Goal: Task Accomplishment & Management: Complete application form

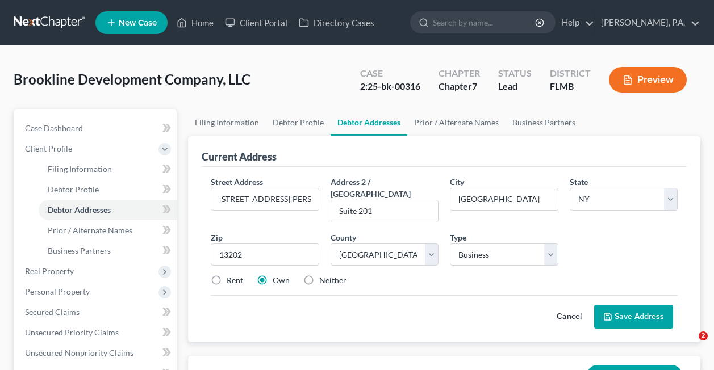
select select "35"
select select "33"
select select "0"
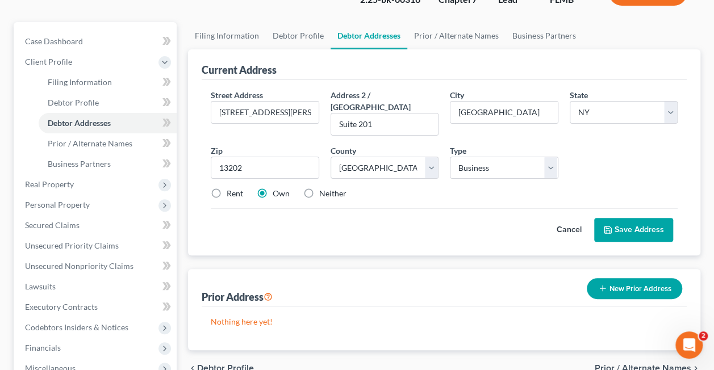
scroll to position [86, 0]
click at [226, 188] on label "Rent" at bounding box center [234, 193] width 16 height 11
click at [231, 188] on input "Rent" at bounding box center [234, 191] width 7 height 7
radio input "true"
click at [272, 188] on label "Own" at bounding box center [280, 193] width 17 height 11
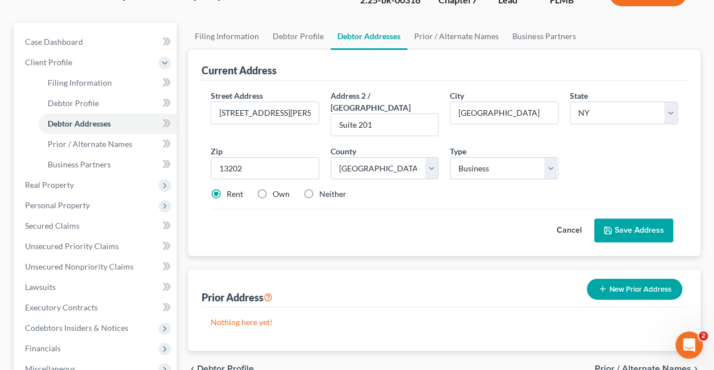
click at [277, 188] on input "Own" at bounding box center [280, 191] width 7 height 7
radio input "true"
click at [226, 188] on label "Rent" at bounding box center [234, 193] width 16 height 11
click at [231, 188] on input "Rent" at bounding box center [234, 191] width 7 height 7
radio input "true"
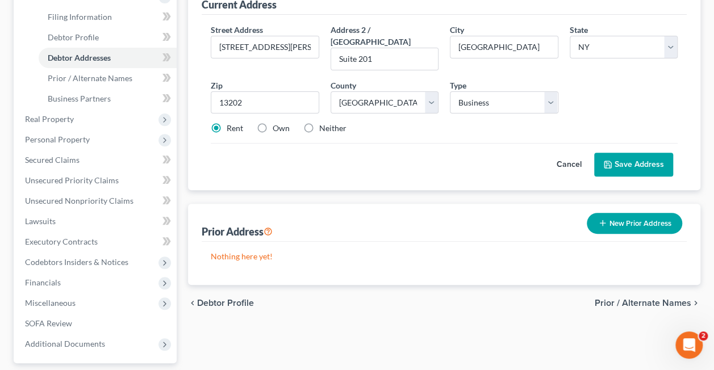
scroll to position [153, 0]
click at [620, 152] on button "Save Address" at bounding box center [633, 164] width 79 height 24
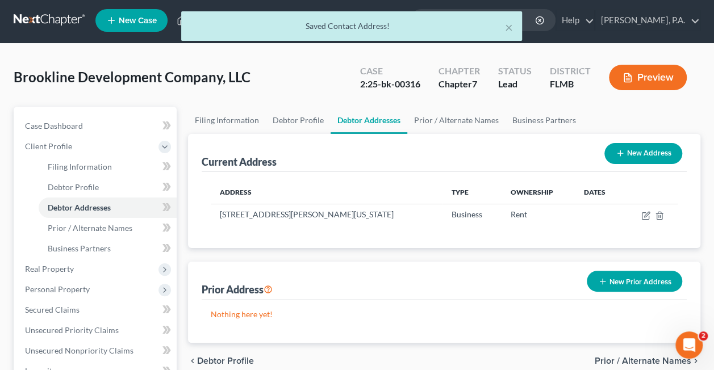
scroll to position [73, 0]
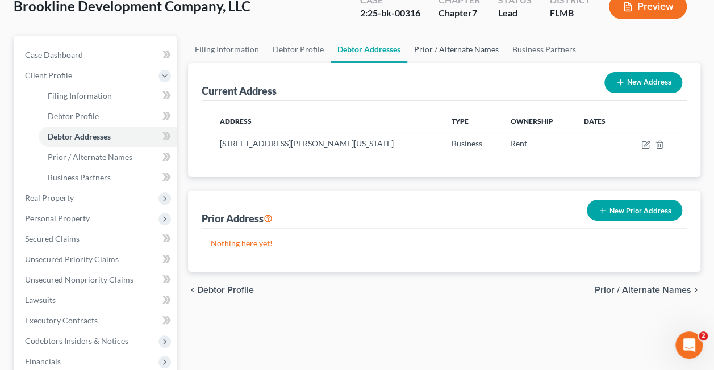
click at [446, 54] on link "Prior / Alternate Names" at bounding box center [456, 49] width 98 height 27
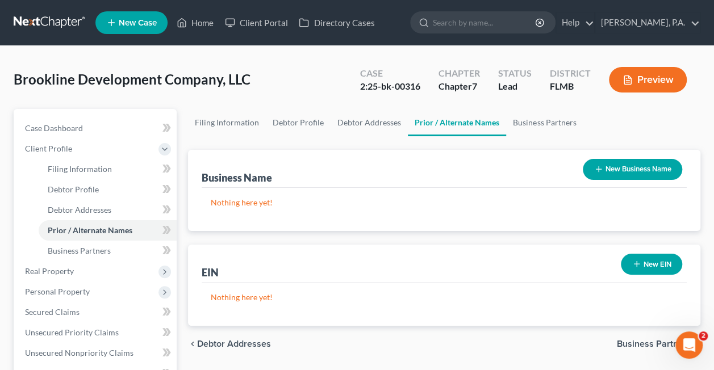
click at [646, 265] on button "New EIN" at bounding box center [650, 264] width 61 height 21
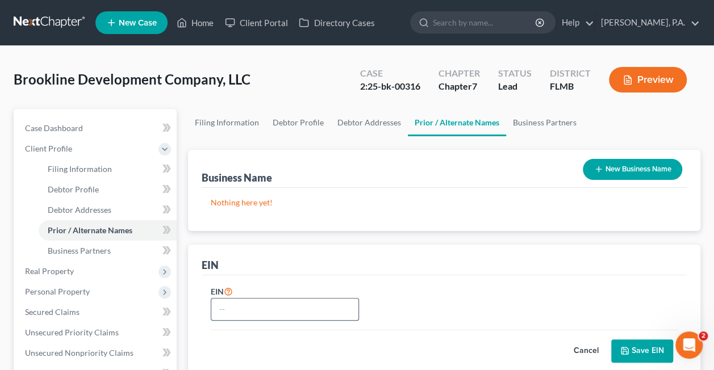
click at [246, 316] on input "text" at bounding box center [284, 310] width 147 height 22
paste input "[US_EMPLOYER_IDENTIFICATION_NUMBER]"
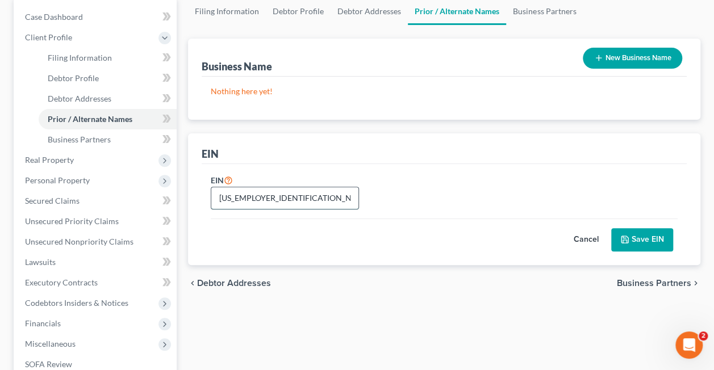
scroll to position [112, 0]
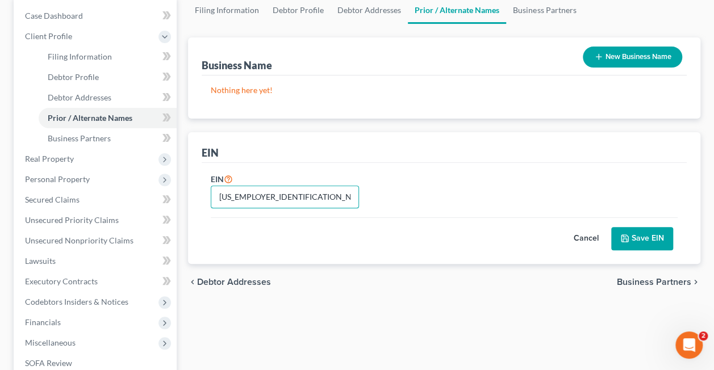
type input "[US_EMPLOYER_IDENTIFICATION_NUMBER]"
click at [658, 237] on button "Save EIN" at bounding box center [642, 239] width 62 height 24
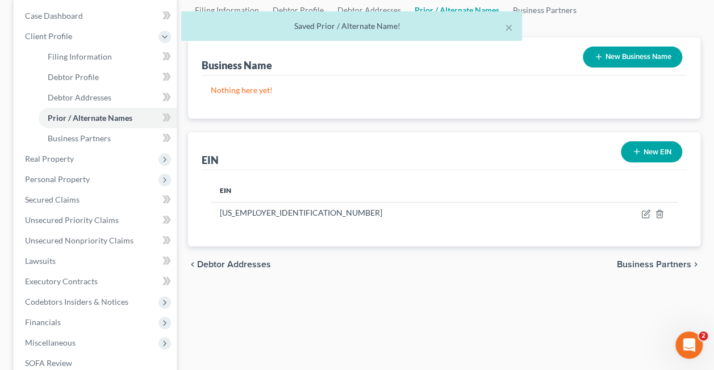
click at [643, 262] on span "Business Partners" at bounding box center [653, 264] width 74 height 9
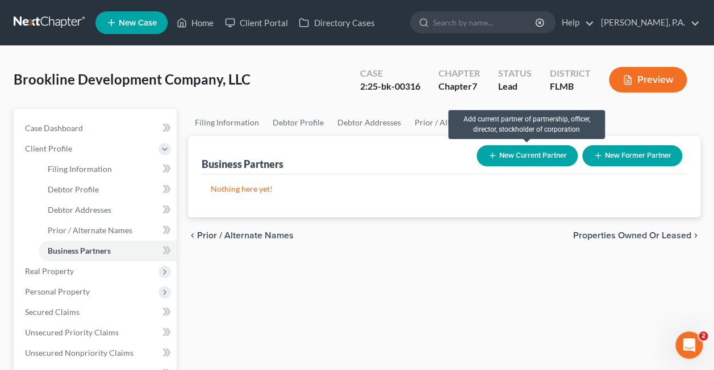
click at [512, 153] on button "New Current Partner" at bounding box center [526, 155] width 101 height 21
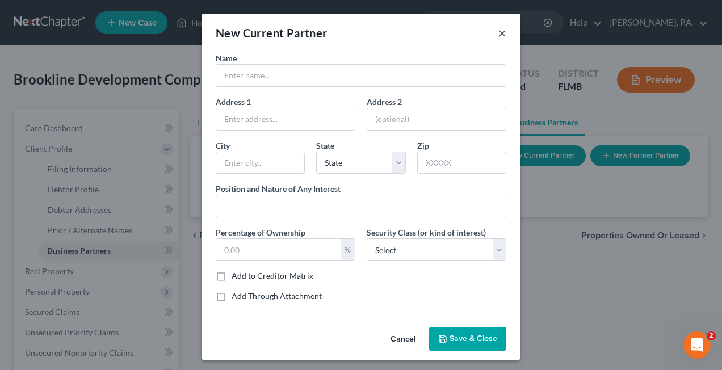
click at [498, 33] on button "×" at bounding box center [502, 33] width 8 height 14
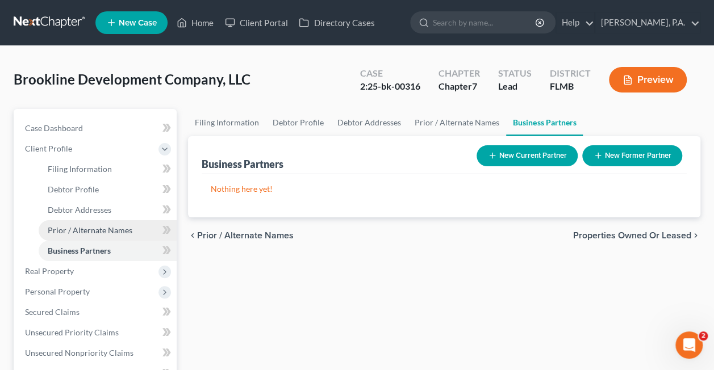
click at [76, 227] on span "Prior / Alternate Names" at bounding box center [90, 230] width 85 height 10
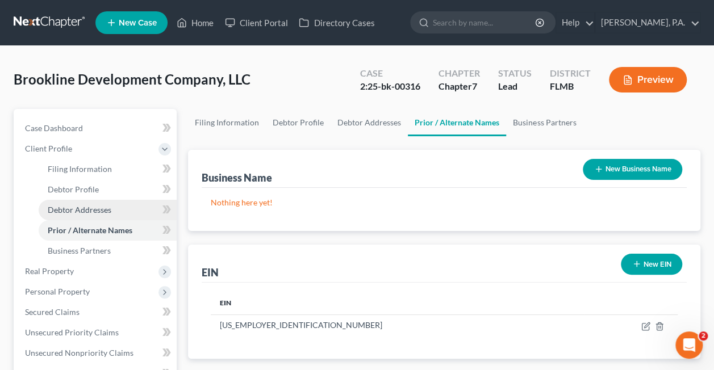
click at [76, 210] on span "Debtor Addresses" at bounding box center [80, 210] width 64 height 10
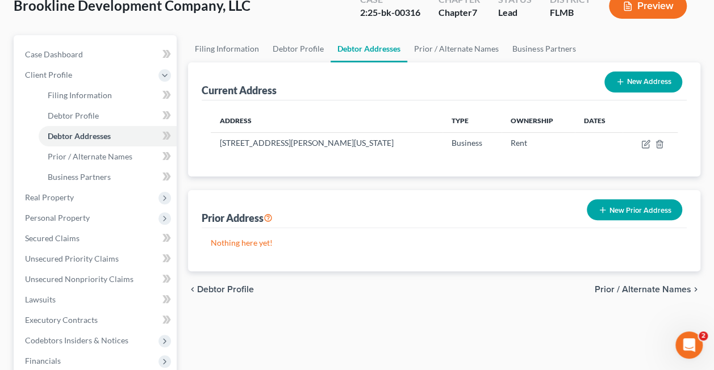
scroll to position [75, 0]
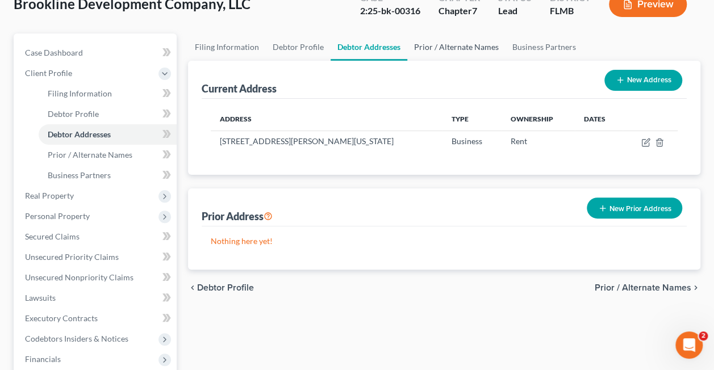
click at [424, 45] on link "Prior / Alternate Names" at bounding box center [456, 46] width 98 height 27
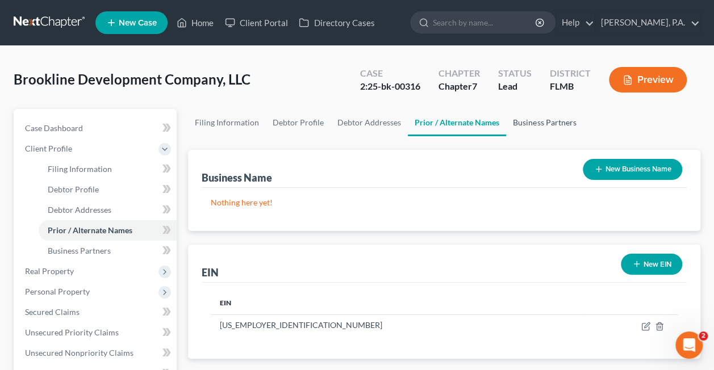
click at [527, 124] on link "Business Partners" at bounding box center [544, 122] width 77 height 27
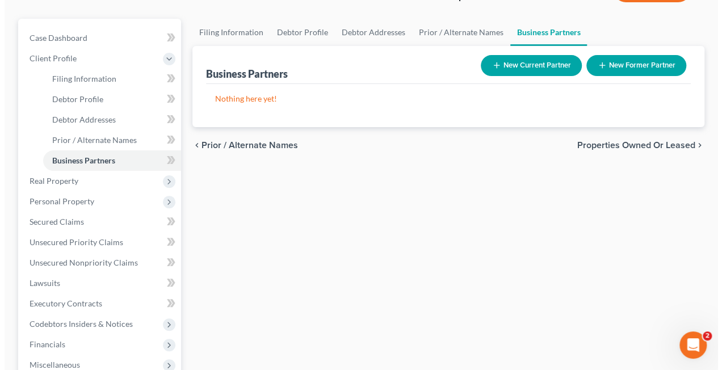
scroll to position [91, 0]
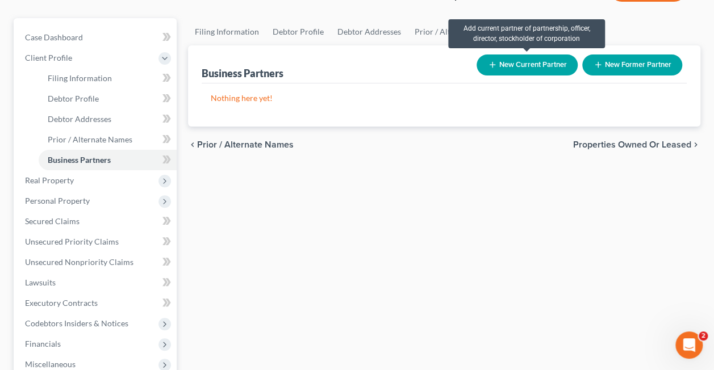
click at [514, 61] on button "New Current Partner" at bounding box center [526, 64] width 101 height 21
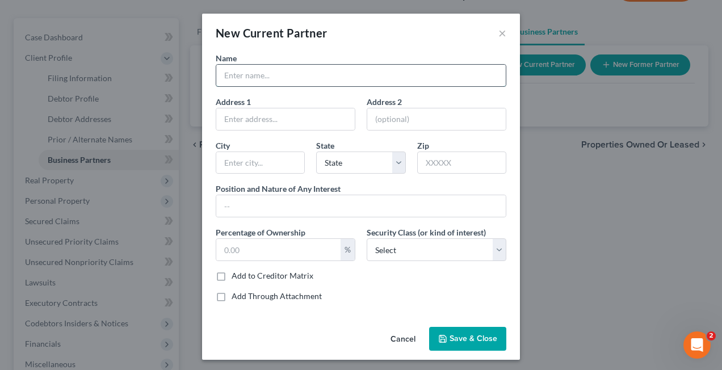
click at [374, 75] on input "text" at bounding box center [360, 76] width 289 height 22
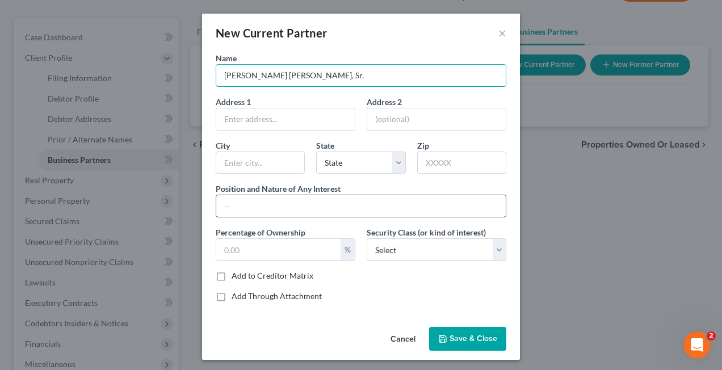
type input "[PERSON_NAME] [PERSON_NAME], Sr."
click at [233, 204] on input "text" at bounding box center [360, 206] width 289 height 22
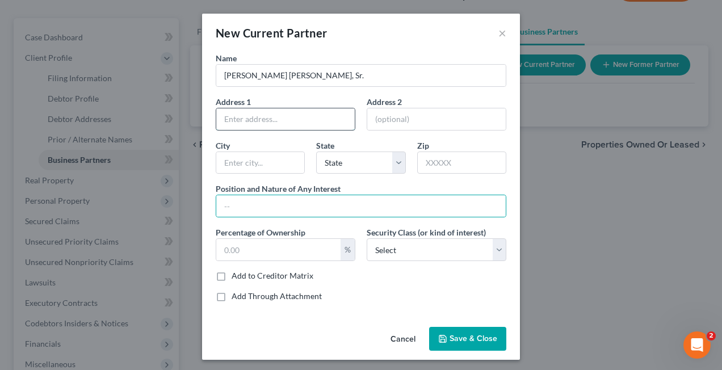
click at [229, 120] on input "text" at bounding box center [285, 119] width 139 height 22
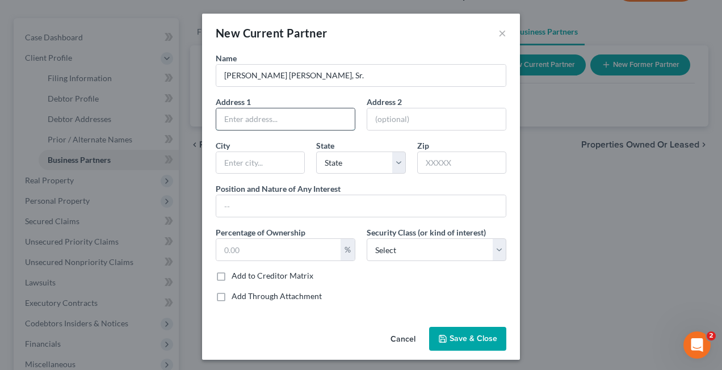
click at [229, 120] on input "text" at bounding box center [285, 119] width 139 height 22
type input "[GEOGRAPHIC_DATA]"
type input "Unit 201"
type input "[GEOGRAPHIC_DATA]"
select select "9"
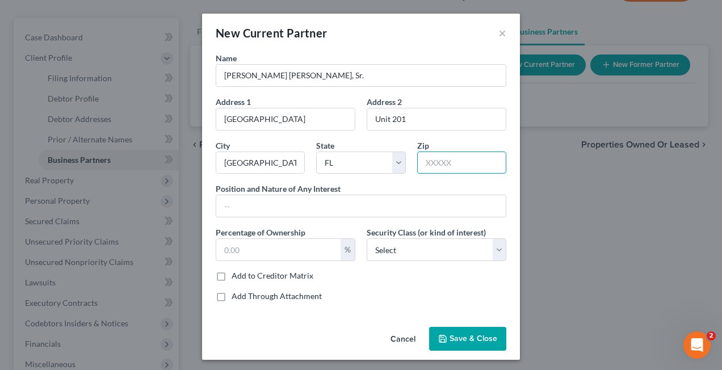
click at [463, 159] on input "text" at bounding box center [461, 163] width 89 height 23
type input "34110"
click at [225, 201] on input "text" at bounding box center [360, 206] width 289 height 22
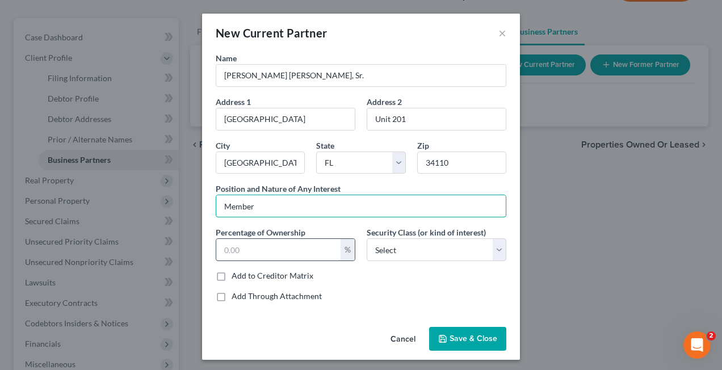
type input "Member"
click at [232, 252] on input "text" at bounding box center [278, 250] width 124 height 22
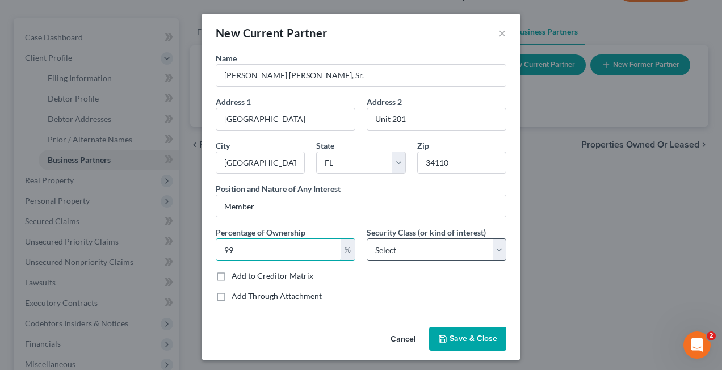
type input "99"
click at [384, 250] on select "Select Select Common Stockholder General Partner Limited Partner Managing Membe…" at bounding box center [437, 249] width 140 height 23
select select "3"
click at [367, 238] on select "Select Select Common Stockholder General Partner Limited Partner Managing Membe…" at bounding box center [437, 249] width 140 height 23
click at [384, 247] on select "Select Select Common Stockholder General Partner Limited Partner Managing Membe…" at bounding box center [437, 249] width 140 height 23
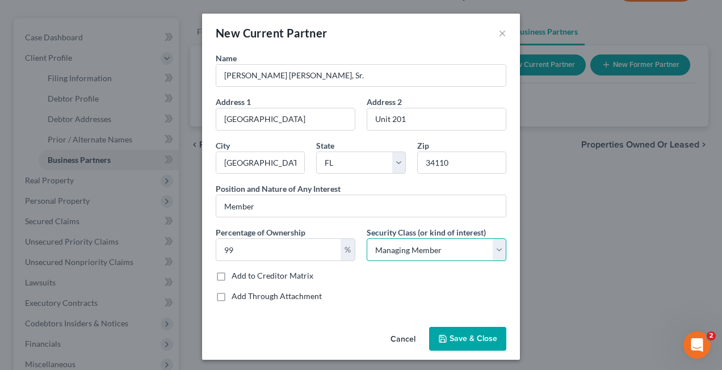
click at [367, 238] on select "Select Select Common Stockholder General Partner Limited Partner Managing Membe…" at bounding box center [437, 249] width 140 height 23
click at [232, 272] on label "Add to Creditor Matrix" at bounding box center [273, 275] width 82 height 11
click at [236, 272] on input "Add to Creditor Matrix" at bounding box center [239, 273] width 7 height 7
checkbox input "true"
click at [232, 294] on label "Add Through Attachment" at bounding box center [277, 296] width 90 height 11
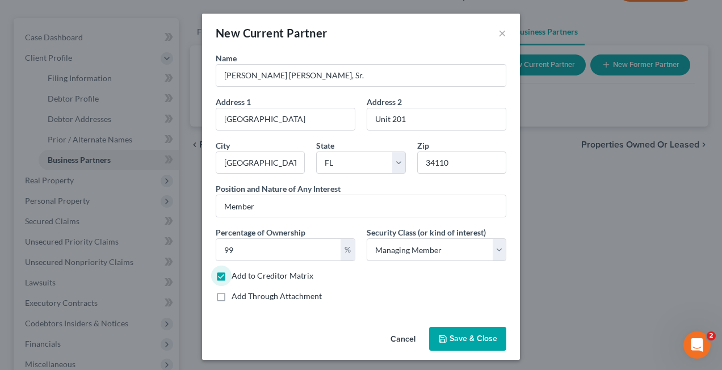
click at [236, 294] on input "Add Through Attachment" at bounding box center [239, 294] width 7 height 7
checkbox input "true"
type input "See Attached SOFA Part 13, Question 28"
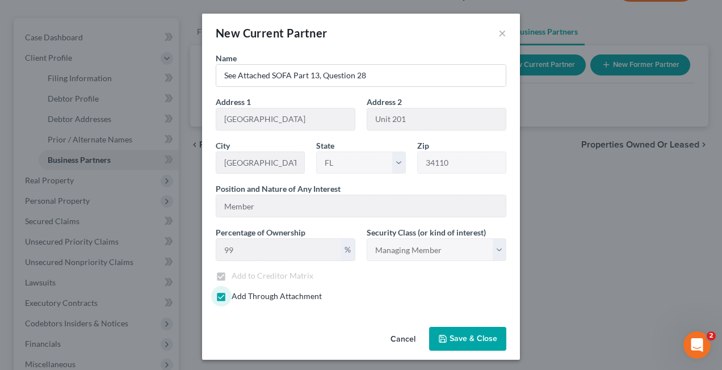
click at [232, 293] on label "Add Through Attachment" at bounding box center [277, 296] width 90 height 11
click at [236, 293] on input "Add Through Attachment" at bounding box center [239, 294] width 7 height 7
checkbox input "false"
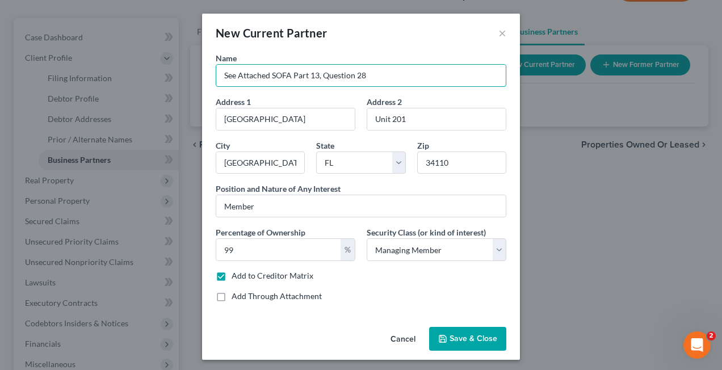
drag, startPoint x: 371, startPoint y: 76, endPoint x: 177, endPoint y: 87, distance: 194.4
click at [177, 87] on div "New Current Partner × Name See Attached SOFA Part 13, Question 28 Address 1 [GE…" at bounding box center [361, 185] width 722 height 370
type input "[PERSON_NAME] [PERSON_NAME], Sr."
click at [452, 338] on span "Save & Close" at bounding box center [474, 339] width 48 height 10
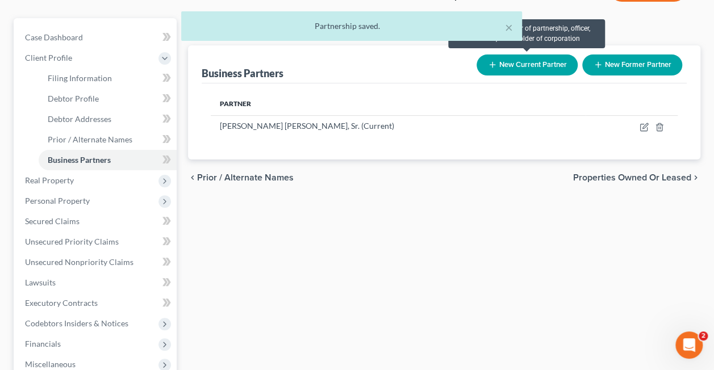
click at [543, 66] on button "New Current Partner" at bounding box center [526, 64] width 101 height 21
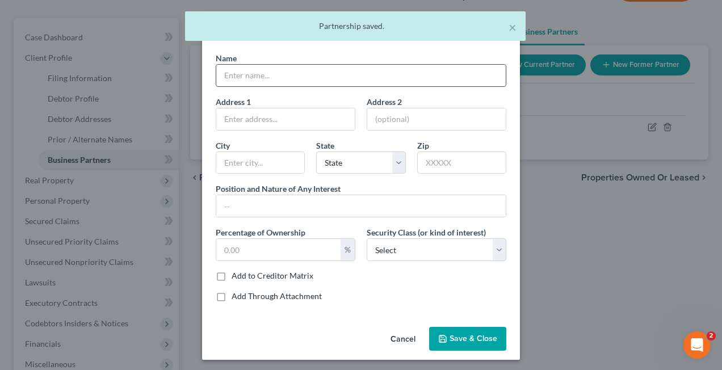
click at [369, 69] on input "text" at bounding box center [360, 76] width 289 height 22
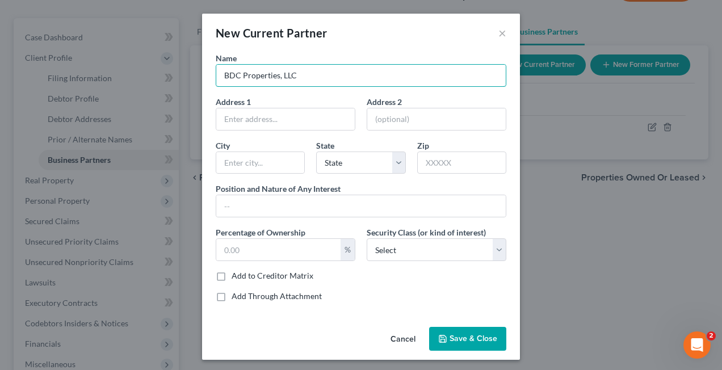
type input "BDC Properties, LLC"
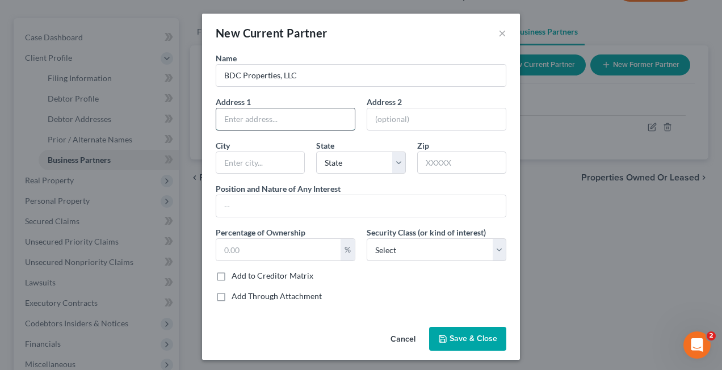
paste input "[STREET_ADDRESS]"
drag, startPoint x: 242, startPoint y: 120, endPoint x: 388, endPoint y: 119, distance: 146.5
click at [388, 119] on div "Name BDC Properties, LLC Address [STREET_ADDRESS] Address 2 [GEOGRAPHIC_DATA][U…" at bounding box center [361, 181] width 302 height 259
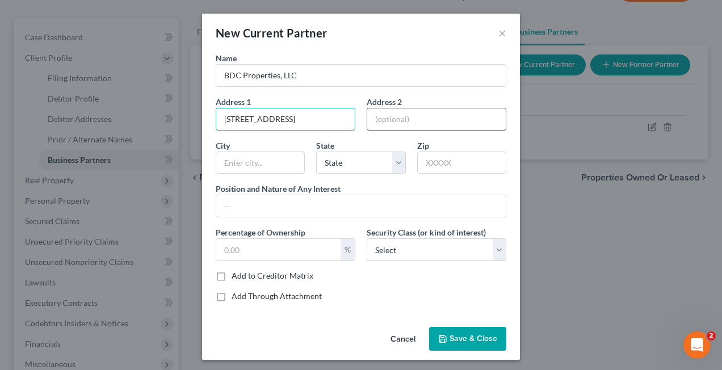
type input "[STREET_ADDRESS]"
click at [374, 116] on input "text" at bounding box center [436, 119] width 139 height 22
paste input "[STREET_ADDRESS]"
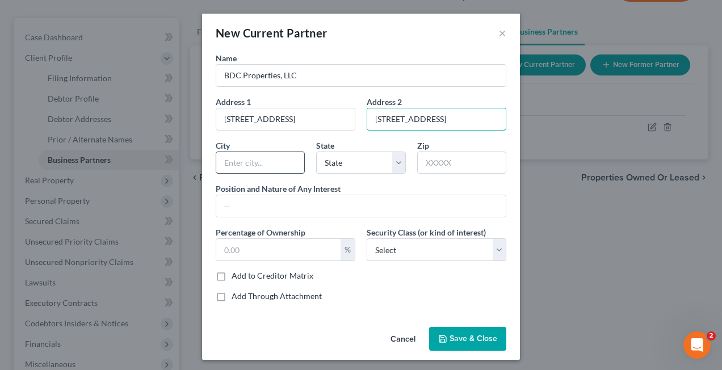
scroll to position [0, 44]
click at [393, 118] on input "[STREET_ADDRESS]" at bounding box center [436, 119] width 139 height 22
drag, startPoint x: 471, startPoint y: 116, endPoint x: 400, endPoint y: 118, distance: 71.5
click at [400, 118] on input "[GEOGRAPHIC_DATA]" at bounding box center [436, 119] width 139 height 22
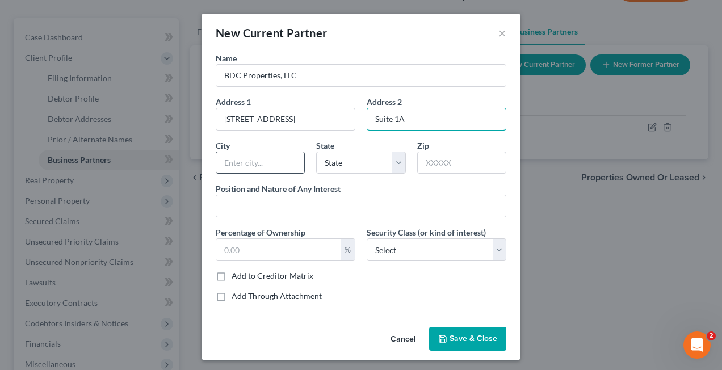
type input "Suite 1A"
click at [224, 161] on input "text" at bounding box center [260, 163] width 88 height 22
type input "[GEOGRAPHIC_DATA]"
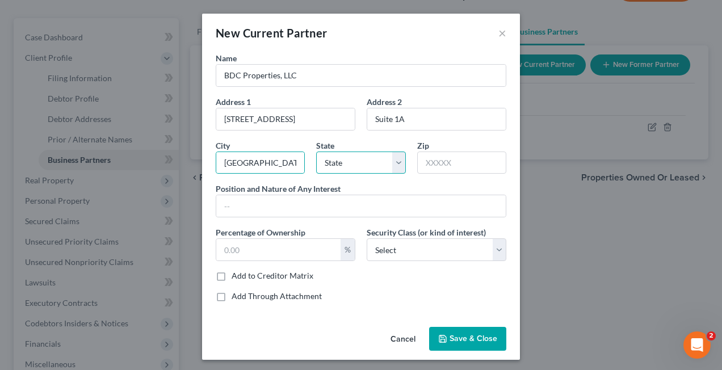
click at [334, 162] on select "State [US_STATE] AK AR AZ CA CO CT DE DC [GEOGRAPHIC_DATA] [GEOGRAPHIC_DATA] GU…" at bounding box center [360, 163] width 89 height 23
select select "35"
click at [334, 162] on select "State [US_STATE] AK AR AZ CA CO CT DE DC [GEOGRAPHIC_DATA] [GEOGRAPHIC_DATA] GU…" at bounding box center [360, 163] width 89 height 23
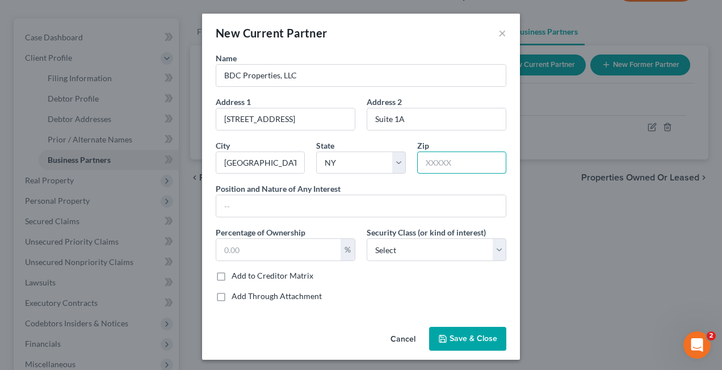
click at [426, 163] on input "text" at bounding box center [461, 163] width 89 height 23
paste input "[STREET_ADDRESS]"
click at [471, 163] on input "[STREET_ADDRESS]" at bounding box center [461, 163] width 89 height 23
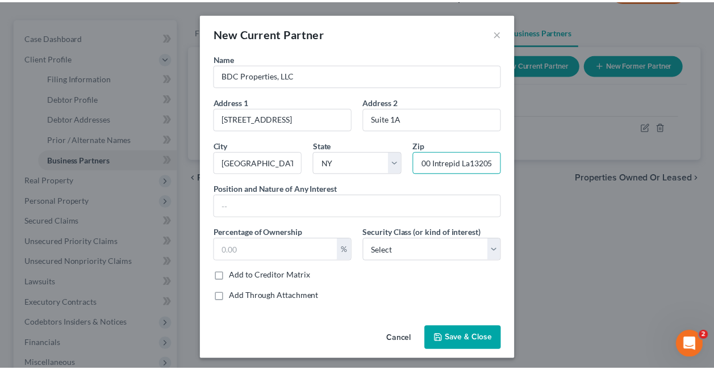
scroll to position [0, 0]
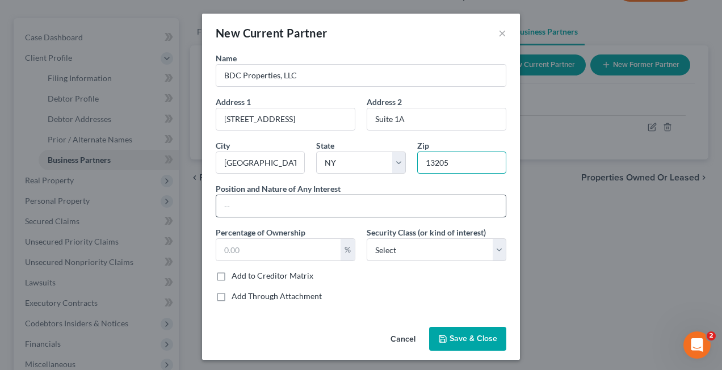
type input "13205"
click at [261, 200] on input "text" at bounding box center [360, 206] width 289 height 22
type input "Member"
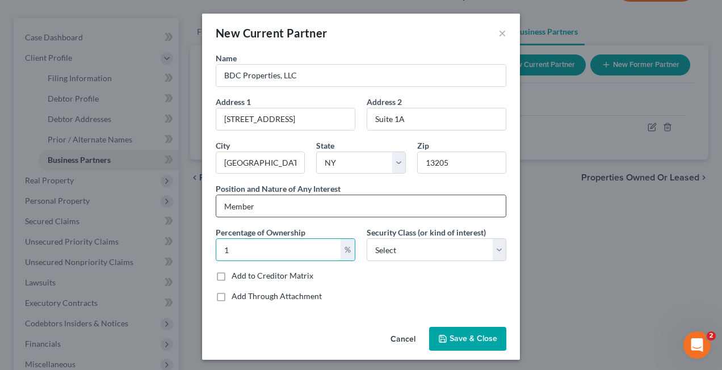
type input "1"
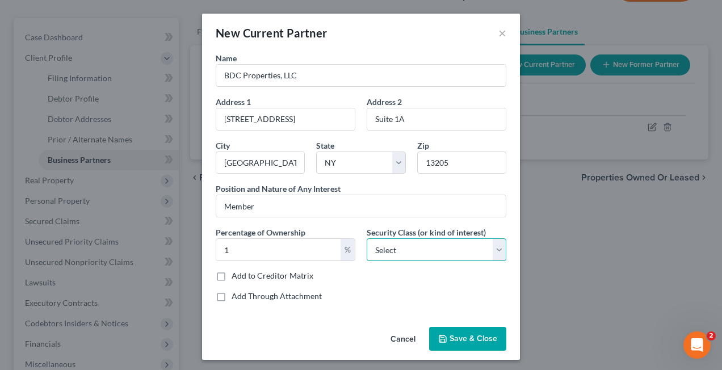
click at [421, 251] on select "Select Select Common Stockholder General Partner Limited Partner Managing Membe…" at bounding box center [437, 249] width 140 height 23
select select
click at [367, 238] on select "Select Select Common Stockholder General Partner Limited Partner Managing Membe…" at bounding box center [437, 249] width 140 height 23
click at [232, 274] on label "Add to Creditor Matrix" at bounding box center [273, 275] width 82 height 11
click at [236, 274] on input "Add to Creditor Matrix" at bounding box center [239, 273] width 7 height 7
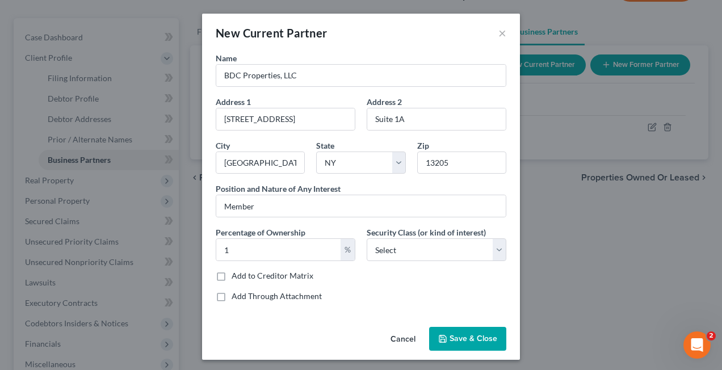
checkbox input "true"
click at [442, 337] on icon "button" at bounding box center [442, 338] width 9 height 9
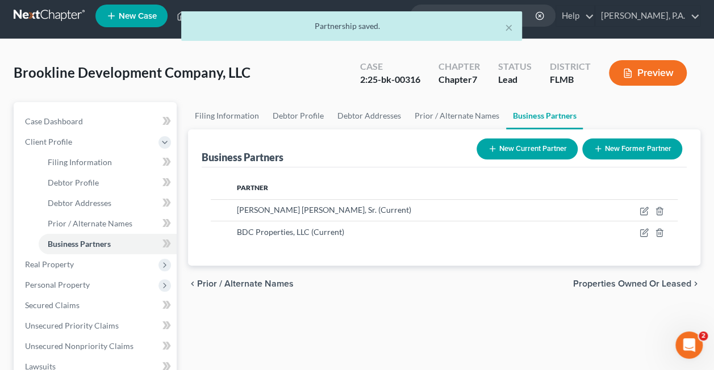
scroll to position [5, 0]
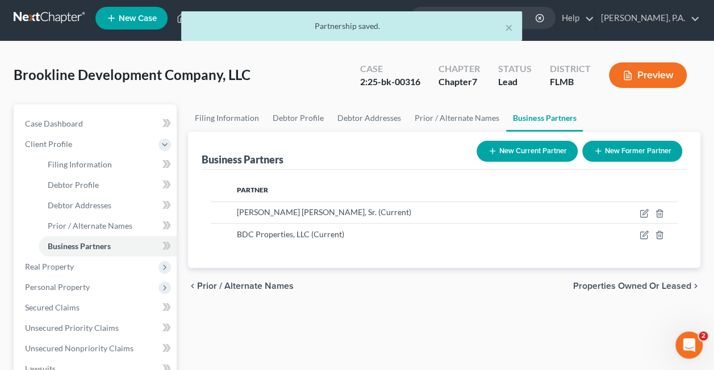
click at [631, 284] on span "Properties Owned or Leased" at bounding box center [632, 286] width 118 height 9
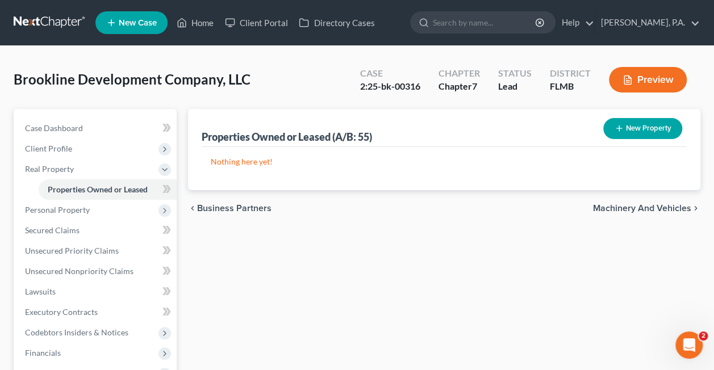
click at [639, 131] on button "New Property" at bounding box center [642, 128] width 79 height 21
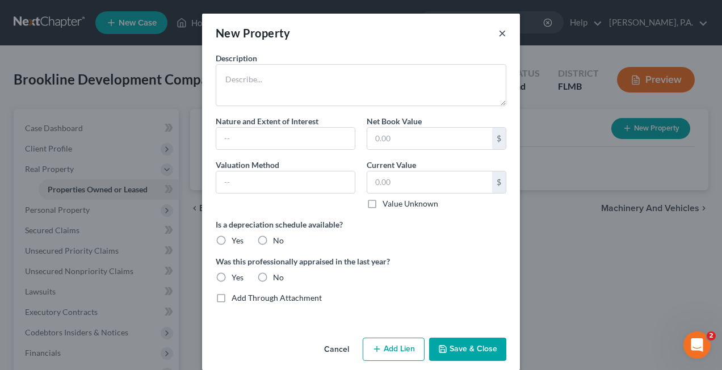
click at [498, 31] on button "×" at bounding box center [502, 33] width 8 height 14
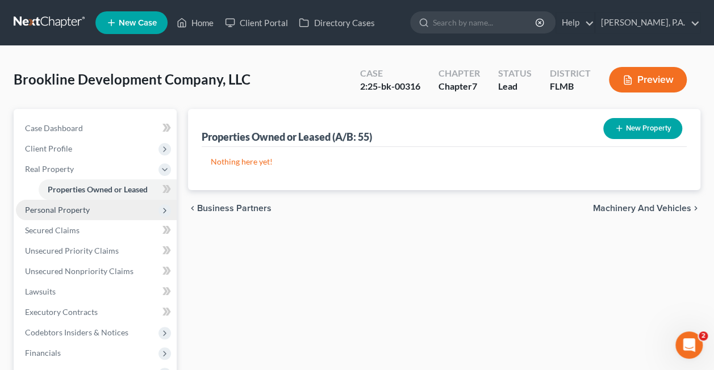
click at [135, 207] on span "Personal Property" at bounding box center [96, 210] width 161 height 20
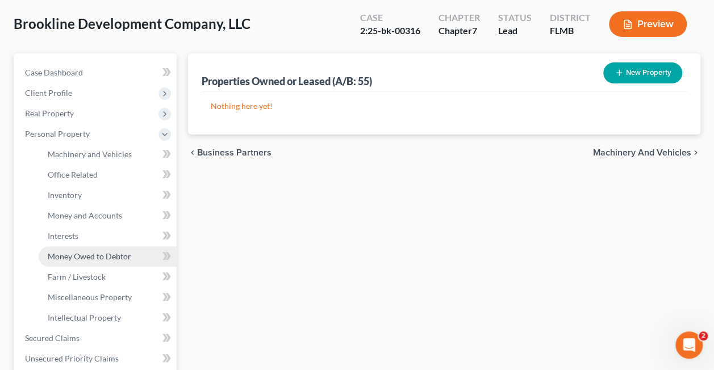
scroll to position [55, 0]
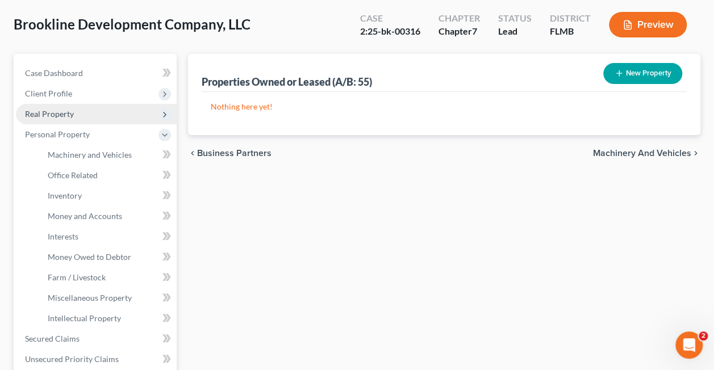
click at [73, 119] on span "Real Property" at bounding box center [96, 114] width 161 height 20
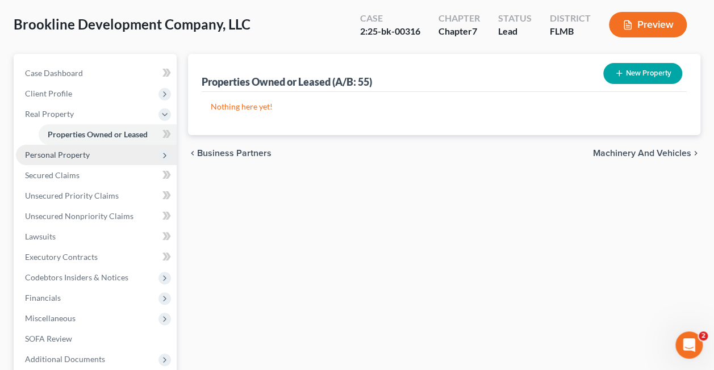
click at [73, 160] on span "Personal Property" at bounding box center [96, 155] width 161 height 20
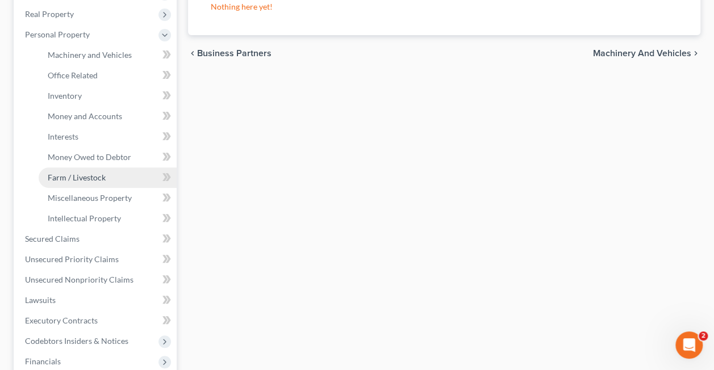
scroll to position [334, 0]
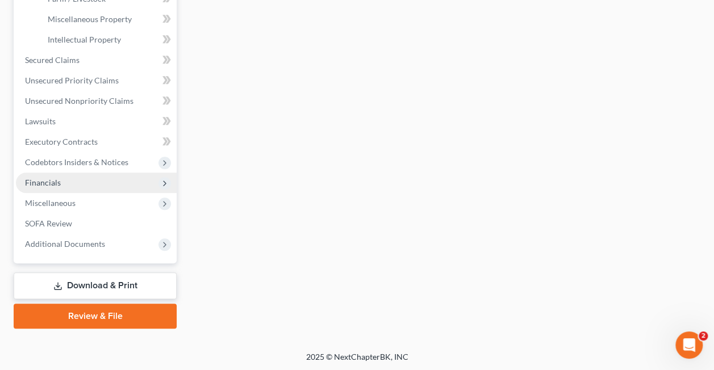
click at [78, 178] on span "Financials" at bounding box center [96, 183] width 161 height 20
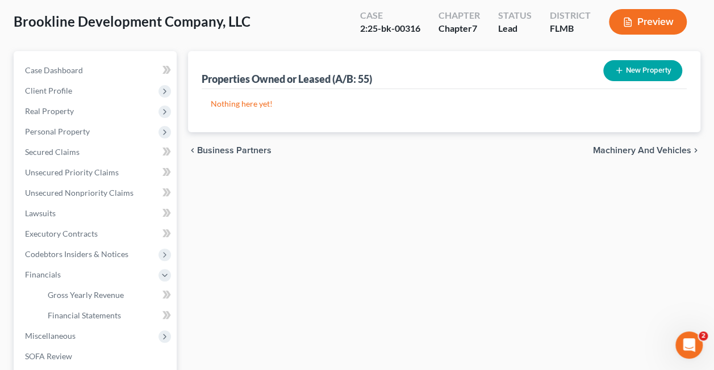
scroll to position [57, 0]
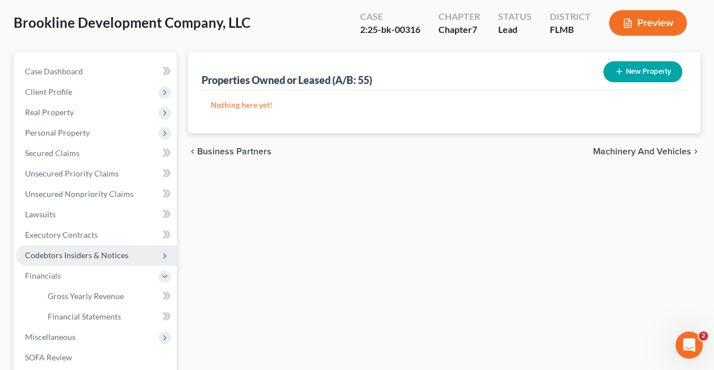
click at [75, 249] on span "Codebtors Insiders & Notices" at bounding box center [96, 255] width 161 height 20
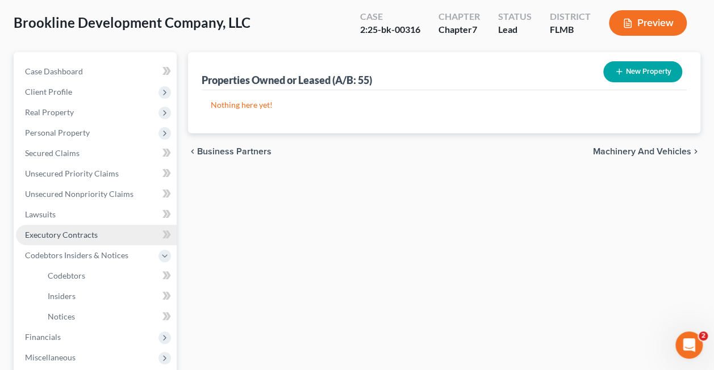
click at [71, 236] on span "Executory Contracts" at bounding box center [61, 235] width 73 height 10
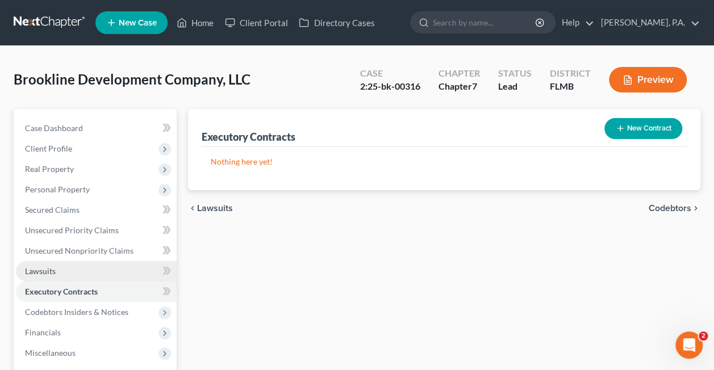
click at [76, 275] on link "Lawsuits" at bounding box center [96, 271] width 161 height 20
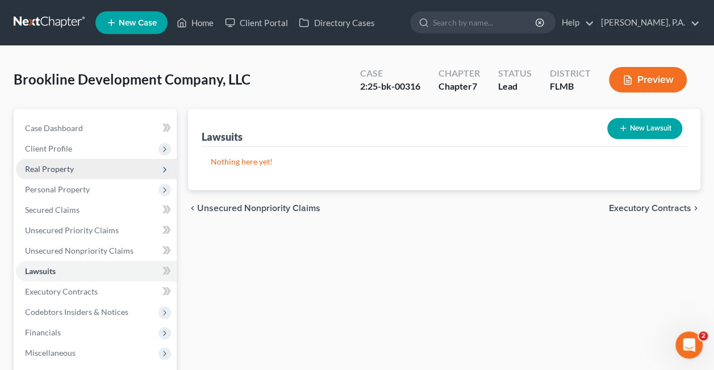
click at [61, 168] on span "Real Property" at bounding box center [49, 169] width 49 height 10
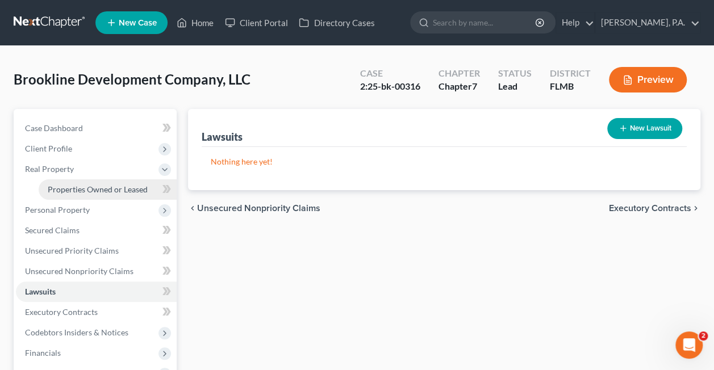
click at [82, 186] on span "Properties Owned or Leased" at bounding box center [98, 189] width 100 height 10
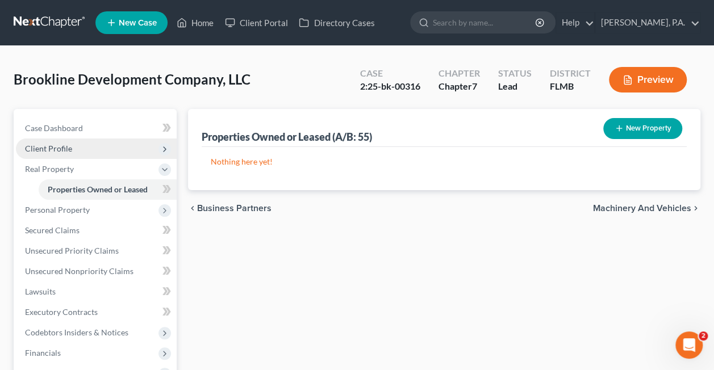
click at [79, 149] on span "Client Profile" at bounding box center [96, 149] width 161 height 20
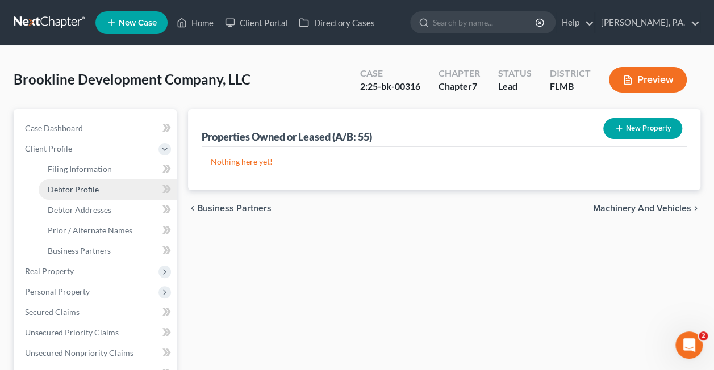
click at [82, 195] on link "Debtor Profile" at bounding box center [108, 189] width 138 height 20
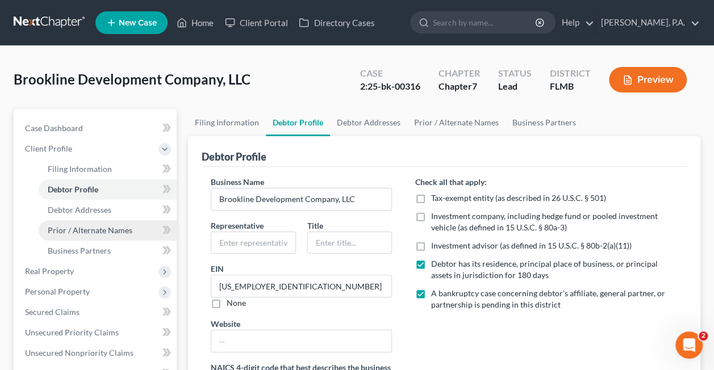
click at [86, 229] on span "Prior / Alternate Names" at bounding box center [90, 230] width 85 height 10
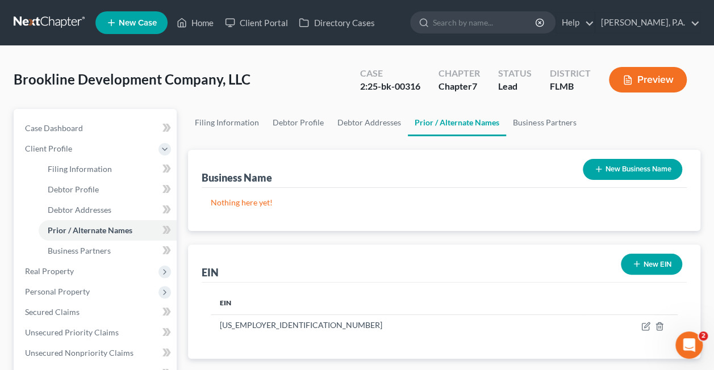
click at [591, 162] on button "New Business Name" at bounding box center [631, 169] width 99 height 21
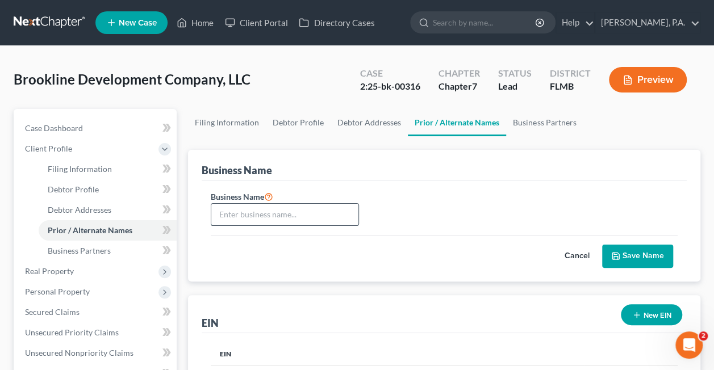
click at [284, 204] on input "text" at bounding box center [284, 215] width 147 height 22
click at [275, 213] on input "text" at bounding box center [284, 215] width 147 height 22
type input "Brookline Development Co."
click at [628, 259] on button "Save Name" at bounding box center [637, 257] width 71 height 24
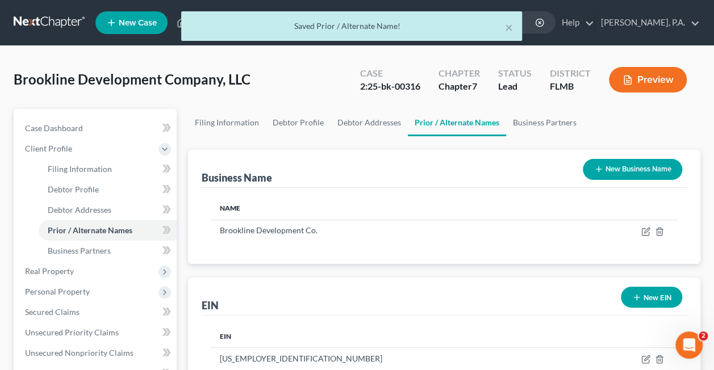
click at [619, 167] on button "New Business Name" at bounding box center [631, 169] width 99 height 21
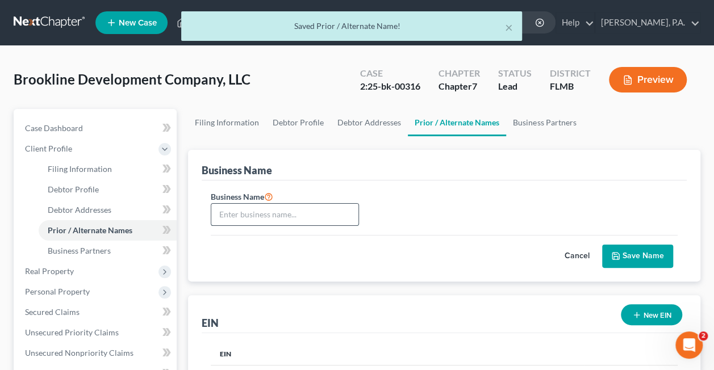
click at [266, 213] on input "text" at bounding box center [284, 215] width 147 height 22
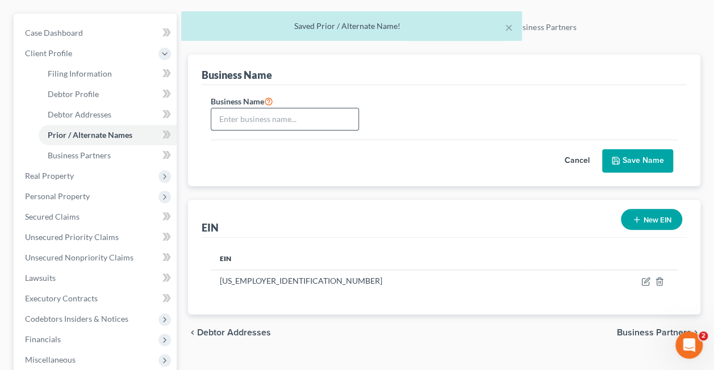
scroll to position [55, 0]
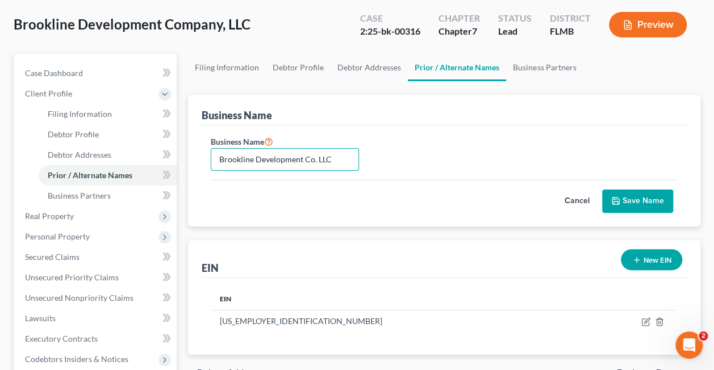
type input "Brookline Development Co. LLC"
click at [624, 196] on button "Save Name" at bounding box center [637, 202] width 71 height 24
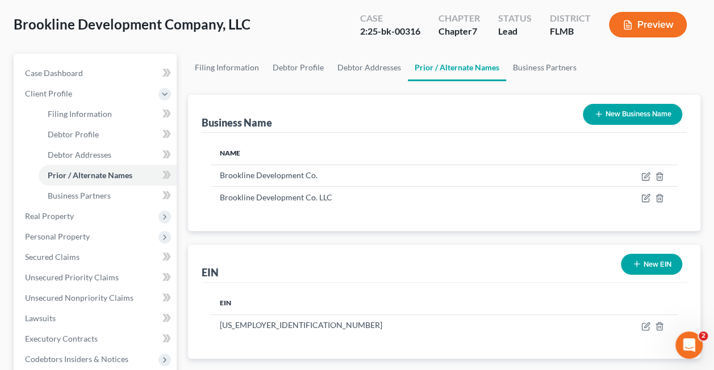
click at [624, 114] on button "New Business Name" at bounding box center [631, 114] width 99 height 21
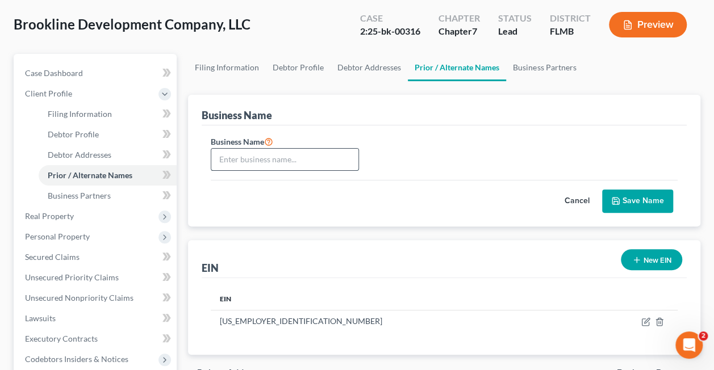
click at [333, 158] on input "text" at bounding box center [284, 160] width 147 height 22
type input "Brookline Development Company"
click at [640, 194] on button "Save Name" at bounding box center [637, 202] width 71 height 24
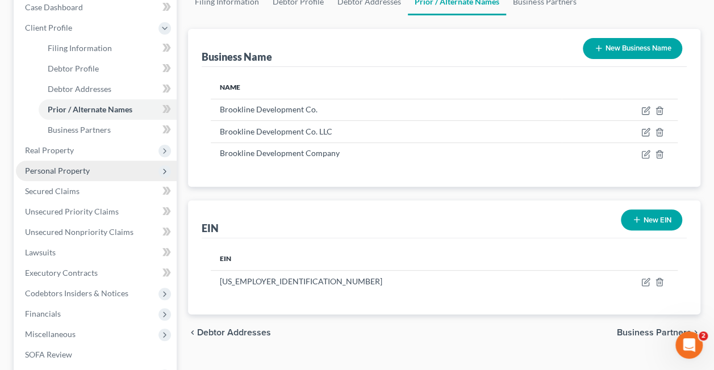
scroll to position [123, 0]
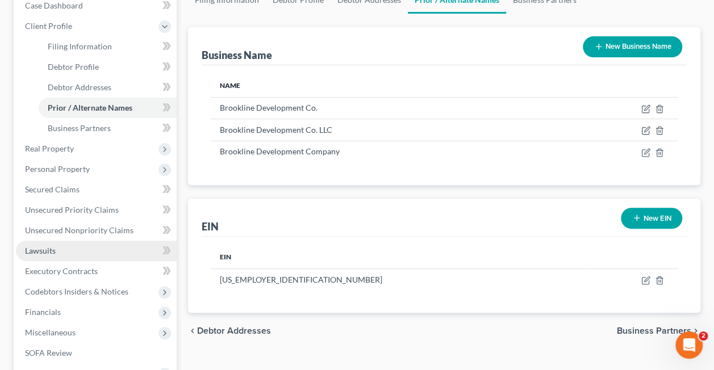
click at [44, 249] on span "Lawsuits" at bounding box center [40, 251] width 31 height 10
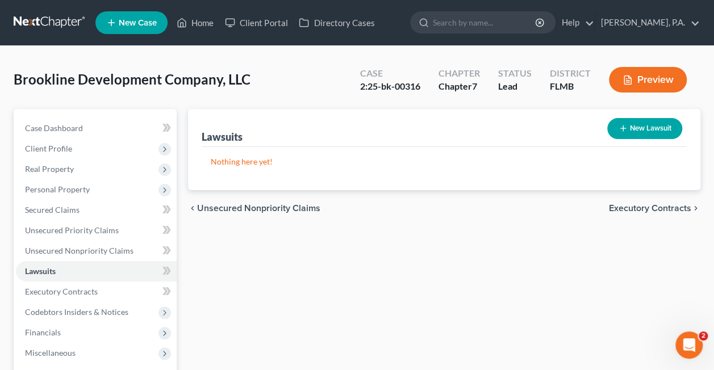
click at [626, 128] on button "New Lawsuit" at bounding box center [644, 128] width 75 height 21
select select "0"
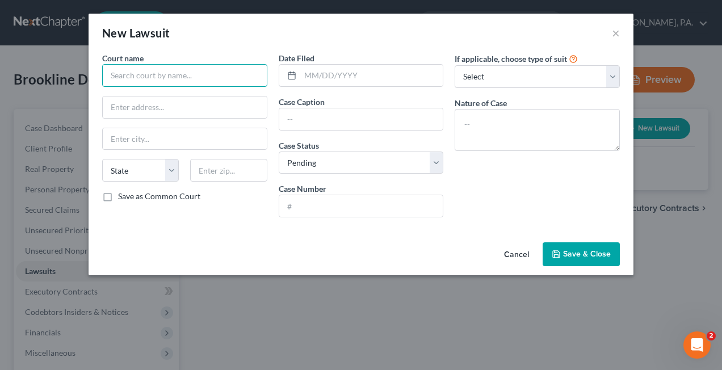
click at [122, 77] on input "text" at bounding box center [184, 75] width 165 height 23
click at [171, 81] on input "text" at bounding box center [184, 75] width 165 height 23
click at [146, 72] on input "text" at bounding box center [184, 75] width 165 height 23
paste input "Supreme Court of Onondaga County [STREET_ADDRESS][PERSON_NAME]"
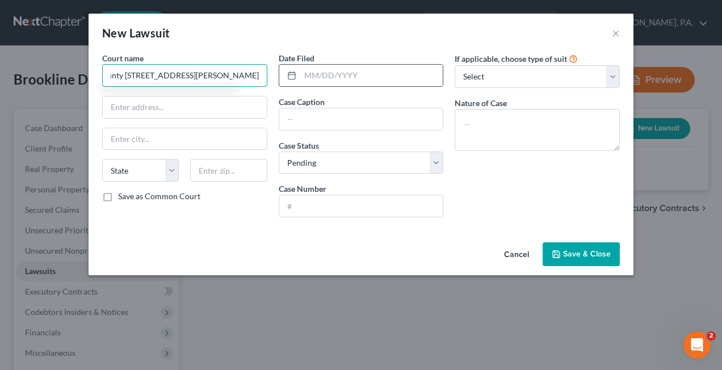
drag, startPoint x: 114, startPoint y: 76, endPoint x: 280, endPoint y: 82, distance: 167.0
click at [280, 82] on div "Court name * Supreme Court of Onondaga County [STREET_ADDRESS][PERSON_NAME] Sta…" at bounding box center [360, 139] width 529 height 174
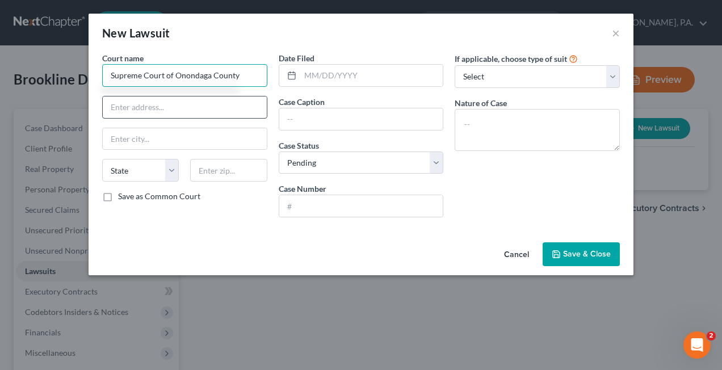
type input "Supreme Court of Onondaga County"
click at [109, 106] on input "text" at bounding box center [185, 107] width 164 height 22
paste input "Supreme Court of Onondaga County [STREET_ADDRESS][PERSON_NAME]"
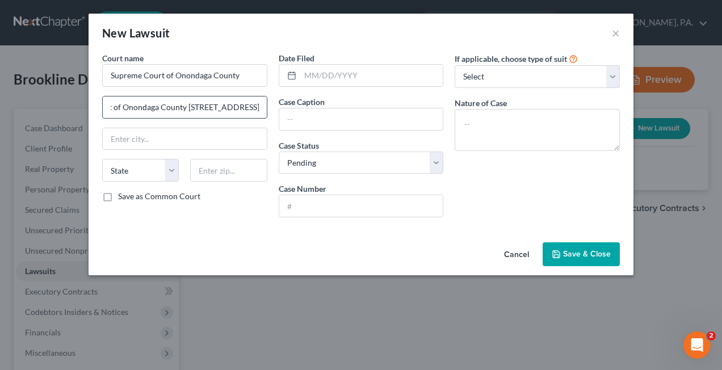
scroll to position [0, 51]
click at [187, 108] on input "Supreme Court of Onondaga County [STREET_ADDRESS][PERSON_NAME]" at bounding box center [185, 107] width 164 height 22
type input "[STREET_ADDRESS][PERSON_NAME]"
click at [123, 137] on input "text" at bounding box center [185, 139] width 164 height 22
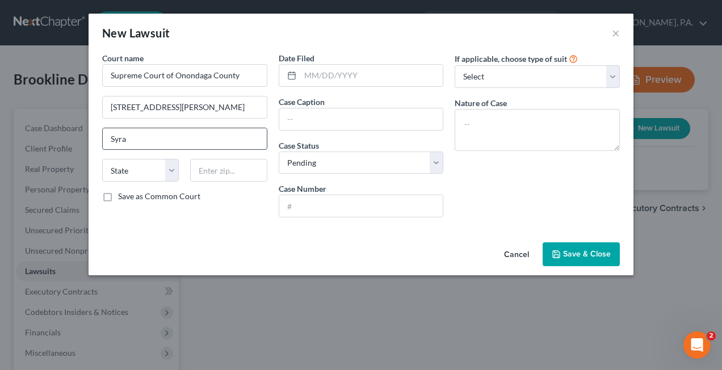
type input "[GEOGRAPHIC_DATA]"
select select "35"
type input "13205"
click at [118, 194] on label "Save as Common Court" at bounding box center [159, 196] width 82 height 11
click at [123, 194] on input "Save as Common Court" at bounding box center [126, 194] width 7 height 7
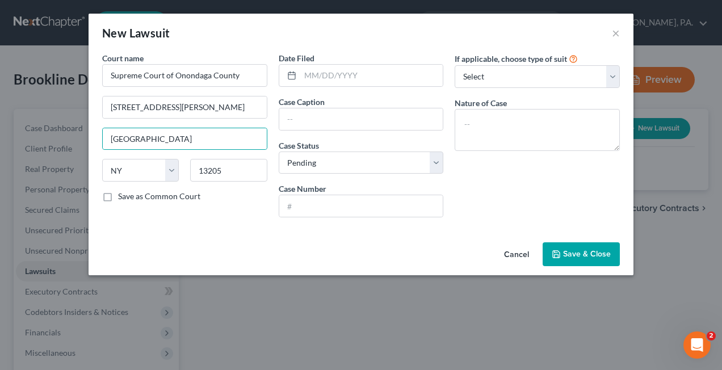
checkbox input "true"
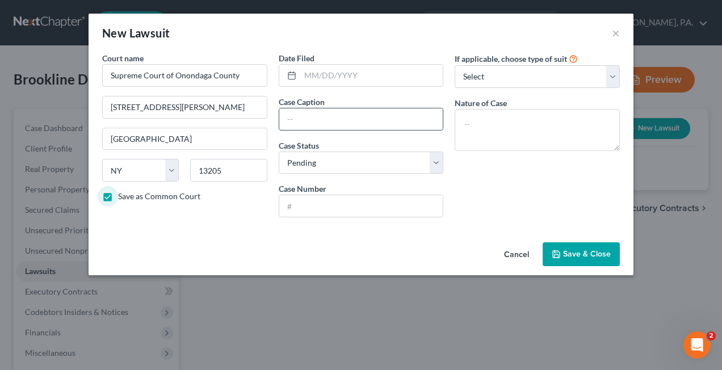
click at [307, 114] on input "text" at bounding box center [361, 119] width 164 height 22
paste input "Young [PERSON_NAME], as Executrix of the Estate of [PERSON_NAME] v. Brookline D…"
type input "Young [PERSON_NAME], as Executrix of the Estate of [PERSON_NAME] v. Brookline D…"
click at [306, 204] on input "text" at bounding box center [361, 206] width 164 height 22
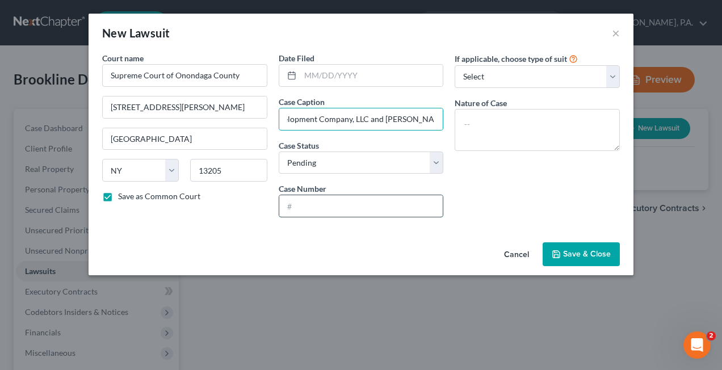
scroll to position [0, 0]
paste input "014196/2023"
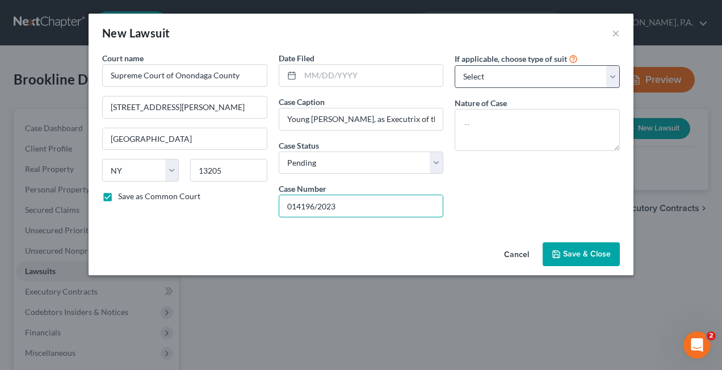
type input "014196/2023"
click at [505, 72] on select "Select Repossession Foreclosure Returns Other" at bounding box center [537, 76] width 165 height 23
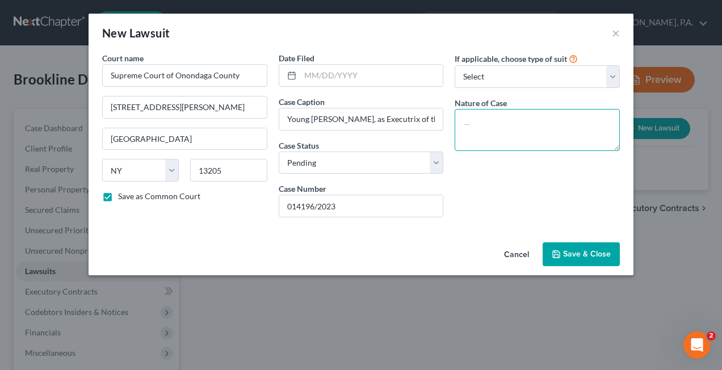
click at [498, 120] on textarea at bounding box center [537, 130] width 165 height 42
type textarea "note payable"
click at [562, 254] on button "Save & Close" at bounding box center [581, 254] width 77 height 24
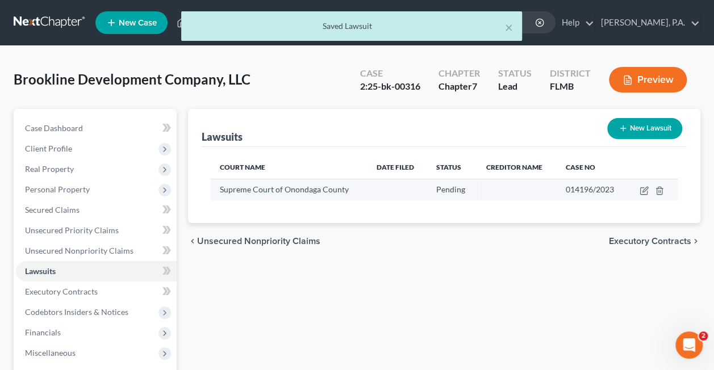
click at [547, 188] on td at bounding box center [516, 190] width 79 height 22
click at [640, 188] on icon "button" at bounding box center [643, 191] width 7 height 7
select select "35"
select select "0"
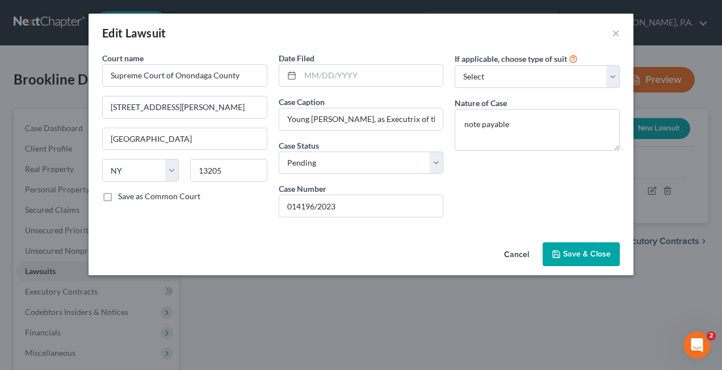
click at [569, 252] on span "Save & Close" at bounding box center [587, 254] width 48 height 10
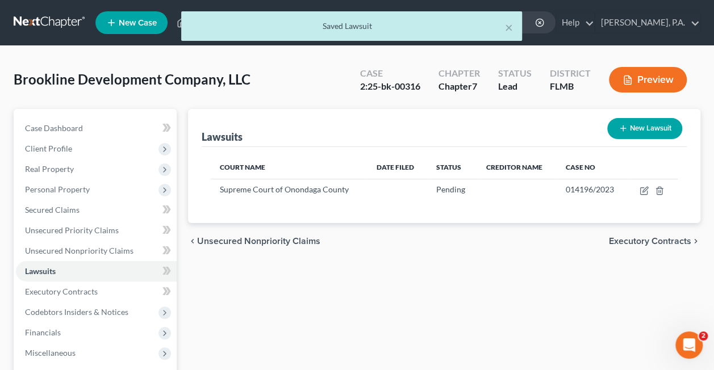
click at [628, 125] on button "New Lawsuit" at bounding box center [644, 128] width 75 height 21
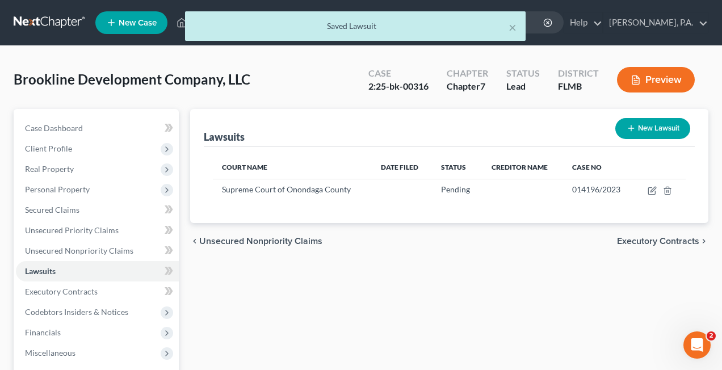
select select "0"
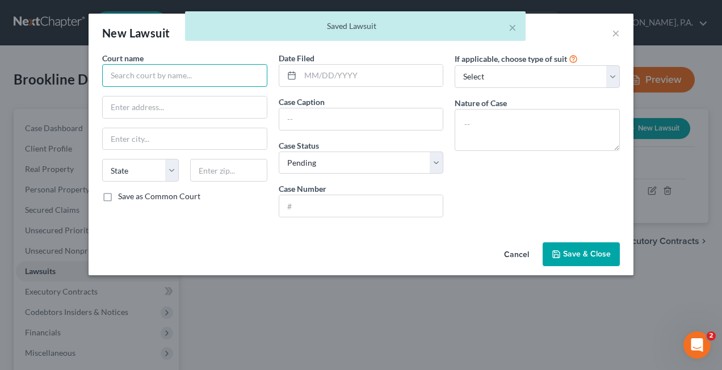
click at [150, 73] on input "text" at bounding box center [184, 75] width 165 height 23
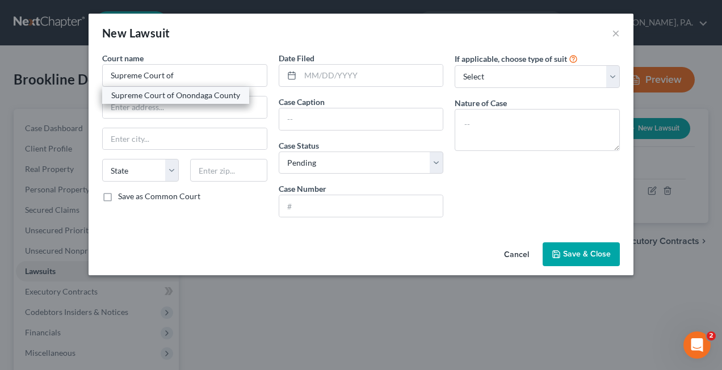
click at [142, 92] on div "Supreme Court of Onondaga County" at bounding box center [175, 95] width 129 height 11
type input "Supreme Court of Onondaga County"
type input "[STREET_ADDRESS][PERSON_NAME]"
type input "[GEOGRAPHIC_DATA]"
select select "35"
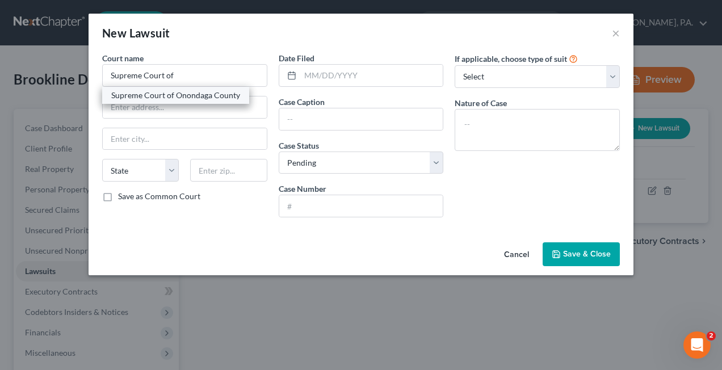
type input "13205"
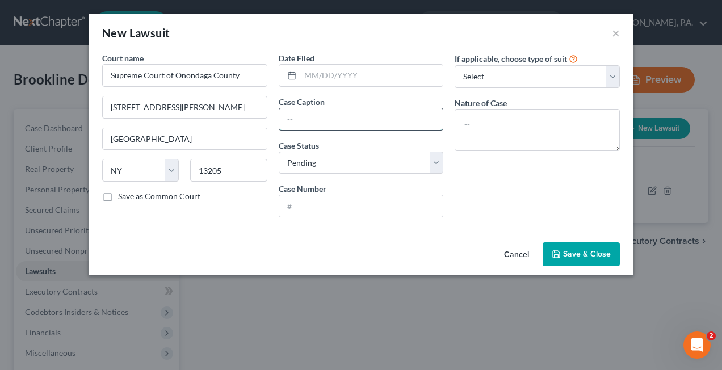
click at [310, 116] on input "text" at bounding box center [361, 119] width 164 height 22
paste input "[PERSON_NAME] v. [PERSON_NAME], and Brookline Development Company, LLC"
type input "[PERSON_NAME] v. [PERSON_NAME], and Brookline Development Company, LLC"
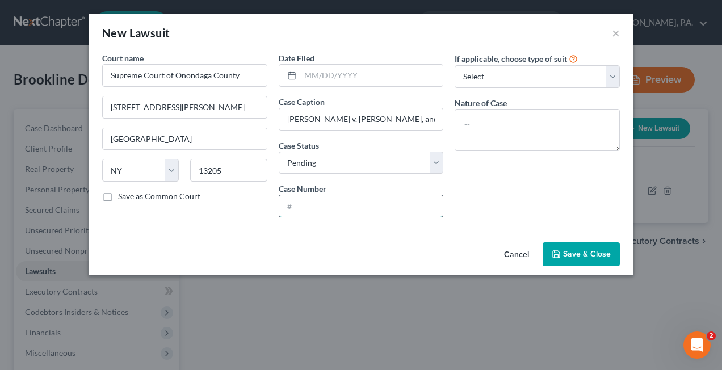
click at [327, 207] on input "text" at bounding box center [361, 206] width 164 height 22
paste input "003634/2025"
type input "003634/2025"
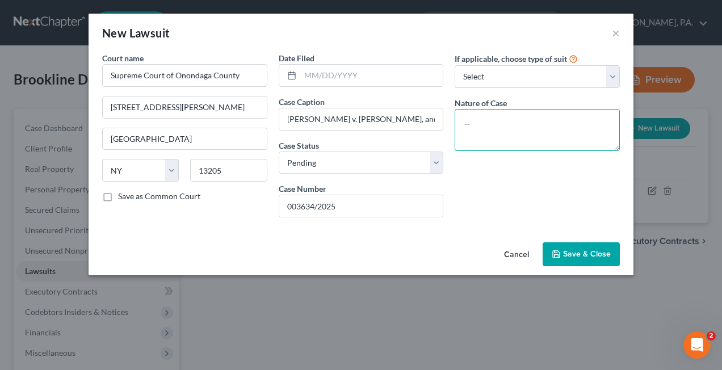
click at [475, 118] on textarea at bounding box center [537, 130] width 165 height 42
type textarea "note payable"
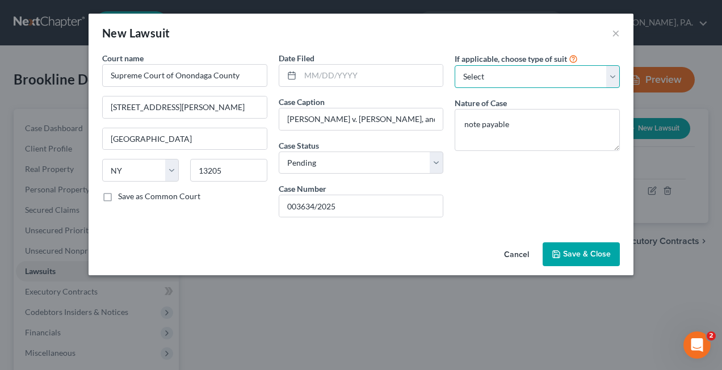
click at [497, 73] on select "Select Repossession Foreclosure Returns Other" at bounding box center [537, 76] width 165 height 23
click at [555, 257] on icon "button" at bounding box center [556, 254] width 9 height 9
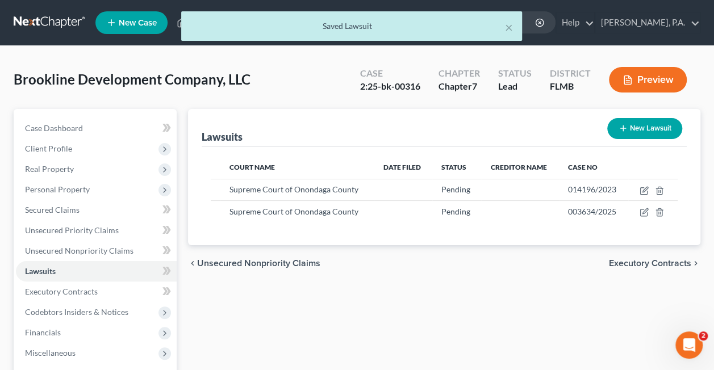
click at [627, 129] on button "New Lawsuit" at bounding box center [644, 128] width 75 height 21
select select "0"
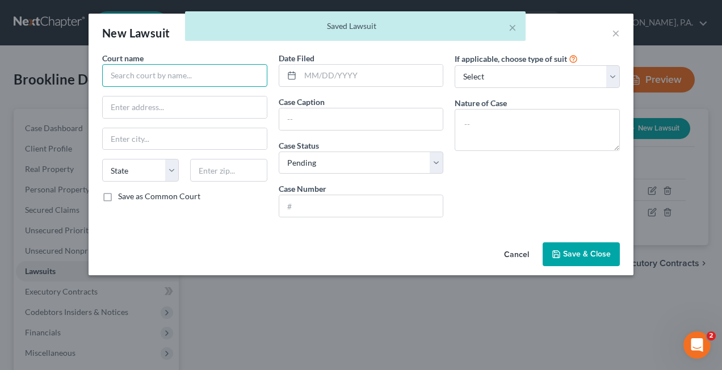
click at [125, 82] on input "text" at bounding box center [184, 75] width 165 height 23
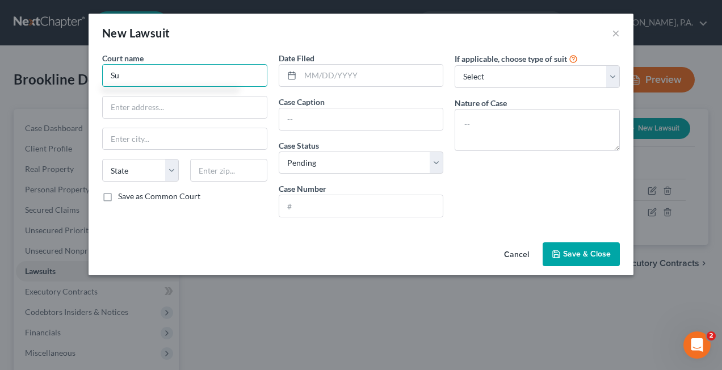
type input "S"
click at [443, 32] on div "New Lawsuit ×" at bounding box center [361, 33] width 545 height 39
click at [615, 30] on button "×" at bounding box center [616, 33] width 8 height 14
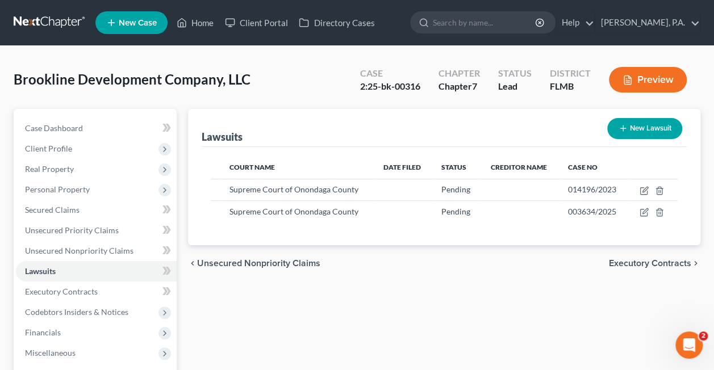
click at [629, 124] on button "New Lawsuit" at bounding box center [644, 128] width 75 height 21
select select "0"
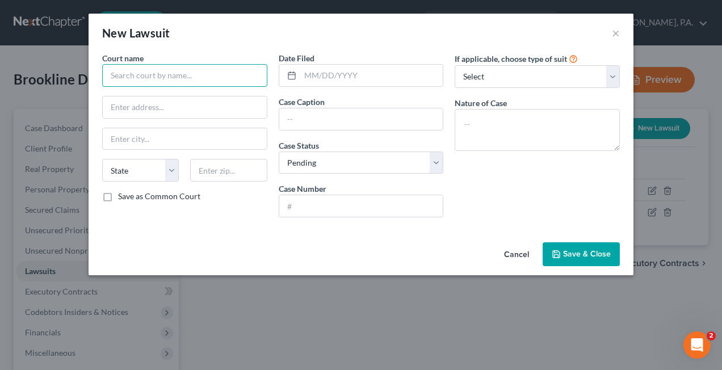
click at [175, 81] on input "text" at bounding box center [184, 75] width 165 height 23
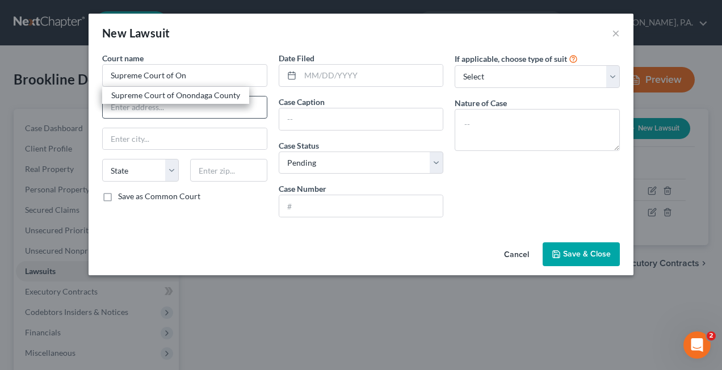
click at [191, 99] on div "Supreme Court of Onondaga County" at bounding box center [175, 95] width 129 height 11
type input "Supreme Court of Onondaga County"
type input "[STREET_ADDRESS][PERSON_NAME]"
type input "[GEOGRAPHIC_DATA]"
select select "35"
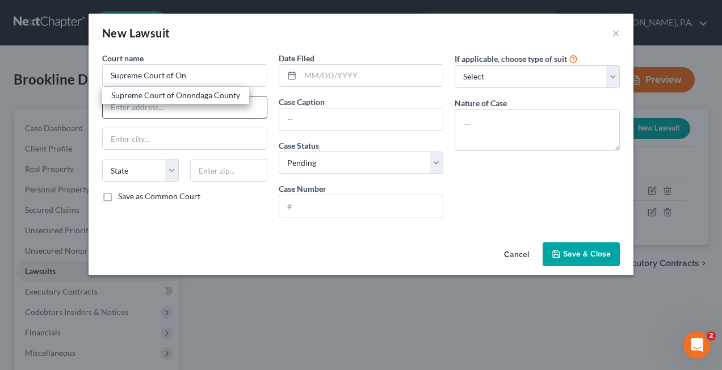
type input "13205"
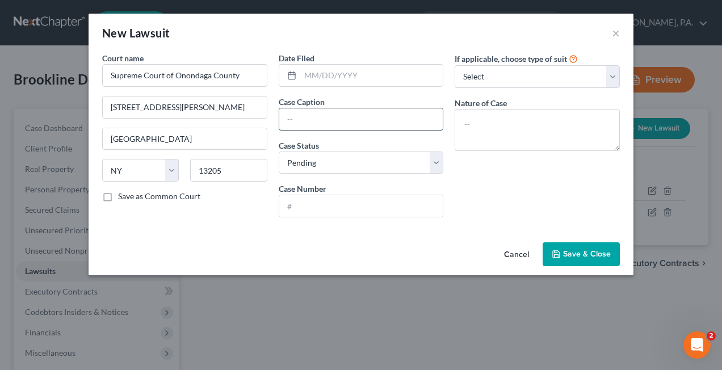
click at [294, 119] on input "text" at bounding box center [361, 119] width 164 height 22
paste input "[PERSON_NAME] & [PERSON_NAME], as trustees v. Brookline Development Company, LL…"
type input "[PERSON_NAME] & [PERSON_NAME], as trustees v. Brookline Development Company, LL…"
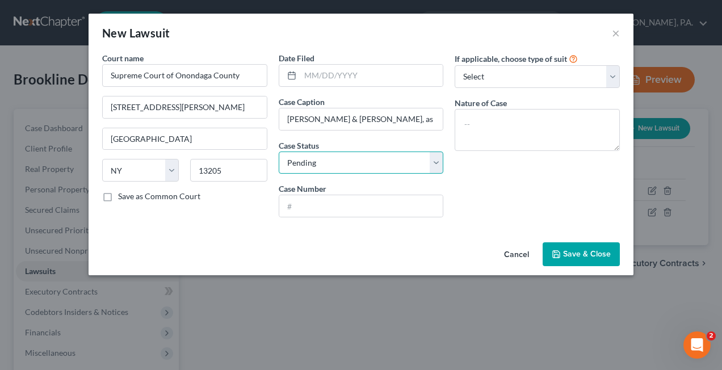
click at [313, 159] on select "Select Pending On Appeal Concluded" at bounding box center [361, 163] width 165 height 23
select select "2"
click at [279, 152] on select "Select Pending On Appeal Concluded" at bounding box center [361, 163] width 165 height 23
click at [318, 206] on input "text" at bounding box center [361, 206] width 164 height 22
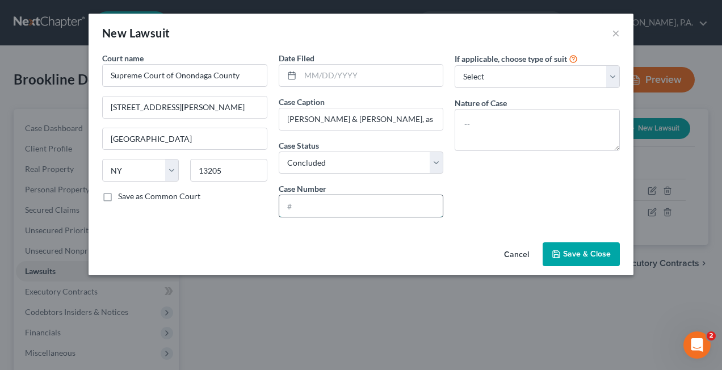
paste input "23-CA-00320"
type input "23-CA-00320"
click at [179, 82] on input "Supreme Court of Onondaga County" at bounding box center [184, 75] width 165 height 23
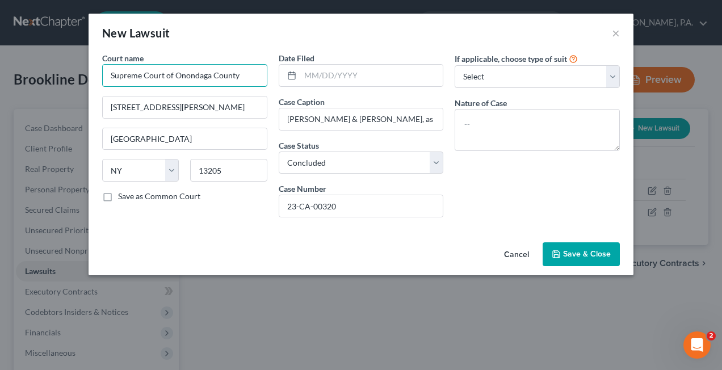
drag, startPoint x: 244, startPoint y: 78, endPoint x: 91, endPoint y: 70, distance: 153.5
click at [91, 70] on div "Court name * Supreme Court of Onondaga County [STREET_ADDRESS][GEOGRAPHIC_DATA]…" at bounding box center [361, 145] width 545 height 186
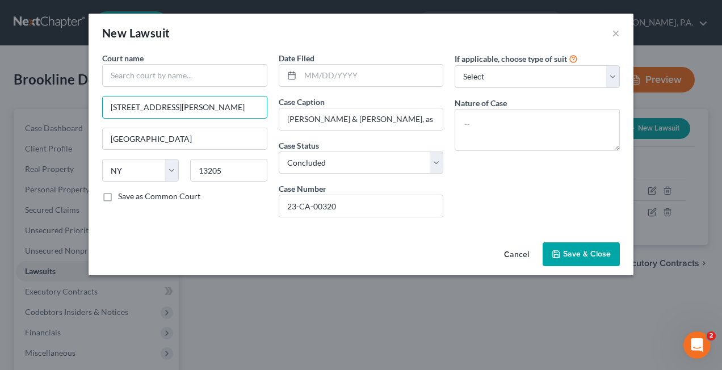
drag, startPoint x: 193, startPoint y: 103, endPoint x: 70, endPoint y: 111, distance: 122.9
click at [70, 111] on div "New Lawsuit × Court name * [GEOGRAPHIC_DATA][PERSON_NAME] [US_STATE] AK AR AZ C…" at bounding box center [361, 185] width 722 height 370
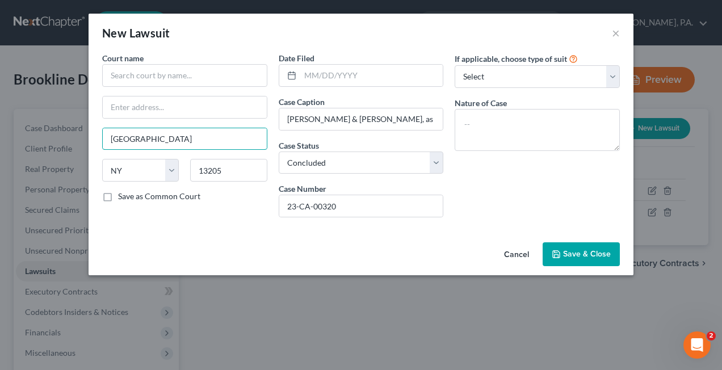
drag, startPoint x: 156, startPoint y: 141, endPoint x: 98, endPoint y: 140, distance: 57.9
click at [98, 140] on div "Court name * Syracuse State [US_STATE] AK AR AZ CA CO CT DE DC [GEOGRAPHIC_DATA…" at bounding box center [184, 139] width 177 height 174
click at [127, 166] on select "State [US_STATE] AK AR AZ CA CO CT DE DC [GEOGRAPHIC_DATA] [GEOGRAPHIC_DATA] GU…" at bounding box center [140, 170] width 77 height 23
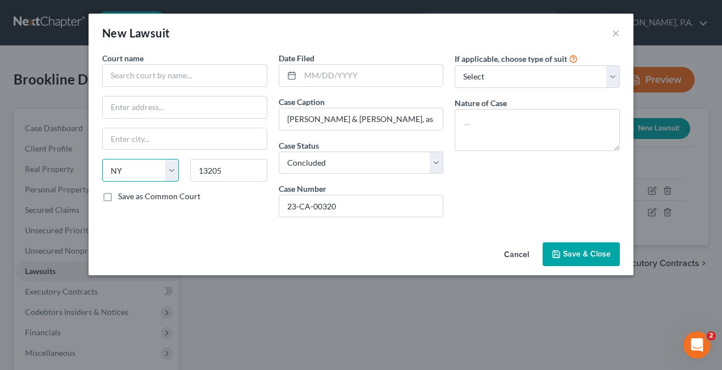
select select "9"
click at [102, 159] on select "State [US_STATE] AK AR AZ CA CO CT DE DC [GEOGRAPHIC_DATA] [GEOGRAPHIC_DATA] GU…" at bounding box center [140, 170] width 77 height 23
click at [212, 213] on div "Court name * State [US_STATE] AK AR AZ CA CO CT DE DC [GEOGRAPHIC_DATA] GA GU H…" at bounding box center [184, 139] width 177 height 174
click at [229, 170] on input "13205" at bounding box center [228, 170] width 77 height 23
type input "1"
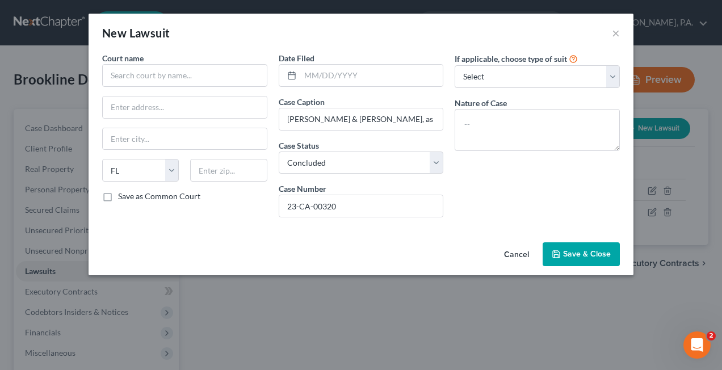
click at [228, 221] on div "Court name * State [US_STATE] AK AR AZ CA CO CT DE DC [GEOGRAPHIC_DATA] GA GU H…" at bounding box center [184, 139] width 177 height 174
click at [154, 76] on input "text" at bounding box center [184, 75] width 165 height 23
type input "C"
click at [112, 110] on input "text" at bounding box center [185, 107] width 164 height 22
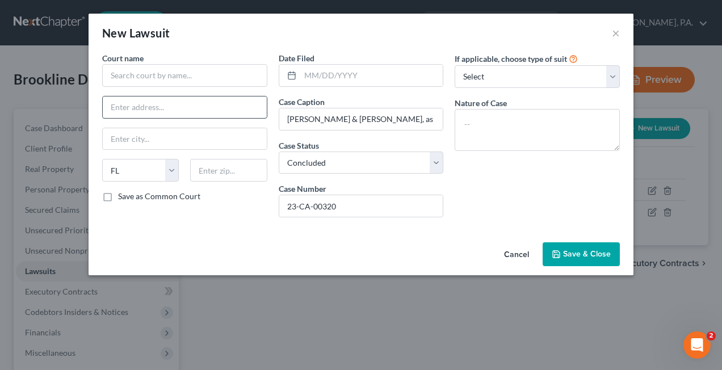
paste input "[STREET_ADDRESS]"
drag, startPoint x: 195, startPoint y: 109, endPoint x: 275, endPoint y: 121, distance: 81.5
click at [275, 121] on div "Court name * [STREET_ADDRESS][GEOGRAPHIC_DATA][US_STATE] [GEOGRAPHIC_DATA] [GEO…" at bounding box center [360, 139] width 529 height 174
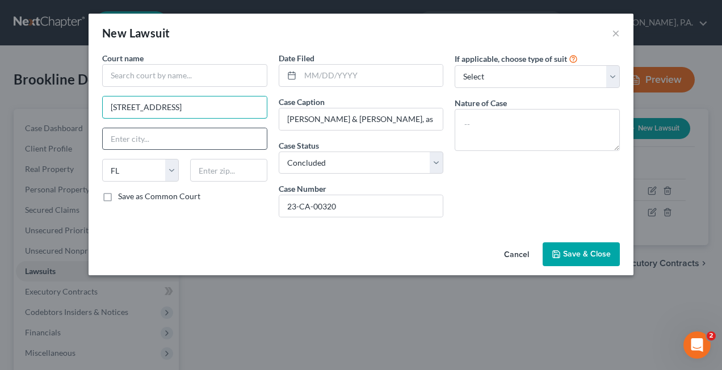
type input "[STREET_ADDRESS]"
click at [123, 139] on input "text" at bounding box center [185, 139] width 164 height 22
type input "[GEOGRAPHIC_DATA]"
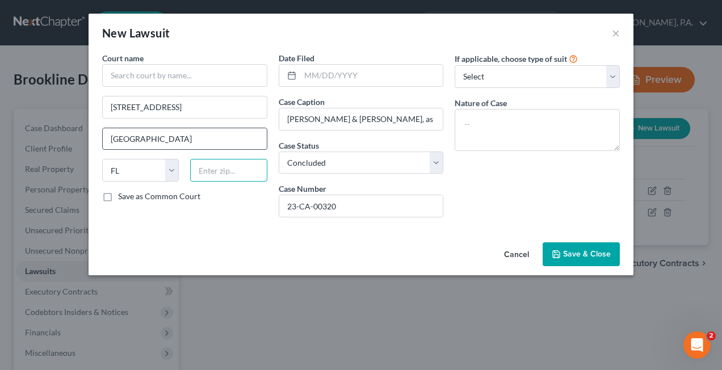
type input "34110"
type input "[GEOGRAPHIC_DATA]"
click at [131, 74] on input "text" at bounding box center [184, 75] width 165 height 23
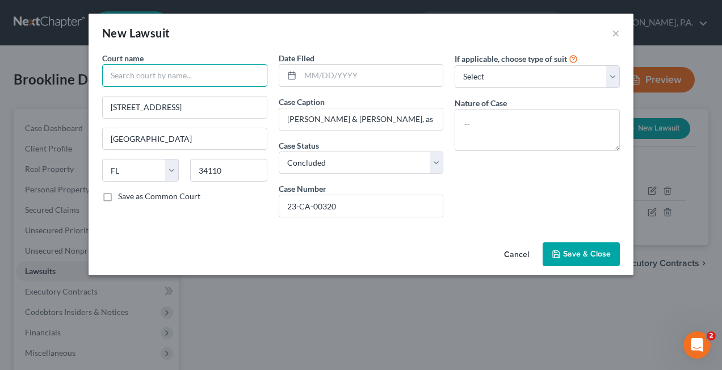
paste input "[STREET_ADDRESS]"
type input "[STREET_ADDRESS]"
drag, startPoint x: 260, startPoint y: 74, endPoint x: 85, endPoint y: 72, distance: 175.4
click at [85, 72] on div "New Lawsuit × Court name * [STREET_ADDRESS] [GEOGRAPHIC_DATA] [US_STATE][GEOGRA…" at bounding box center [361, 185] width 722 height 370
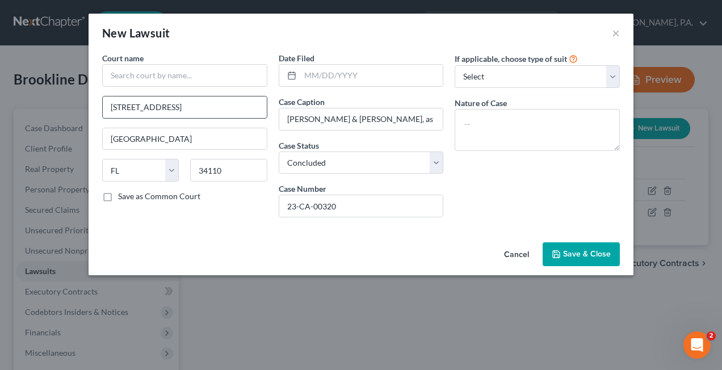
drag, startPoint x: 108, startPoint y: 104, endPoint x: 236, endPoint y: 115, distance: 127.6
click at [236, 115] on input "[STREET_ADDRESS]" at bounding box center [185, 107] width 164 height 22
paste input "[STREET_ADDRESS]"
click at [183, 107] on input "[STREET_ADDRESS]" at bounding box center [185, 107] width 164 height 22
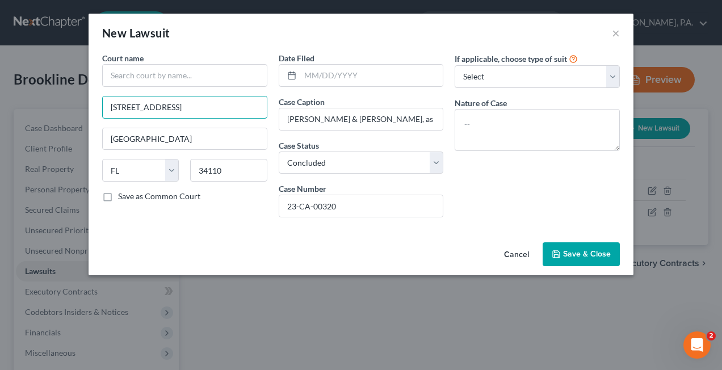
scroll to position [0, 0]
drag, startPoint x: 164, startPoint y: 107, endPoint x: 35, endPoint y: 99, distance: 129.1
click at [35, 99] on div "New Lawsuit × Court name * [STREET_ADDRESS][GEOGRAPHIC_DATA] [US_STATE][GEOGRAP…" at bounding box center [361, 185] width 722 height 370
type input "[STREET_ADDRESS]"
click at [114, 69] on input "text" at bounding box center [184, 75] width 165 height 23
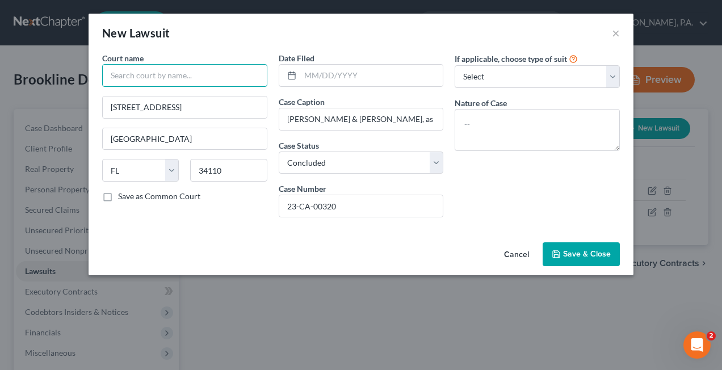
paste input "[STREET_ADDRESS]"
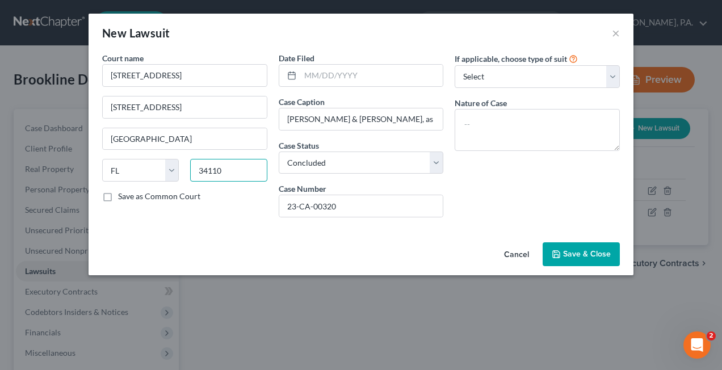
click at [236, 170] on input "34110" at bounding box center [228, 170] width 77 height 23
type input "[STREET_ADDRESS]"
type input "34112"
drag, startPoint x: 217, startPoint y: 108, endPoint x: 146, endPoint y: 107, distance: 70.4
click at [146, 107] on input "[STREET_ADDRESS]" at bounding box center [185, 107] width 164 height 22
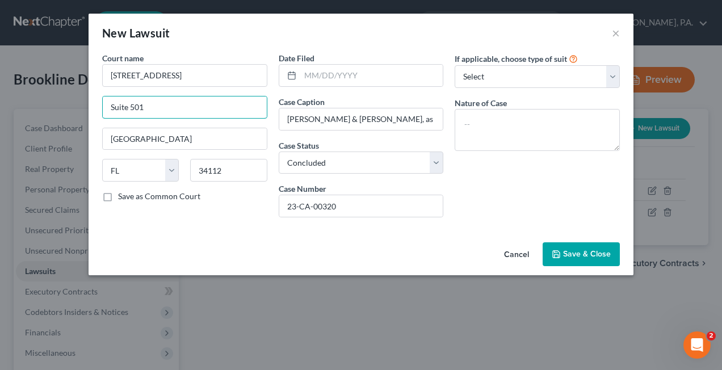
type input "Suite 501"
click at [482, 198] on div "If applicable, choose type of suit Select Repossession Foreclosure Returns Othe…" at bounding box center [537, 139] width 177 height 174
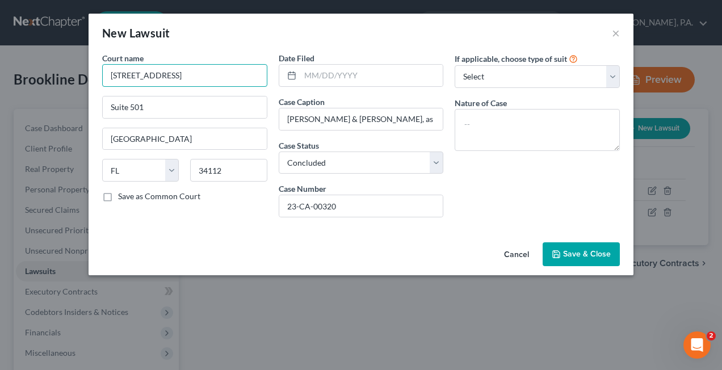
drag, startPoint x: 202, startPoint y: 77, endPoint x: 72, endPoint y: 82, distance: 130.7
click at [72, 82] on div "New Lawsuit × Court name * [GEOGRAPHIC_DATA][US_STATE] CA CO [GEOGRAPHIC_DATA] …" at bounding box center [361, 185] width 722 height 370
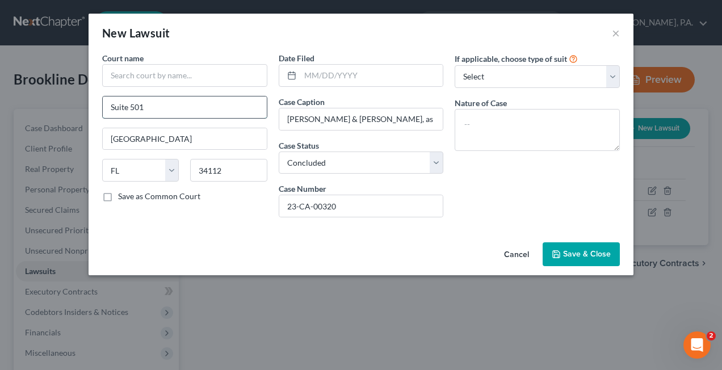
click at [108, 109] on input "Suite 501" at bounding box center [185, 107] width 164 height 22
paste input "[STREET_ADDRESS]"
type input "[STREET_ADDRESS]"
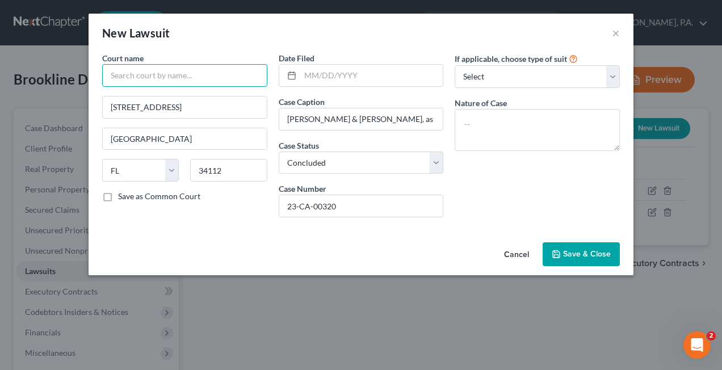
click at [119, 77] on input "text" at bounding box center [184, 75] width 165 height 23
click at [111, 77] on input "[GEOGRAPHIC_DATA]" at bounding box center [184, 75] width 165 height 23
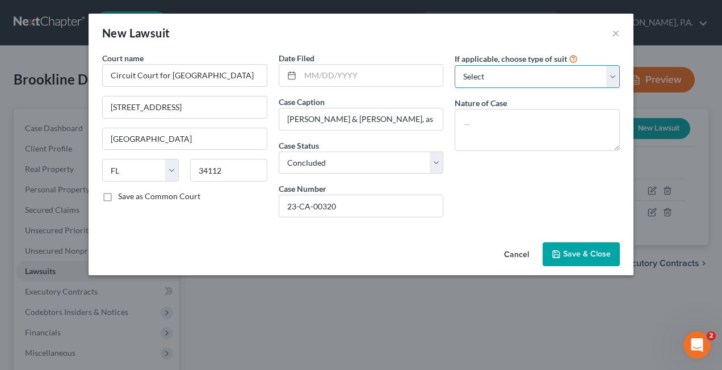
click at [481, 77] on select "Select Repossession Foreclosure Returns Other" at bounding box center [537, 76] width 165 height 23
type input "Circuit Court for [GEOGRAPHIC_DATA]"
click at [481, 77] on select "Select Repossession Foreclosure Returns Other" at bounding box center [537, 76] width 165 height 23
click at [519, 70] on select "Select Repossession Foreclosure Returns Other" at bounding box center [537, 76] width 165 height 23
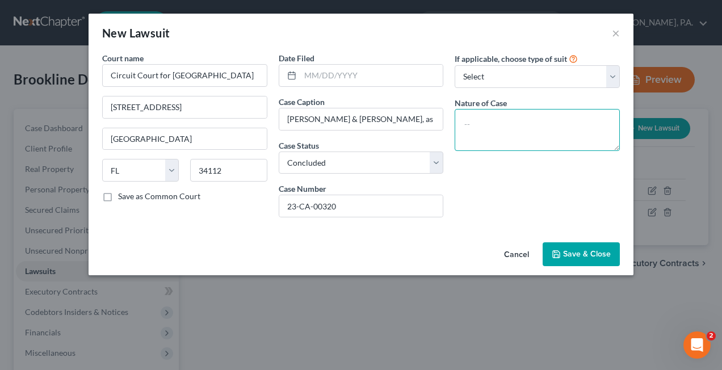
click at [484, 114] on textarea at bounding box center [537, 130] width 165 height 42
type textarea "foreign judgment domestication in [US_STATE]"
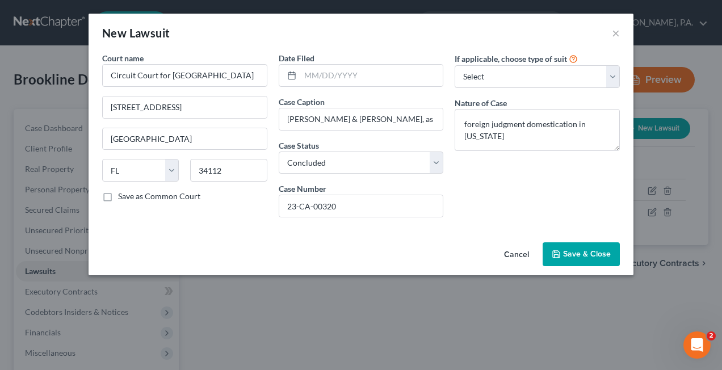
click at [572, 245] on button "Save & Close" at bounding box center [581, 254] width 77 height 24
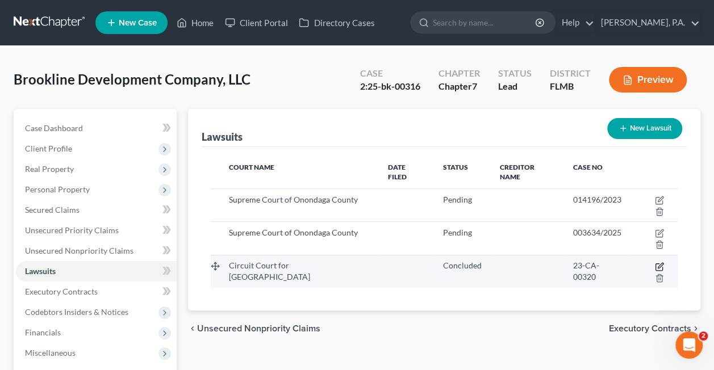
click at [654, 262] on icon "button" at bounding box center [658, 266] width 9 height 9
select select "9"
select select "2"
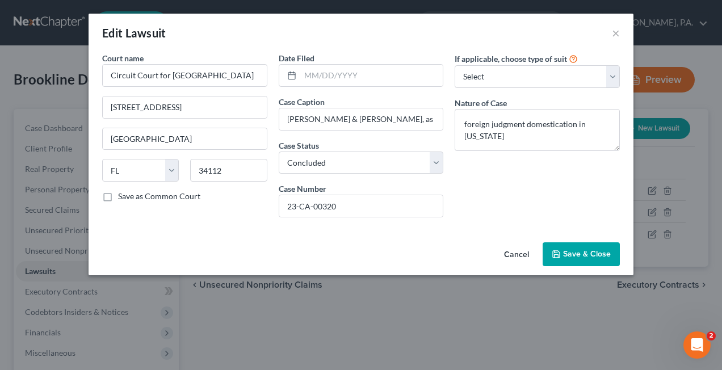
click at [565, 259] on button "Save & Close" at bounding box center [581, 254] width 77 height 24
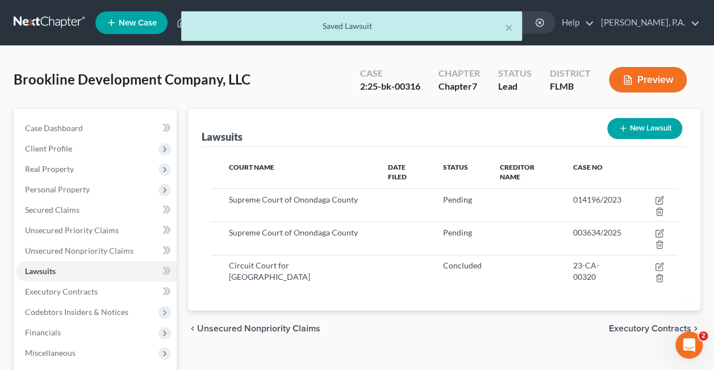
click at [623, 135] on button "New Lawsuit" at bounding box center [644, 128] width 75 height 21
select select "0"
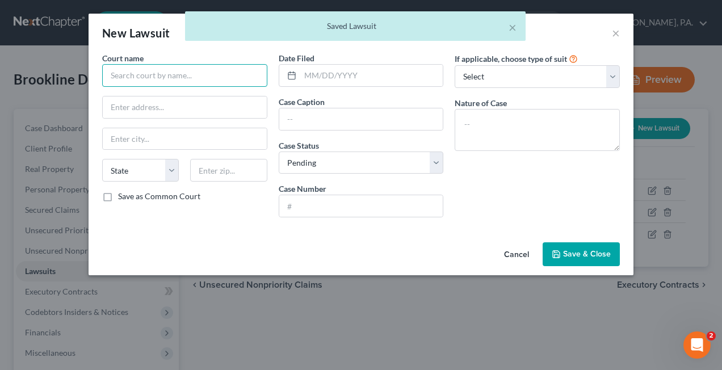
click at [140, 79] on input "text" at bounding box center [184, 75] width 165 height 23
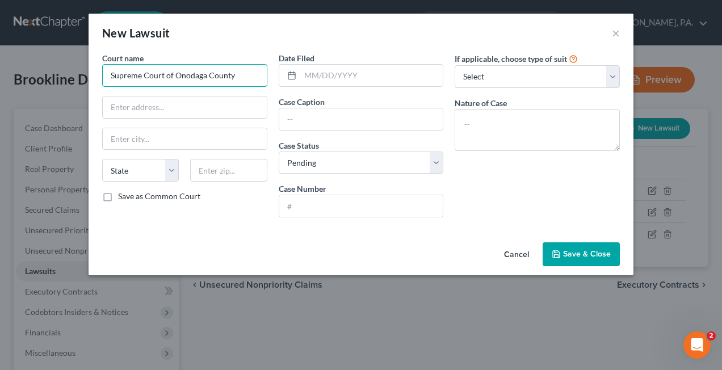
click at [163, 74] on input "Supreme Court of Onodaga County" at bounding box center [184, 75] width 165 height 23
click at [190, 75] on input "Supreme Court of Onodaga County" at bounding box center [184, 75] width 165 height 23
click at [190, 75] on input "Supreme Court of Ondaga County" at bounding box center [184, 75] width 165 height 23
click at [246, 76] on input "Supreme Court of Onadaga County" at bounding box center [184, 75] width 165 height 23
type input "Supreme Court of Onadaga County"
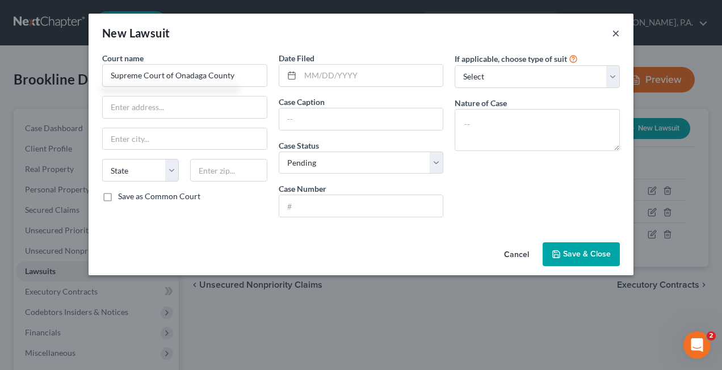
click at [615, 35] on button "×" at bounding box center [616, 33] width 8 height 14
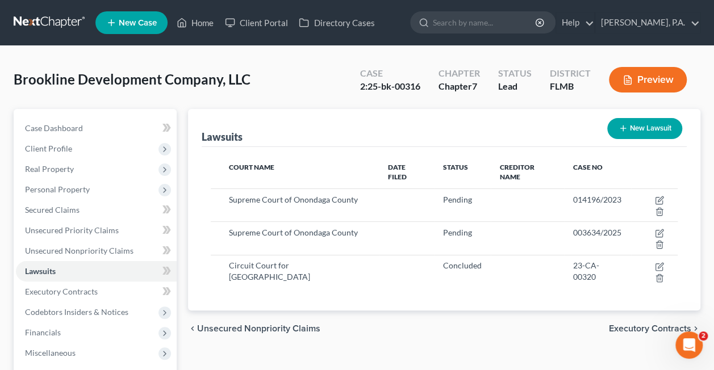
click at [631, 131] on button "New Lawsuit" at bounding box center [644, 128] width 75 height 21
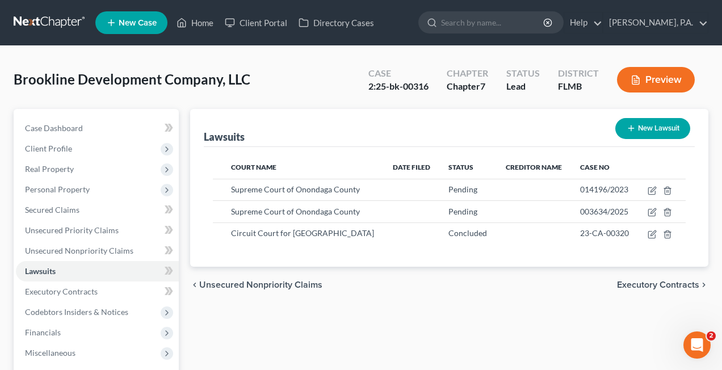
select select "0"
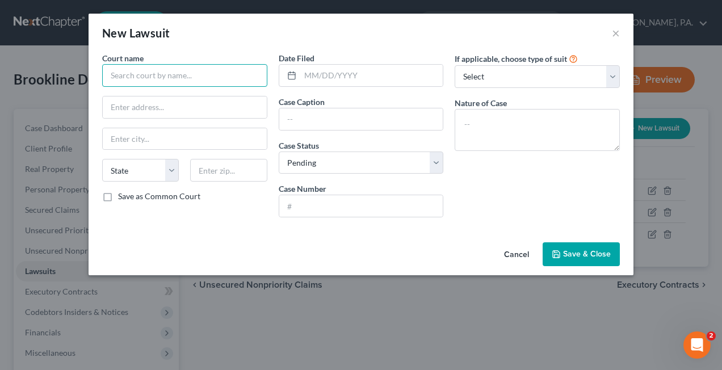
click at [178, 79] on input "text" at bounding box center [184, 75] width 165 height 23
click at [127, 76] on input "Supreme Court of Onadaga" at bounding box center [184, 75] width 165 height 23
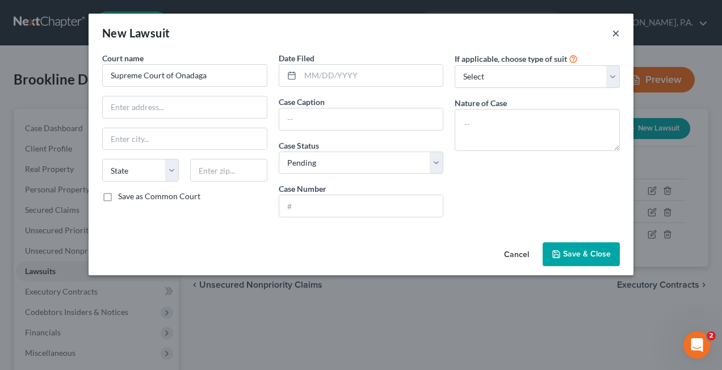
click at [614, 31] on button "×" at bounding box center [616, 33] width 8 height 14
type input "Supreme Court of Onadaga"
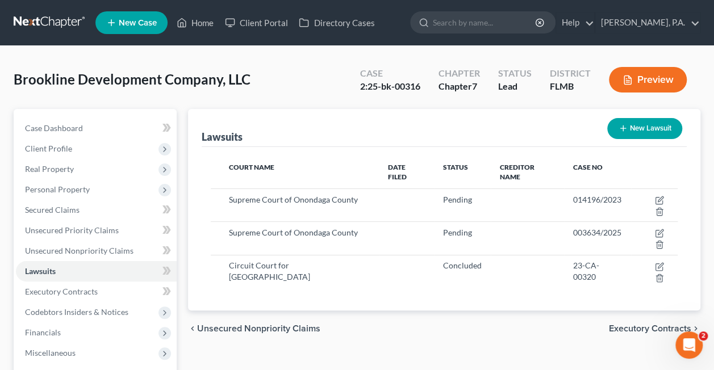
click at [628, 126] on button "New Lawsuit" at bounding box center [644, 128] width 75 height 21
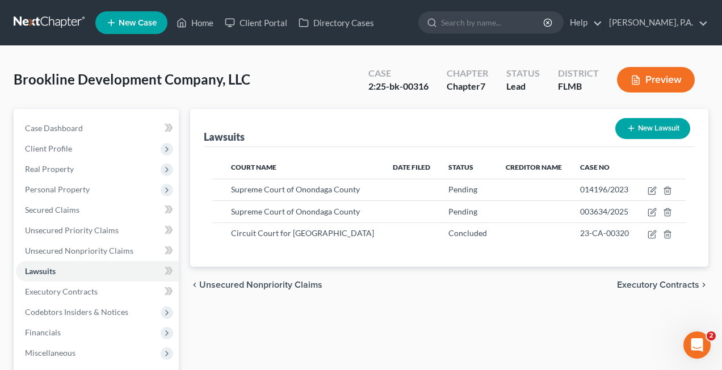
select select "0"
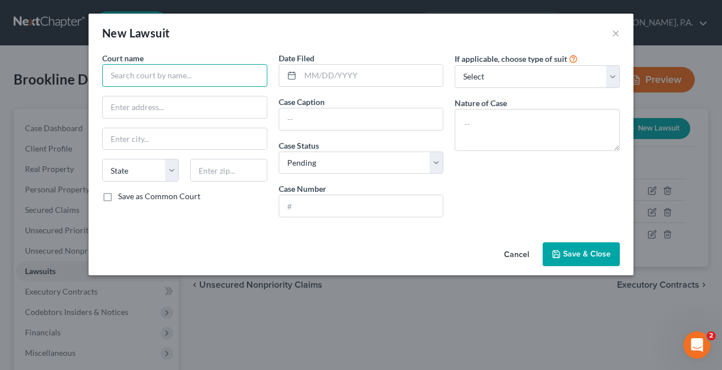
click at [178, 75] on input "text" at bounding box center [184, 75] width 165 height 23
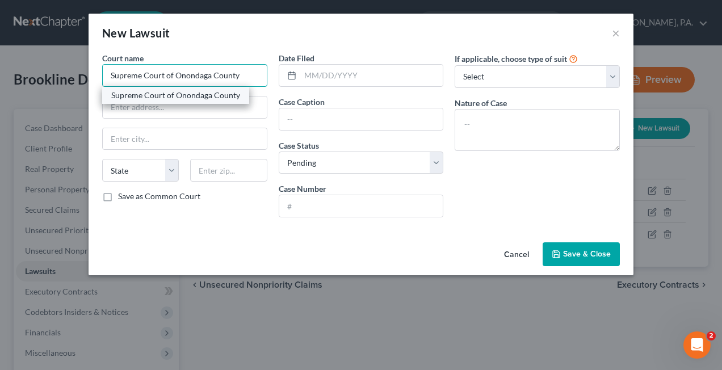
type input "Supreme Court of Onondaga County"
click at [177, 98] on div "Supreme Court of Onondaga County" at bounding box center [175, 95] width 129 height 11
type input "[STREET_ADDRESS][PERSON_NAME]"
type input "[GEOGRAPHIC_DATA]"
select select "35"
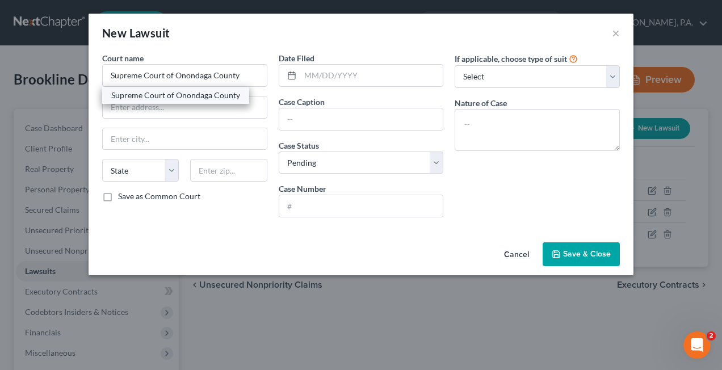
type input "13205"
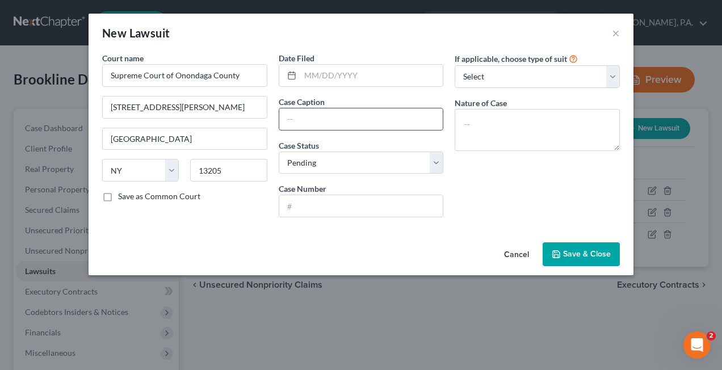
click at [296, 125] on input "text" at bounding box center [361, 119] width 164 height 22
paste input "[PERSON_NAME] & [PERSON_NAME], as trustees v. Brookline Development Company, LL…"
type input "[PERSON_NAME] & [PERSON_NAME], as trustees v. Brookline Development Company, LL…"
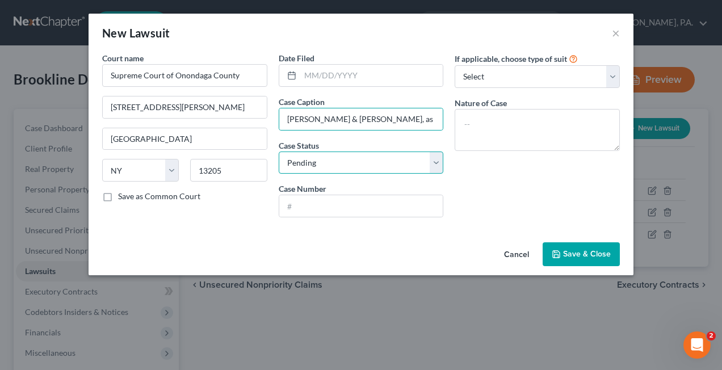
click at [315, 159] on select "Select Pending On Appeal Concluded" at bounding box center [361, 163] width 165 height 23
select select "2"
click at [279, 152] on select "Select Pending On Appeal Concluded" at bounding box center [361, 163] width 165 height 23
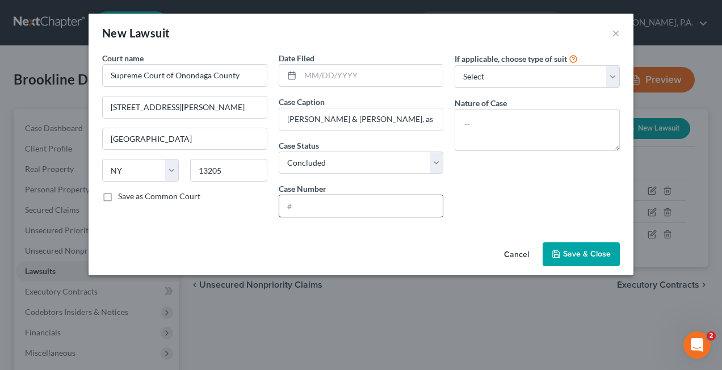
click at [309, 206] on input "text" at bounding box center [361, 206] width 164 height 22
paste input "006176/2020"
type input "006176/2020"
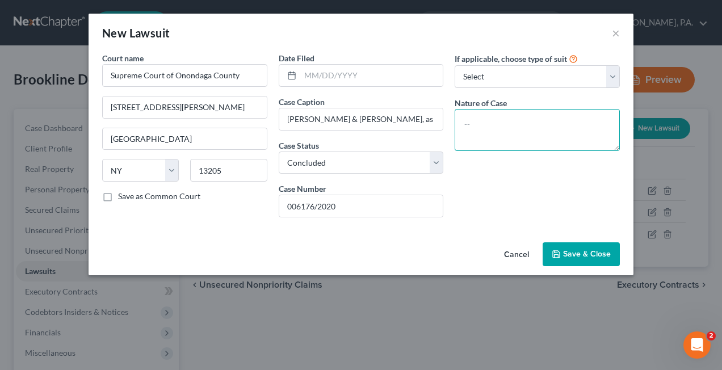
click at [472, 117] on textarea at bounding box center [537, 130] width 165 height 42
type textarea "note payable"
click at [573, 252] on span "Save & Close" at bounding box center [587, 254] width 48 height 10
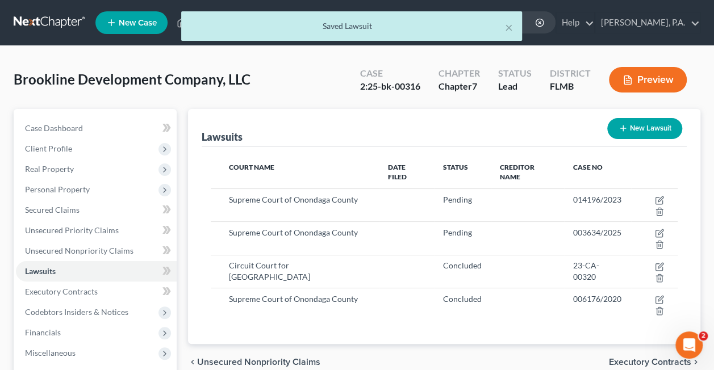
click at [622, 120] on button "New Lawsuit" at bounding box center [644, 128] width 75 height 21
select select "0"
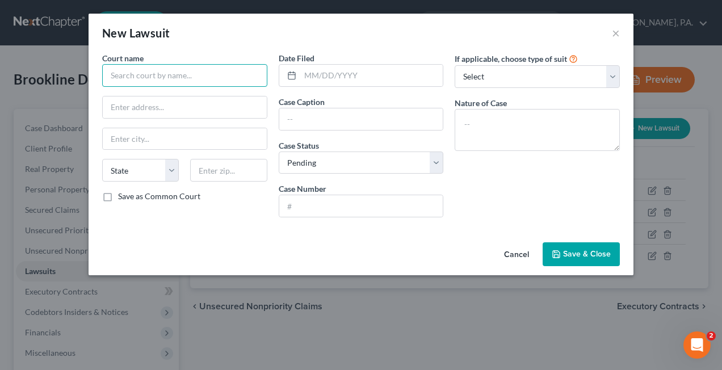
click at [176, 75] on input "text" at bounding box center [184, 75] width 165 height 23
click at [175, 95] on div "Court name * Supreme Court of Onondaga State [US_STATE] AK AR AZ CA CO CT DE DC…" at bounding box center [184, 139] width 177 height 174
click at [217, 73] on input "Supreme Court of Onondaga" at bounding box center [184, 75] width 165 height 23
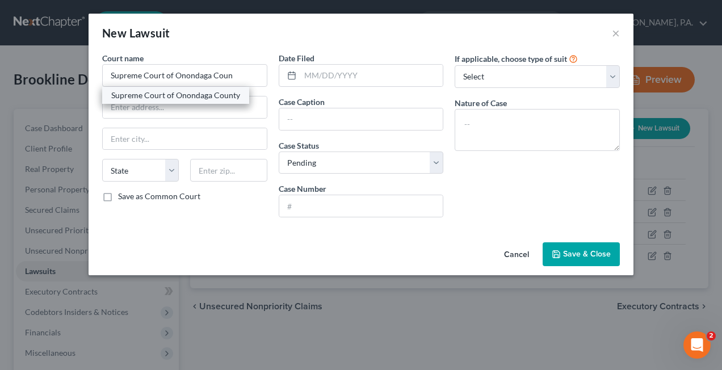
click at [217, 94] on div "Supreme Court of Onondaga County" at bounding box center [175, 95] width 129 height 11
type input "Supreme Court of Onondaga County"
type input "[STREET_ADDRESS][PERSON_NAME]"
type input "[GEOGRAPHIC_DATA]"
select select "35"
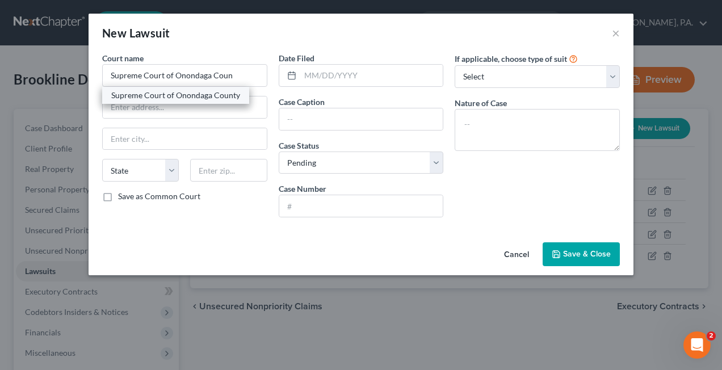
type input "13205"
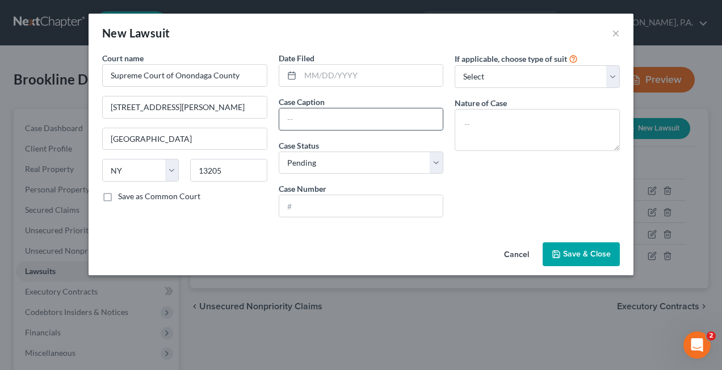
click at [316, 114] on input "text" at bounding box center [361, 119] width 164 height 22
paste input "[PERSON_NAME] v. Brookline Development, LLC and [PERSON_NAME]"
type input "[PERSON_NAME] v. Brookline Development, LLC and [PERSON_NAME]"
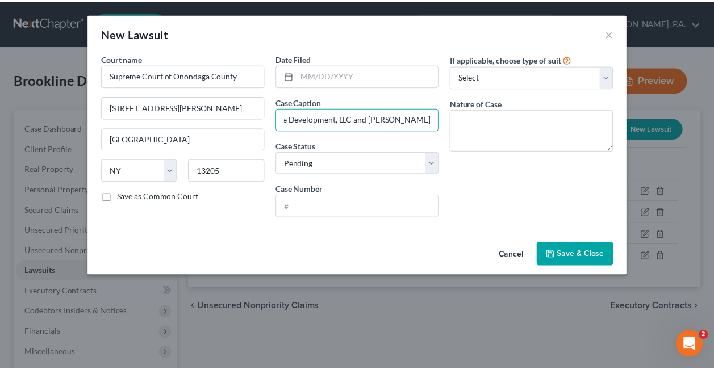
scroll to position [0, 0]
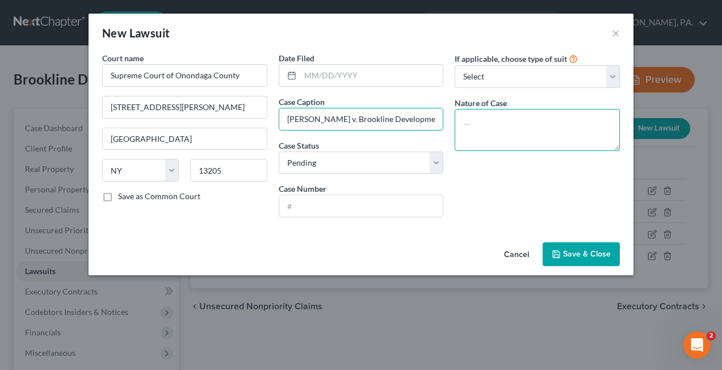
click at [475, 124] on textarea at bounding box center [537, 130] width 165 height 42
type textarea "debt"
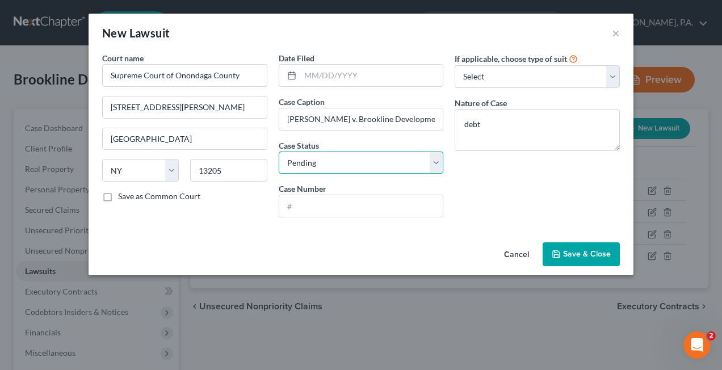
click at [304, 154] on select "Select Pending On Appeal Concluded" at bounding box center [361, 163] width 165 height 23
select select "2"
click at [279, 152] on select "Select Pending On Appeal Concluded" at bounding box center [361, 163] width 165 height 23
click at [297, 203] on input "text" at bounding box center [361, 206] width 164 height 22
paste input "002986/2022"
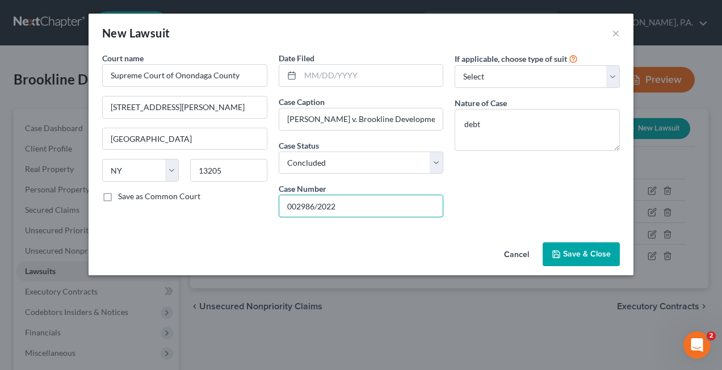
type input "002986/2022"
click at [572, 250] on span "Save & Close" at bounding box center [587, 254] width 48 height 10
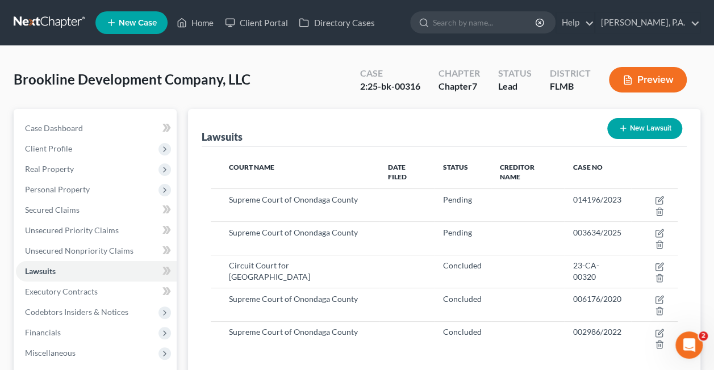
click at [631, 130] on button "New Lawsuit" at bounding box center [644, 128] width 75 height 21
select select "0"
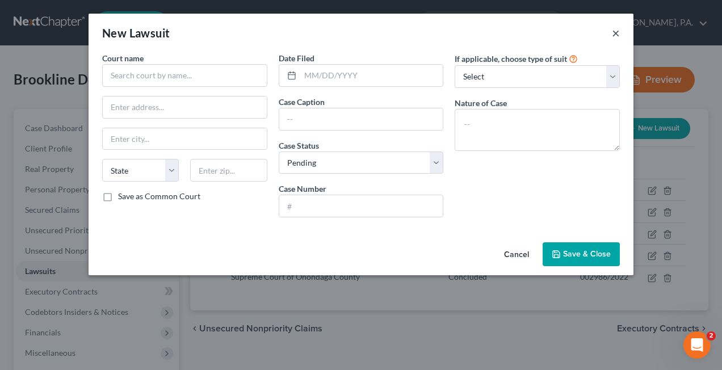
click at [618, 35] on button "×" at bounding box center [616, 33] width 8 height 14
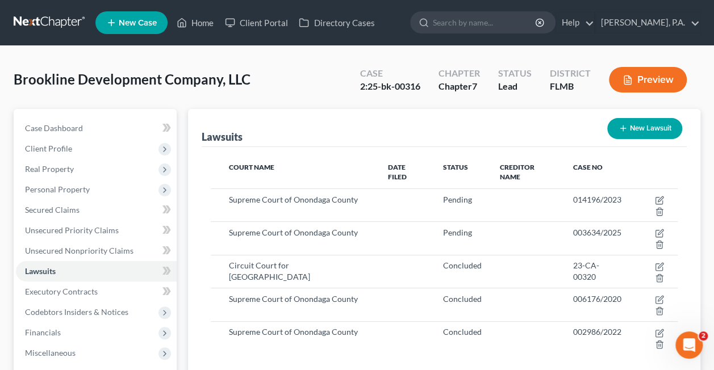
click at [619, 132] on icon "button" at bounding box center [622, 128] width 9 height 9
select select "0"
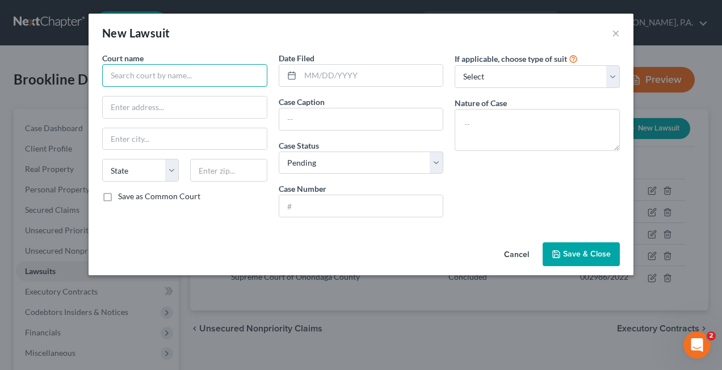
click at [150, 74] on input "text" at bounding box center [184, 75] width 165 height 23
paste input "CIRCUIT COURT OF THE TWENTIETH JUDICIAL CIRCUIT OF [US_STATE], IN AND FOR [GEOG…"
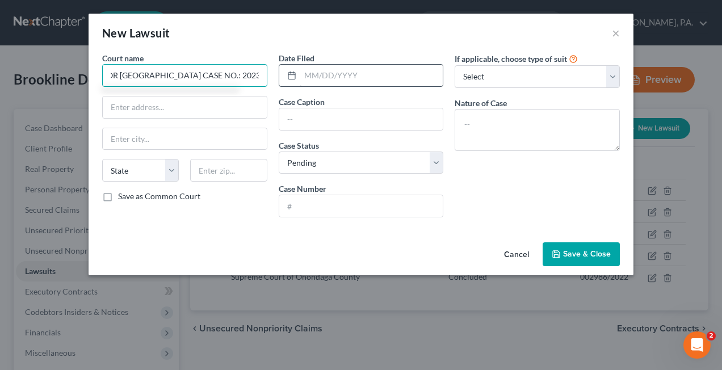
drag, startPoint x: 161, startPoint y: 76, endPoint x: 317, endPoint y: 76, distance: 156.1
click at [317, 76] on div "Court name * CIRCUIT COURT OF THE TWENTIETH JUDICIAL CIRCUIT OF [US_STATE], [GE…" at bounding box center [360, 139] width 529 height 174
click at [114, 75] on input "CIRCUIT COURT OF THE TWENTIETH JUDICIAL CIRCUIT OF [US_STATE], IN AND FOR [GEOG…" at bounding box center [184, 75] width 165 height 23
click at [160, 74] on input "CIRCUIT COURT OF THE TWENTIETH JUDICIAL CIRCUIT OF [US_STATE], IN AND FOR [GEOG…" at bounding box center [184, 75] width 165 height 23
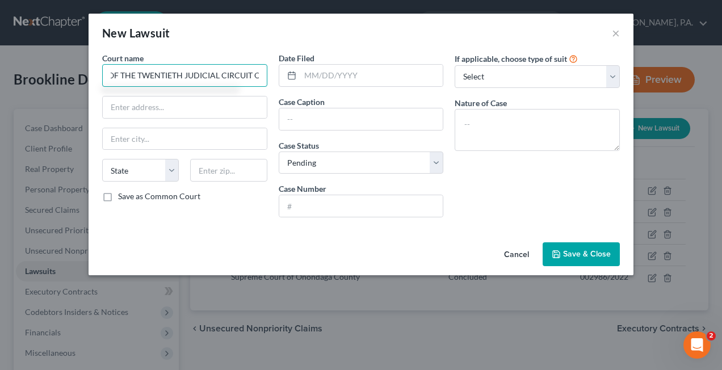
scroll to position [0, 0]
click at [106, 77] on input "CIRCUIT COURT OF THE TWENTIETH JUDICIAL CIRCUIT OF [US_STATE], IN AND FOR [GEOG…" at bounding box center [184, 75] width 165 height 23
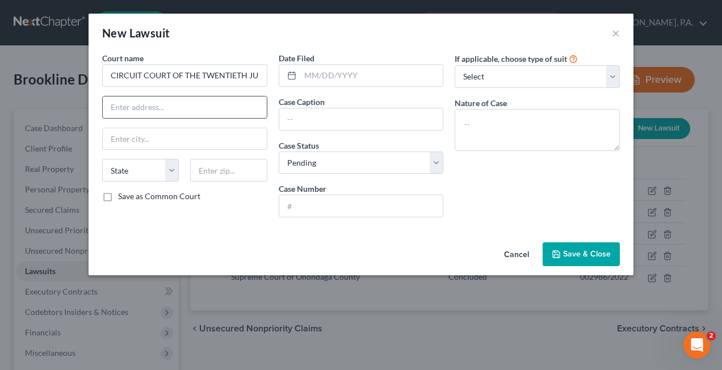
click at [121, 104] on input "text" at bounding box center [185, 107] width 164 height 22
type input "CIRCUIT COURT OF THE TWENTIETH JUDICIAL CIRCUIT OF [US_STATE], IN AND FOR [GEOG…"
paste input "Justice Center Proper [STREET_ADDRESS][PERSON_NAME]"
drag, startPoint x: 184, startPoint y: 107, endPoint x: 310, endPoint y: 116, distance: 126.3
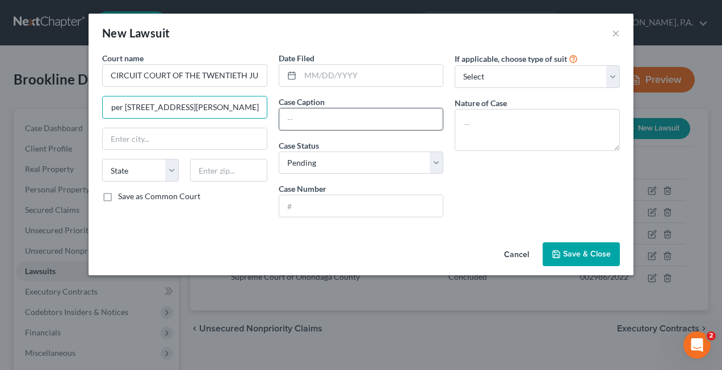
click at [310, 116] on div "Court name * CIRCUIT COURT OF THE TWENTIETH JUDICIAL CIRCUIT OF [US_STATE], IN …" at bounding box center [360, 139] width 529 height 174
type input "Justice Center Proper [STREET_ADDRESS]"
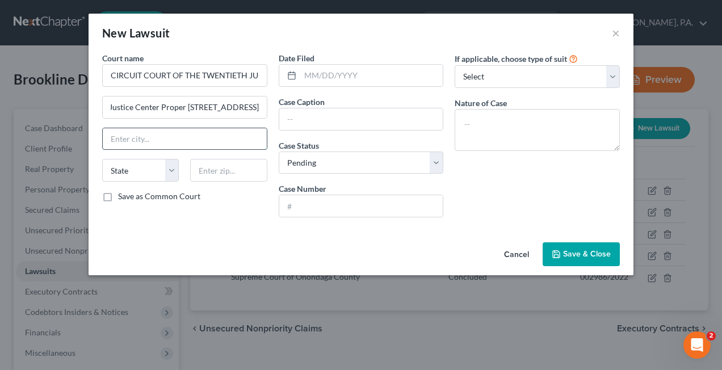
click at [120, 137] on input "text" at bounding box center [185, 139] width 164 height 22
click at [120, 141] on input "[GEOGRAPHIC_DATA][PERSON_NAME]" at bounding box center [185, 139] width 164 height 22
type input "[PERSON_NAME]"
click at [127, 166] on select "State [US_STATE] AK AR AZ CA CO CT DE DC [GEOGRAPHIC_DATA] [GEOGRAPHIC_DATA] GU…" at bounding box center [140, 170] width 77 height 23
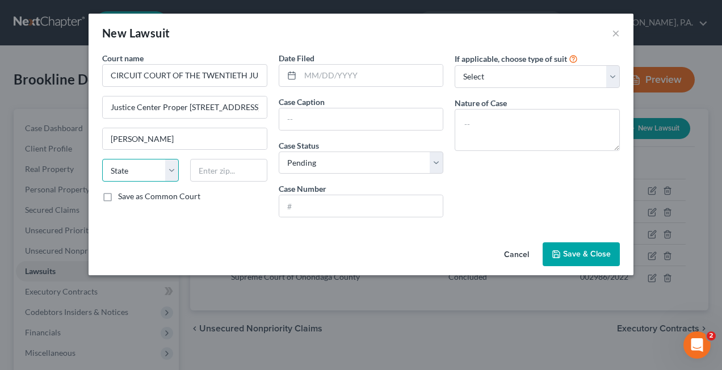
select select "9"
click at [127, 166] on select "State [US_STATE] AK AR AZ CA CO CT DE DC [GEOGRAPHIC_DATA] [GEOGRAPHIC_DATA] GU…" at bounding box center [140, 170] width 77 height 23
click at [232, 176] on input "text" at bounding box center [228, 170] width 77 height 23
type input "33901"
click at [292, 120] on input "text" at bounding box center [361, 119] width 164 height 22
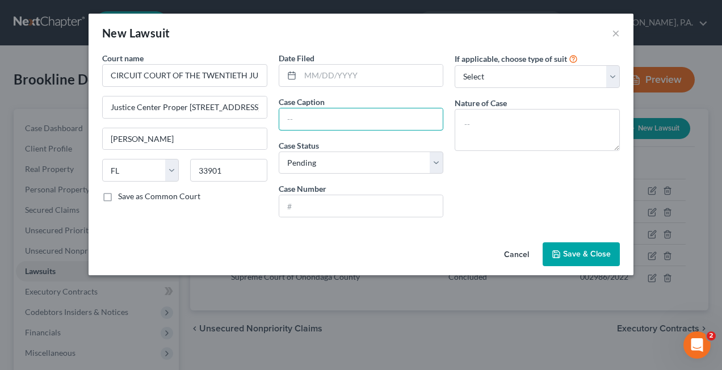
type input "[GEOGRAPHIC_DATA][PERSON_NAME]"
paste input "[PERSON_NAME] atf Marital Trust fbo [PERSON_NAME] U/W of N. [PERSON_NAME] v. Br…"
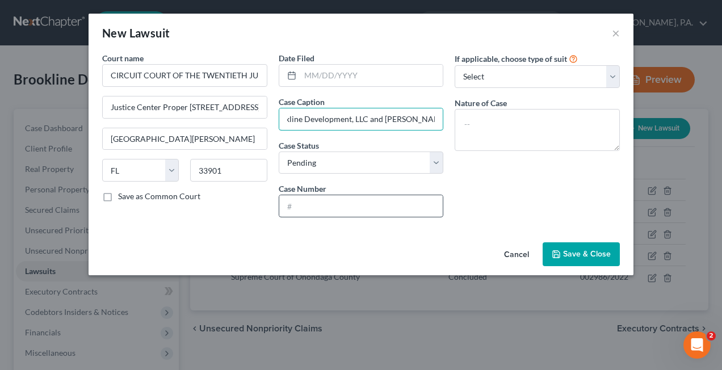
type input "[PERSON_NAME] atf Marital Trust fbo [PERSON_NAME] U/W of N. [PERSON_NAME] v. Br…"
click at [294, 199] on input "text" at bounding box center [361, 206] width 164 height 22
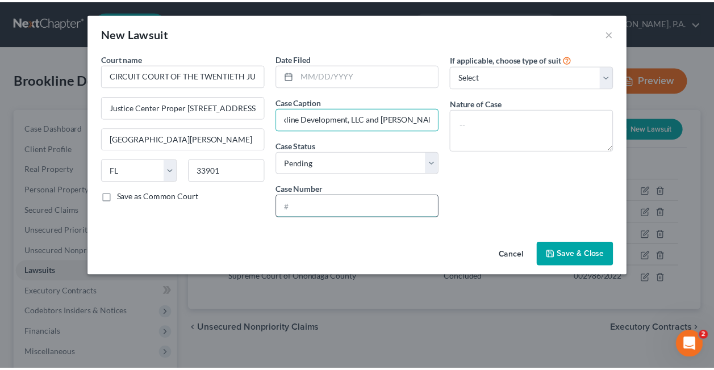
scroll to position [0, 0]
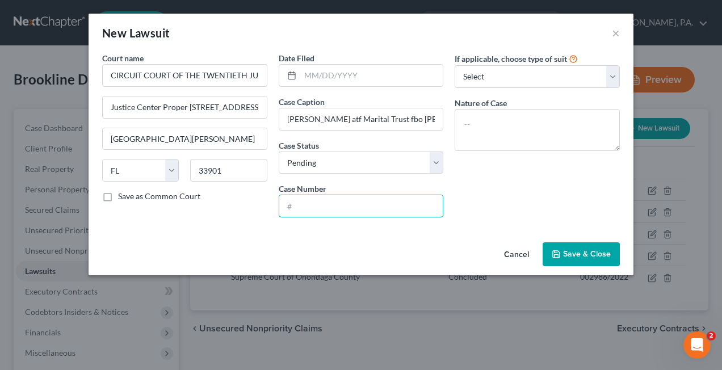
paste input "23-CA-0112215"
type input "23-CA-0112215"
click at [316, 160] on select "Select Pending On Appeal Concluded" at bounding box center [361, 163] width 165 height 23
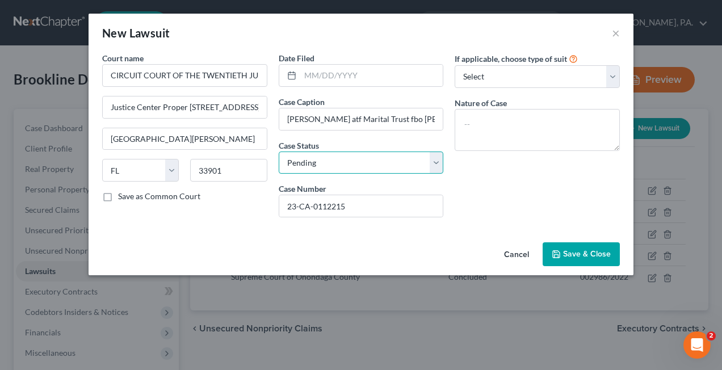
select select "2"
click at [279, 152] on select "Select Pending On Appeal Concluded" at bounding box center [361, 163] width 165 height 23
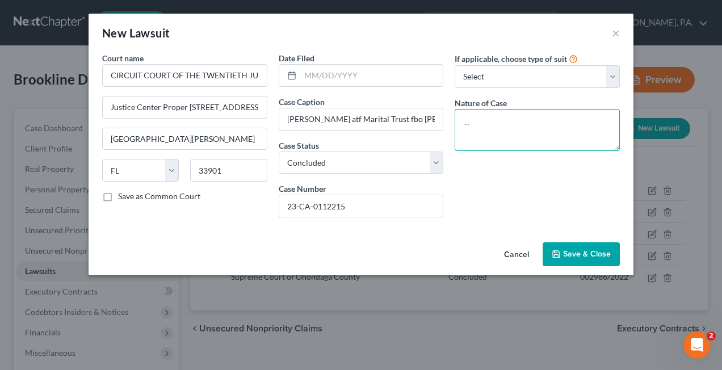
click at [471, 118] on textarea at bounding box center [537, 130] width 165 height 42
drag, startPoint x: 578, startPoint y: 127, endPoint x: 601, endPoint y: 135, distance: 23.5
click at [601, 135] on textarea "foreign judgment domestication of NY judgment" at bounding box center [537, 130] width 165 height 42
type textarea "foreign judgment domestication in [US_STATE]"
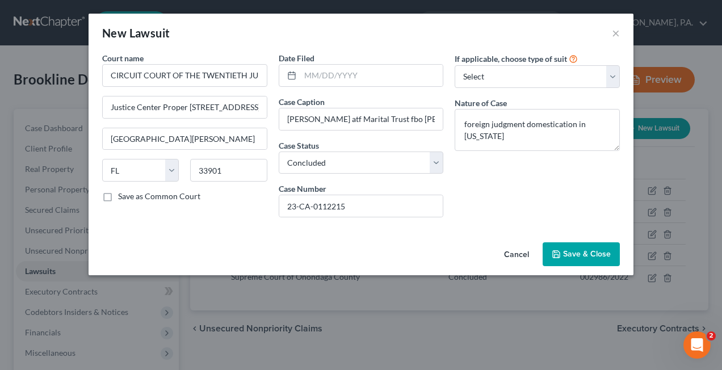
click at [582, 245] on button "Save & Close" at bounding box center [581, 254] width 77 height 24
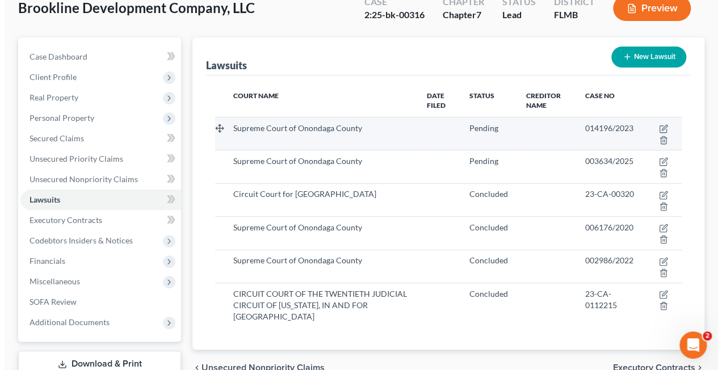
scroll to position [72, 0]
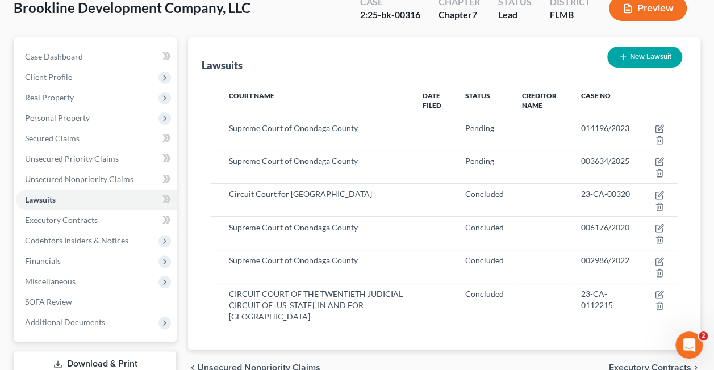
click at [626, 58] on button "New Lawsuit" at bounding box center [644, 57] width 75 height 21
select select "0"
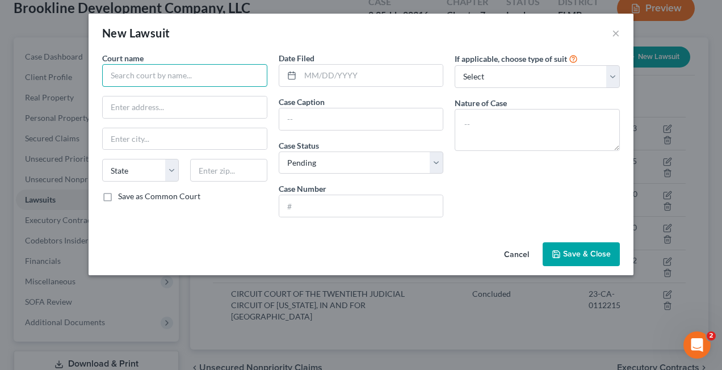
click at [221, 73] on input "text" at bounding box center [184, 75] width 165 height 23
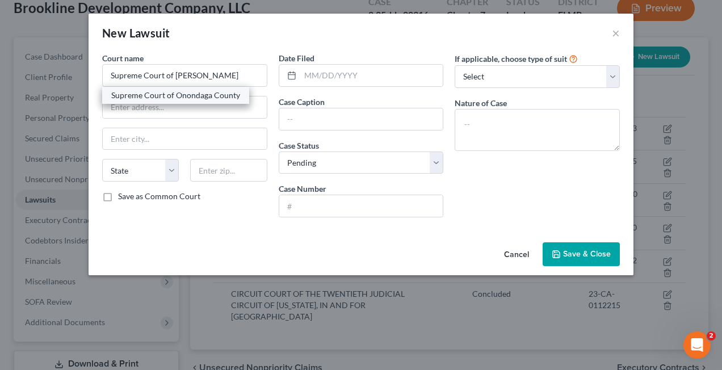
click at [212, 94] on div "Supreme Court of Onondaga County" at bounding box center [175, 95] width 129 height 11
type input "Supreme Court of Onondaga County"
type input "[STREET_ADDRESS][PERSON_NAME]"
type input "[GEOGRAPHIC_DATA]"
select select "35"
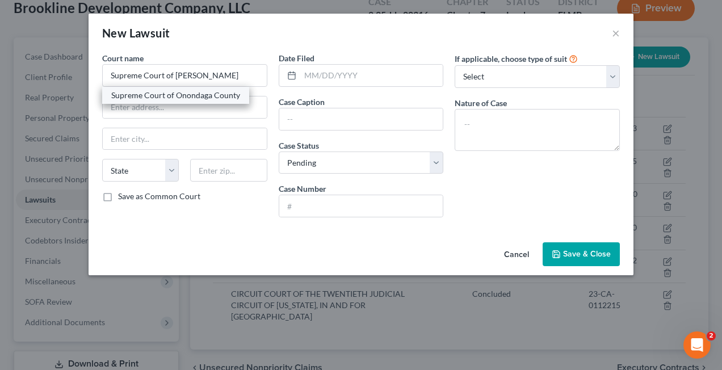
type input "13205"
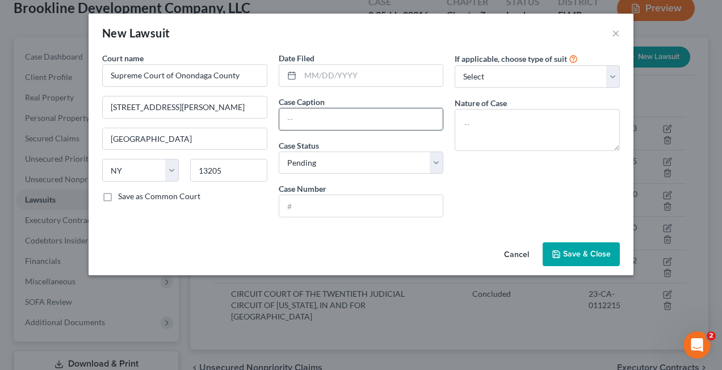
click at [292, 115] on input "text" at bounding box center [361, 119] width 164 height 22
paste input "[PERSON_NAME] atf Marital Trust fbo [PERSON_NAME] U/W of N. [PERSON_NAME] v. Br…"
type input "[PERSON_NAME] atf Marital Trust fbo [PERSON_NAME] U/W of N. [PERSON_NAME] v. Br…"
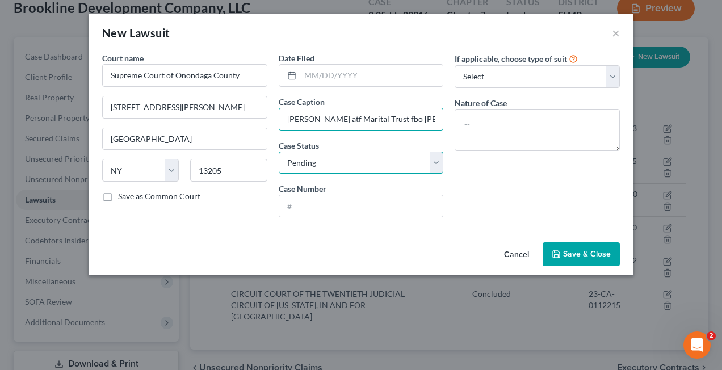
click at [321, 164] on select "Select Pending On Appeal Concluded" at bounding box center [361, 163] width 165 height 23
select select "2"
click at [279, 152] on select "Select Pending On Appeal Concluded" at bounding box center [361, 163] width 165 height 23
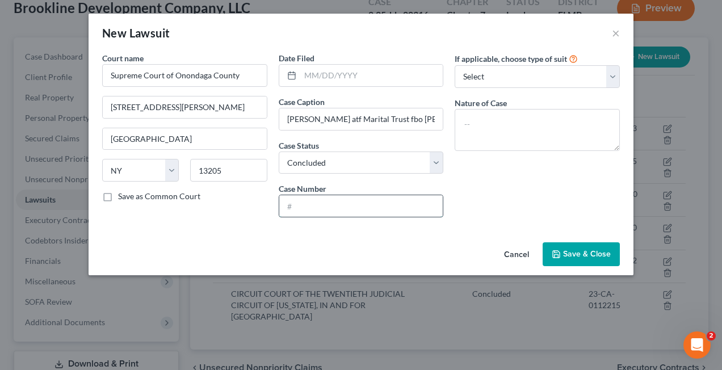
click at [308, 200] on input "text" at bounding box center [361, 206] width 164 height 22
paste input "000907/2023"
type input "000907/2023"
click at [467, 121] on textarea at bounding box center [537, 130] width 165 height 42
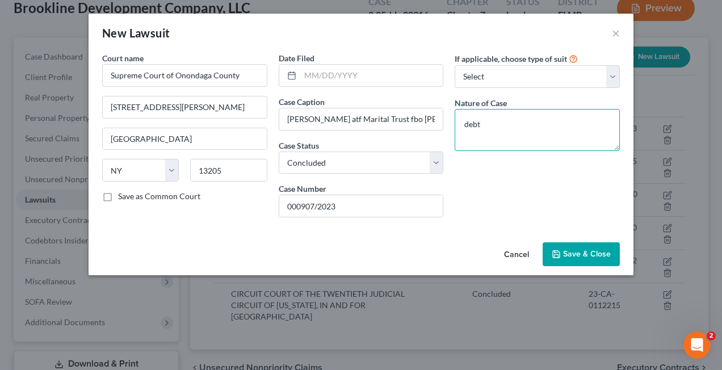
type textarea "debt"
click at [585, 254] on span "Save & Close" at bounding box center [587, 254] width 48 height 10
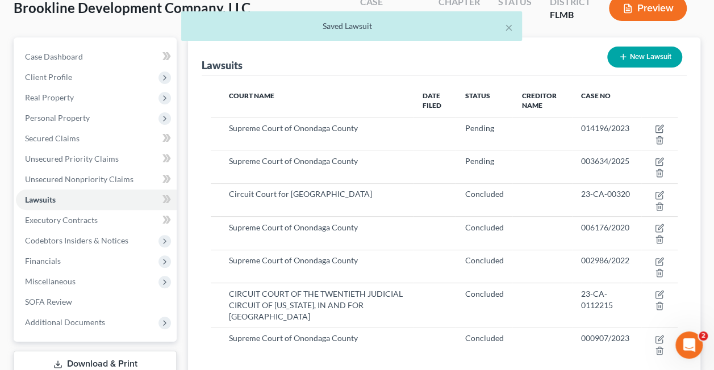
click at [620, 58] on icon "button" at bounding box center [622, 56] width 9 height 9
select select "0"
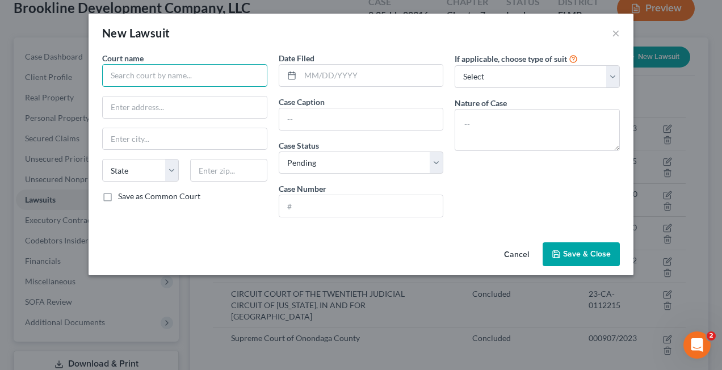
click at [177, 77] on input "text" at bounding box center [184, 75] width 165 height 23
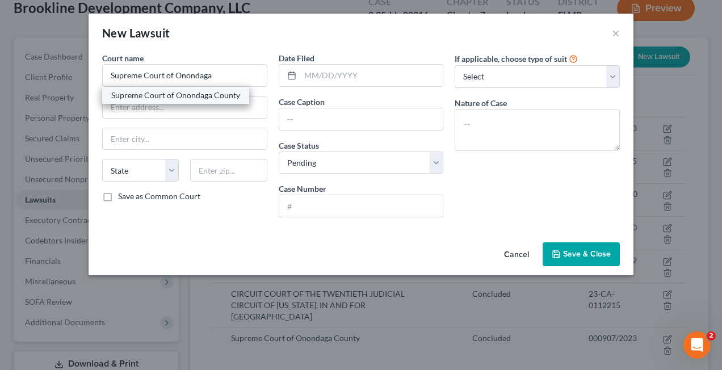
click at [177, 90] on div "Supreme Court of Onondaga County" at bounding box center [175, 95] width 129 height 11
type input "Supreme Court of Onondaga County"
type input "[STREET_ADDRESS][PERSON_NAME]"
type input "[GEOGRAPHIC_DATA]"
select select "35"
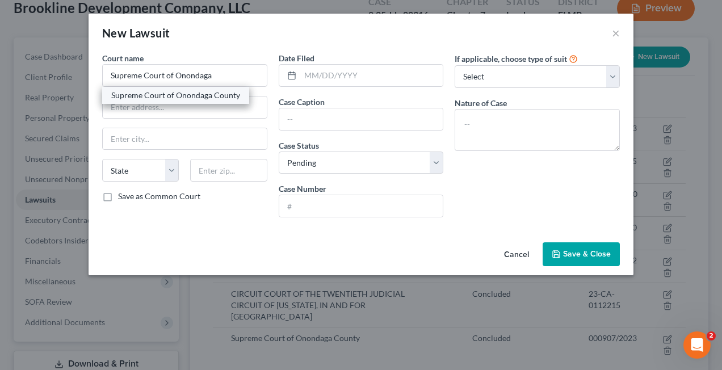
type input "13205"
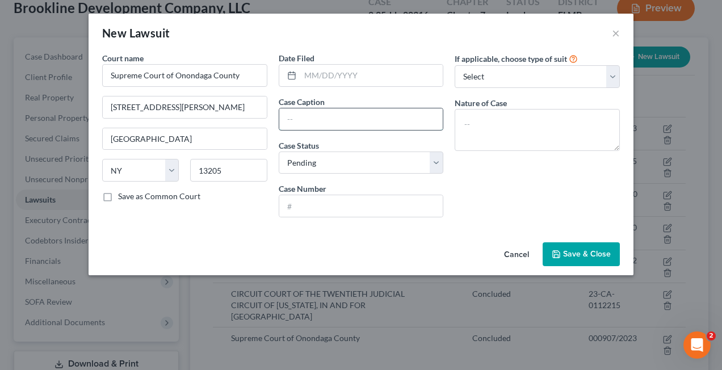
click at [303, 119] on input "text" at bounding box center [361, 119] width 164 height 22
paste input "Bison One, LLC v. BL-Olam, LLC, Brookline Development Company, LLC, and [PERSON…"
type input "Bison One, LLC v. BL-Olam, LLC, Brookline Development Company, LLC, and [PERSON…"
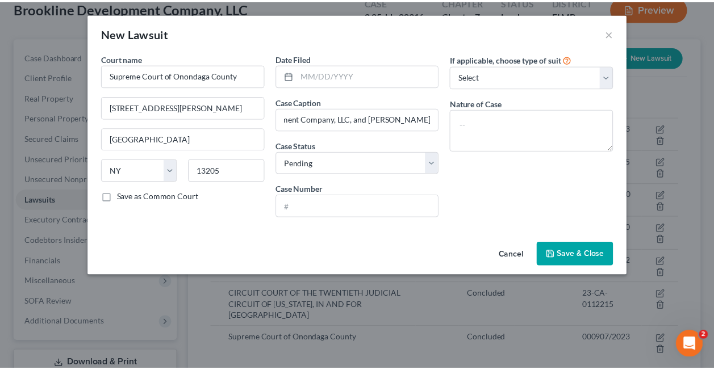
scroll to position [0, 0]
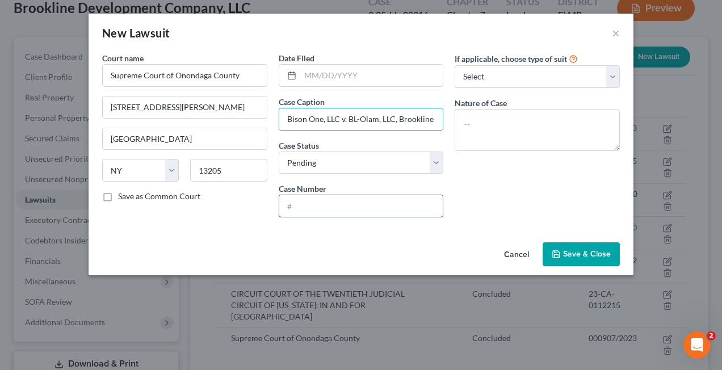
click at [296, 205] on input "text" at bounding box center [361, 206] width 164 height 22
paste input "000005/2022"
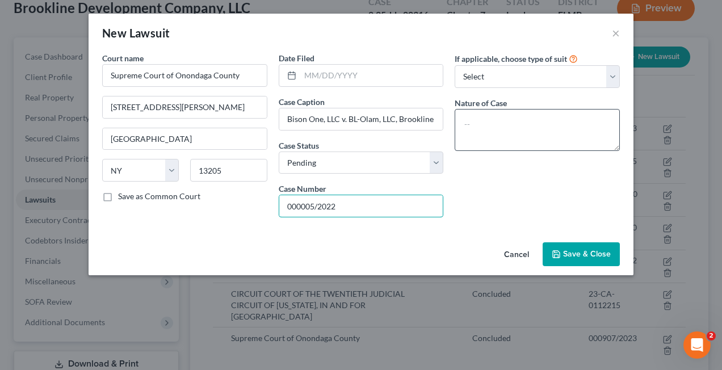
type input "000005/2022"
click at [496, 117] on textarea at bounding box center [537, 130] width 165 height 42
type textarea "debt"
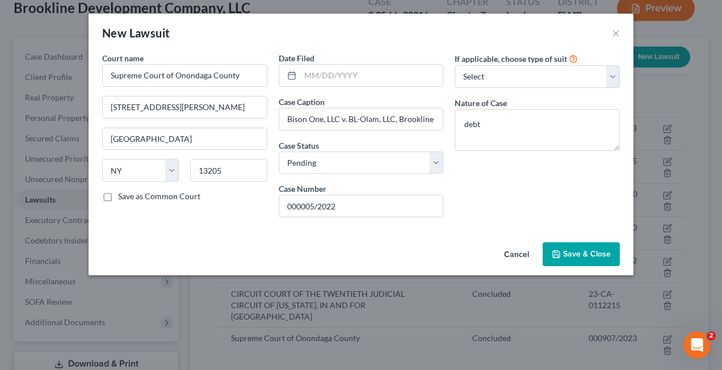
click at [575, 245] on button "Save & Close" at bounding box center [581, 254] width 77 height 24
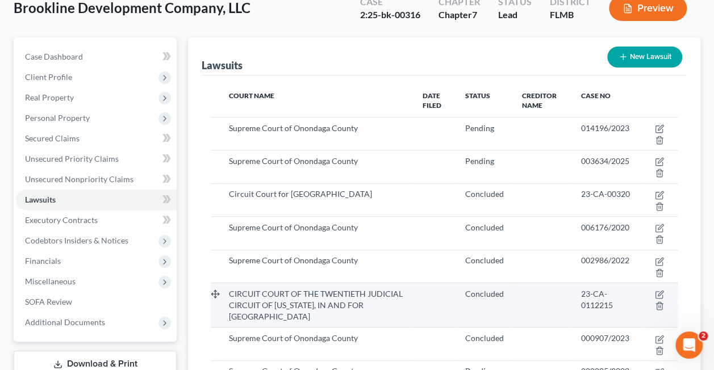
scroll to position [195, 0]
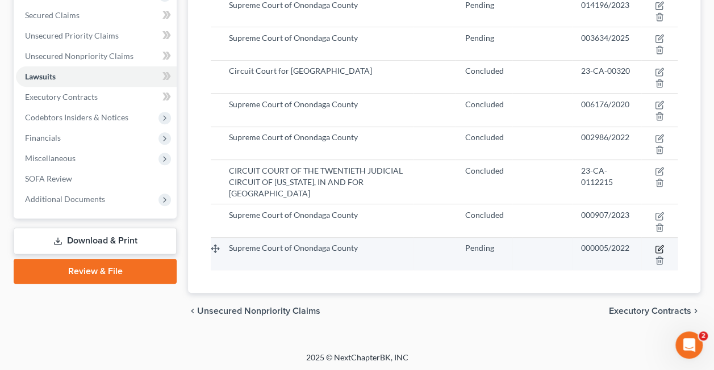
click at [657, 246] on icon "button" at bounding box center [658, 249] width 9 height 9
select select "35"
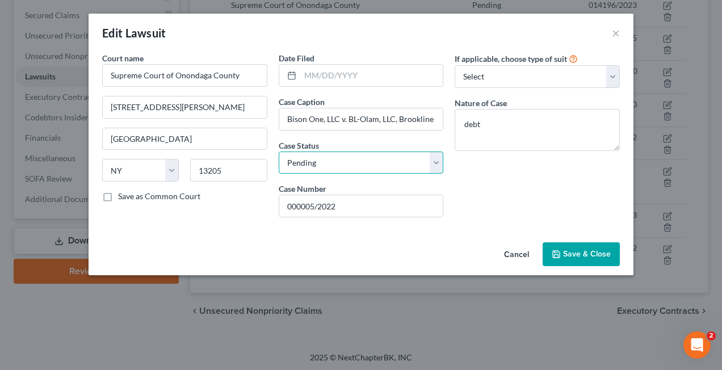
click at [347, 157] on select "Select Pending On Appeal Concluded" at bounding box center [361, 163] width 165 height 23
select select "2"
click at [279, 152] on select "Select Pending On Appeal Concluded" at bounding box center [361, 163] width 165 height 23
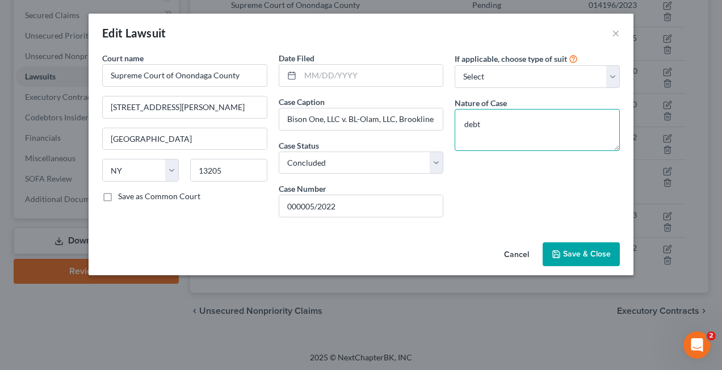
click at [492, 128] on textarea "debt" at bounding box center [537, 130] width 165 height 42
click at [572, 251] on span "Save & Close" at bounding box center [587, 254] width 48 height 10
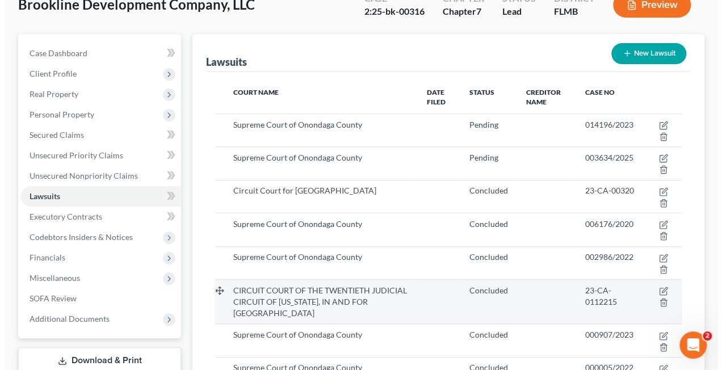
scroll to position [83, 0]
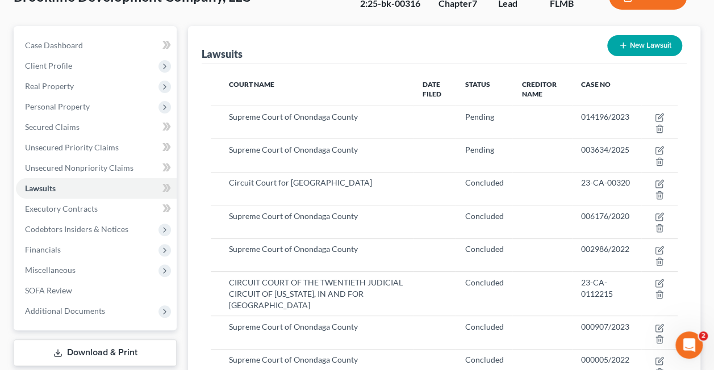
click at [631, 45] on button "New Lawsuit" at bounding box center [644, 45] width 75 height 21
select select "0"
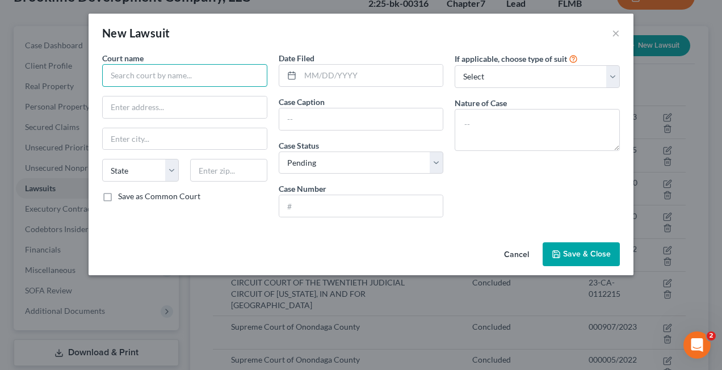
click at [155, 76] on input "text" at bounding box center [184, 75] width 165 height 23
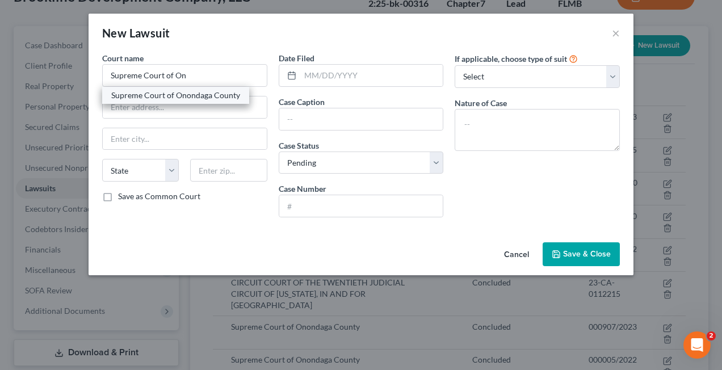
click at [161, 96] on div "Supreme Court of Onondaga County" at bounding box center [175, 95] width 129 height 11
type input "Supreme Court of Onondaga County"
type input "[STREET_ADDRESS][PERSON_NAME]"
type input "[GEOGRAPHIC_DATA]"
select select "35"
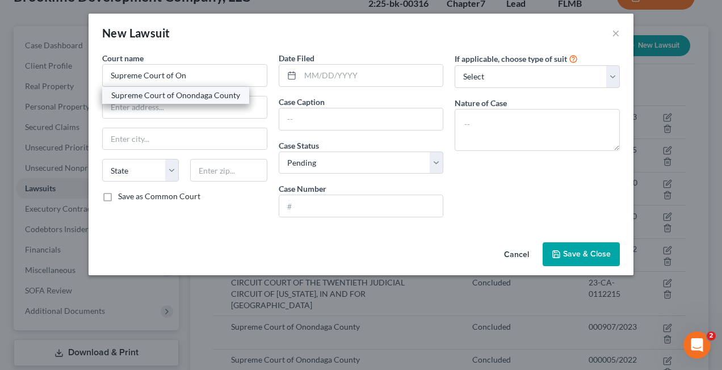
type input "13205"
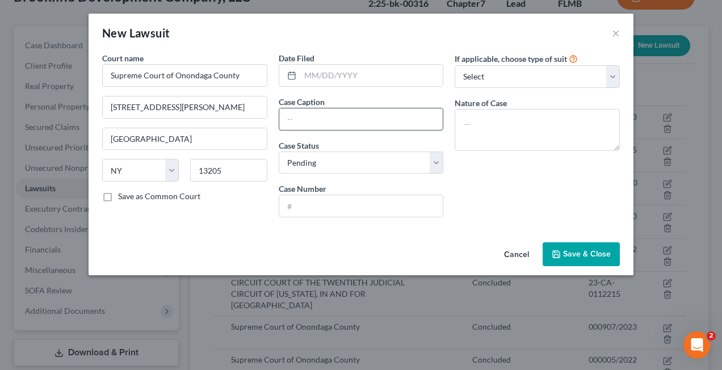
click at [291, 119] on input "text" at bounding box center [361, 119] width 164 height 22
paste input "Keehfus Capital LLC v. Brookline Development Company, LLC and [PERSON_NAME]"
type input "Keehfus Capital LLC v. Brookline Development Company, LLC and [PERSON_NAME]"
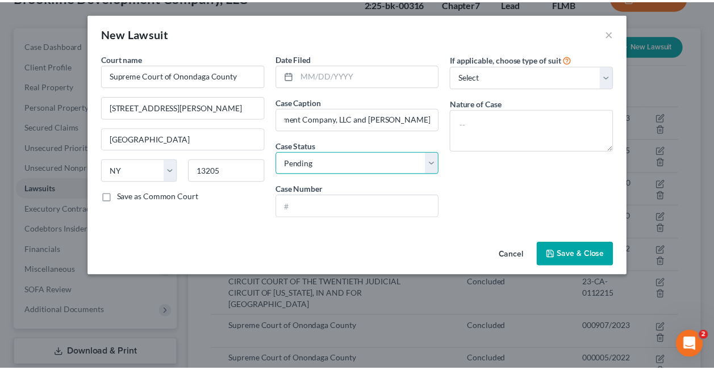
scroll to position [0, 0]
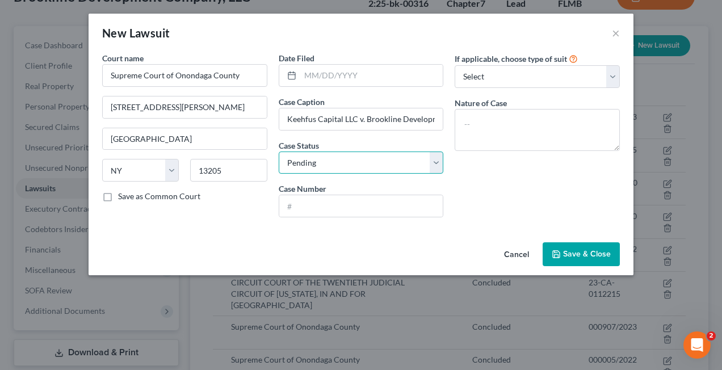
click at [324, 162] on select "Select Pending On Appeal Concluded" at bounding box center [361, 163] width 165 height 23
click at [295, 212] on input "text" at bounding box center [361, 206] width 164 height 22
paste input "000311/2022"
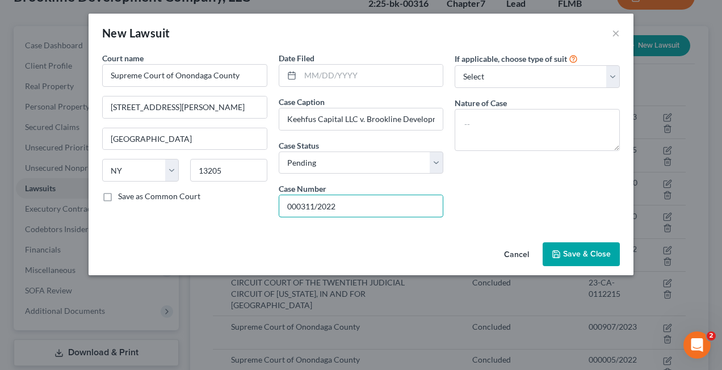
type input "000311/2022"
click at [500, 116] on textarea at bounding box center [537, 130] width 165 height 42
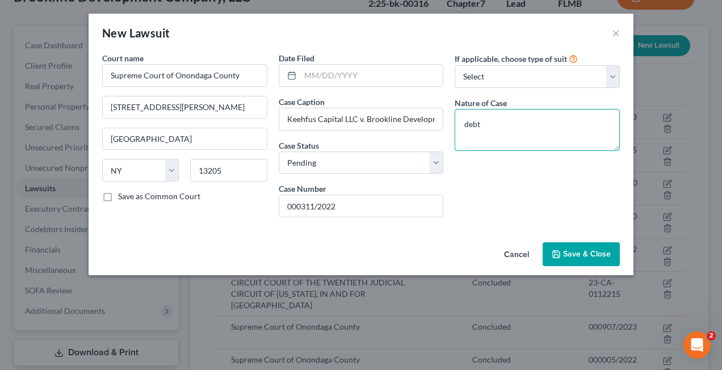
type textarea "debt"
click at [589, 254] on span "Save & Close" at bounding box center [587, 254] width 48 height 10
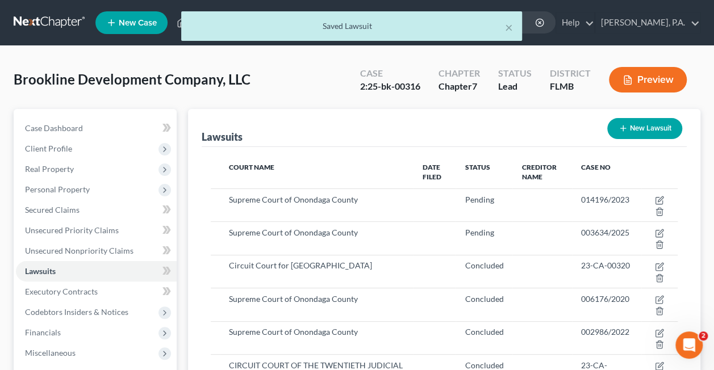
click at [624, 126] on icon "button" at bounding box center [622, 128] width 9 height 9
select select "0"
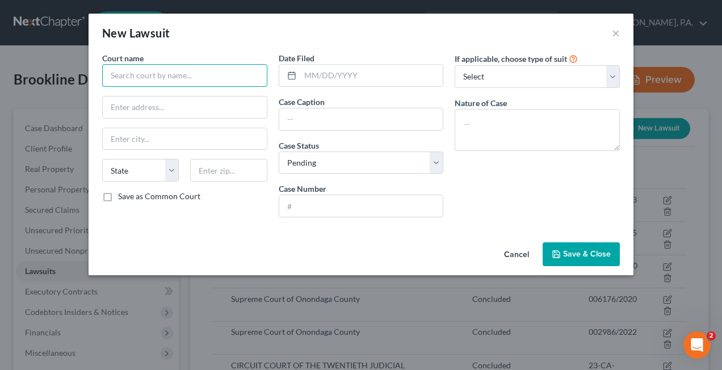
click at [181, 76] on input "text" at bounding box center [184, 75] width 165 height 23
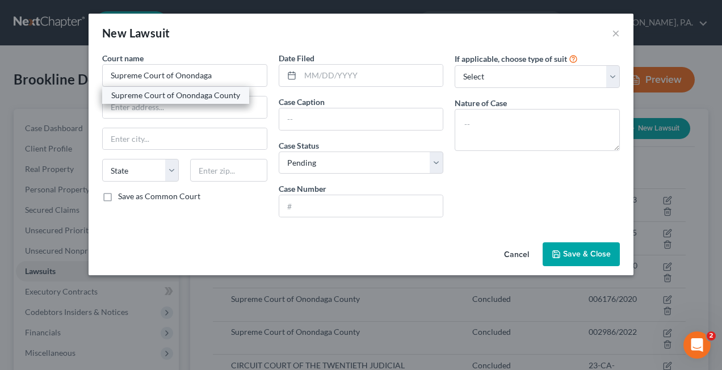
click at [183, 97] on div "Supreme Court of Onondaga County" at bounding box center [175, 95] width 129 height 11
type input "Supreme Court of Onondaga County"
type input "[STREET_ADDRESS][PERSON_NAME]"
type input "[GEOGRAPHIC_DATA]"
select select "35"
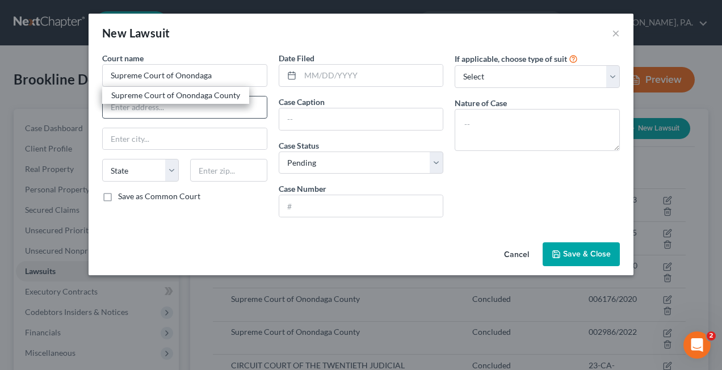
type input "13205"
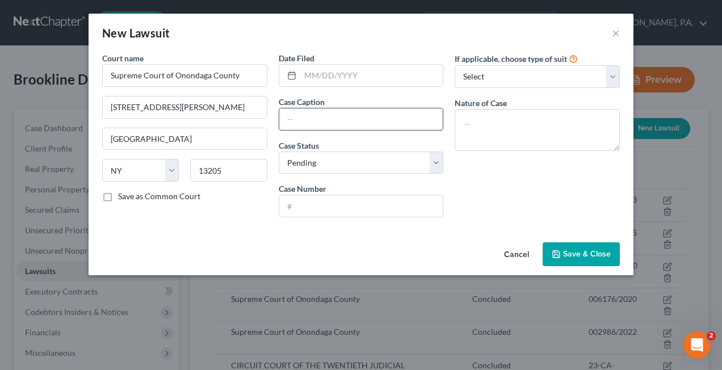
click at [287, 114] on input "text" at bounding box center [361, 119] width 164 height 22
paste input "[GEOGRAPHIC_DATA], LLC v. [PERSON_NAME] and Brookline Development Company, LLC"
type input "[GEOGRAPHIC_DATA], LLC v. [PERSON_NAME] and Brookline Development Company, LLC"
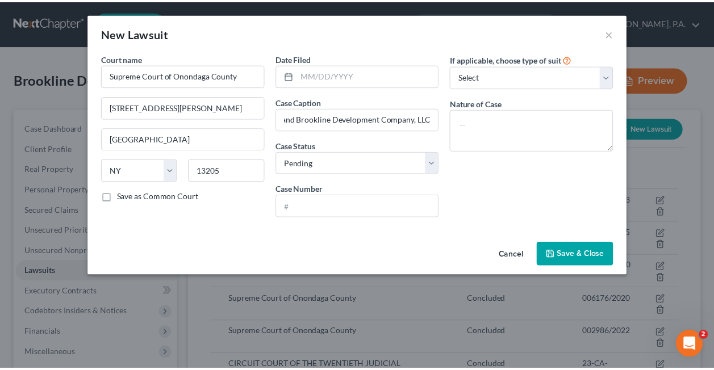
scroll to position [0, 0]
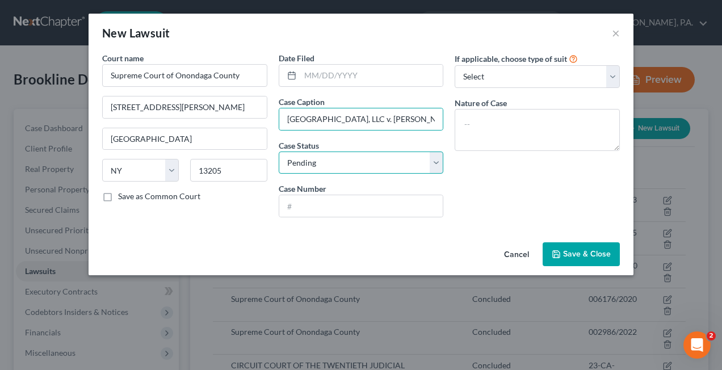
click at [305, 164] on select "Select Pending On Appeal Concluded" at bounding box center [361, 163] width 165 height 23
select select "2"
click at [279, 152] on select "Select Pending On Appeal Concluded" at bounding box center [361, 163] width 165 height 23
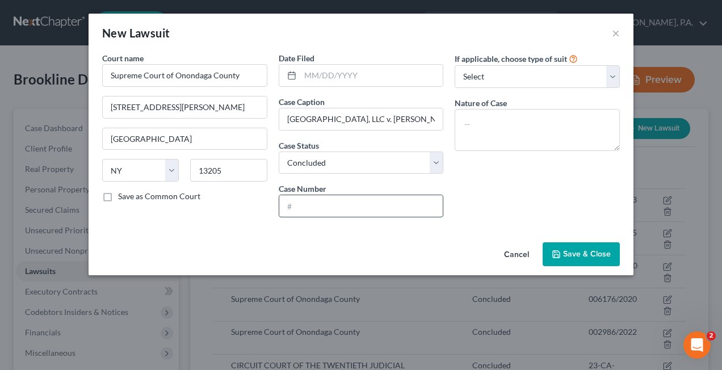
click at [298, 205] on input "text" at bounding box center [361, 206] width 164 height 22
paste input "001507/2022"
type input "001507/2022"
click at [484, 123] on textarea at bounding box center [537, 130] width 165 height 42
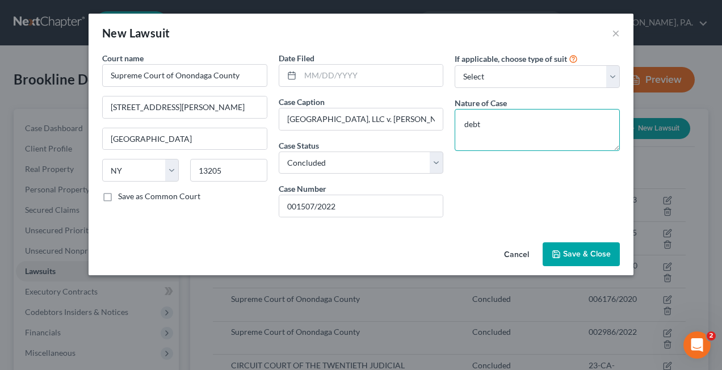
type textarea "debt"
click at [579, 250] on span "Save & Close" at bounding box center [587, 254] width 48 height 10
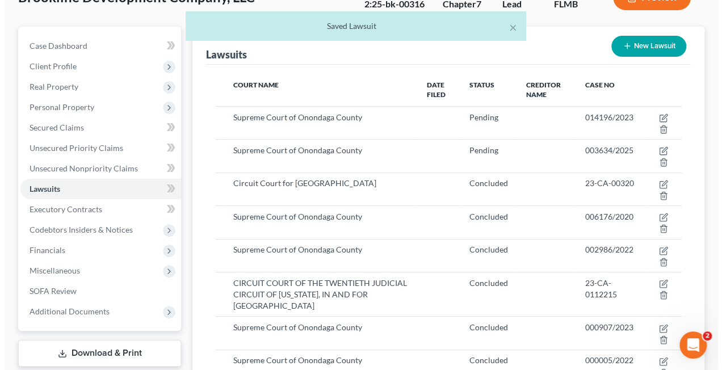
scroll to position [82, 0]
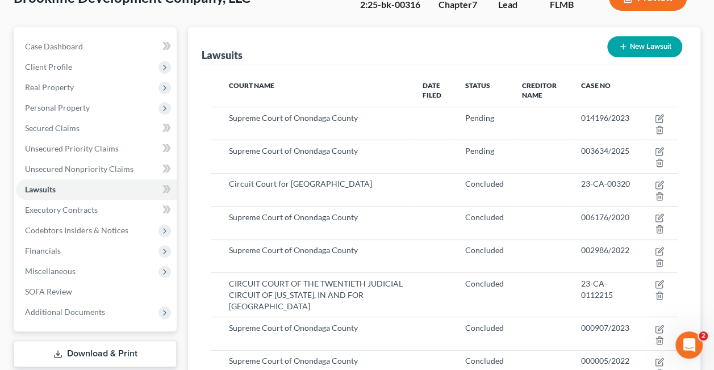
click at [625, 49] on icon "button" at bounding box center [622, 46] width 9 height 9
select select "0"
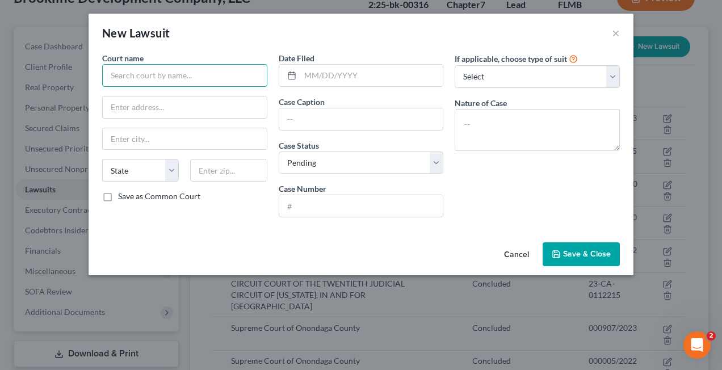
click at [134, 74] on input "text" at bounding box center [184, 75] width 165 height 23
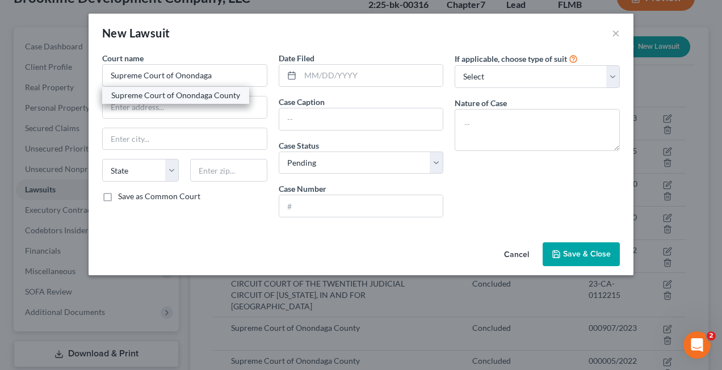
click at [141, 91] on div "Supreme Court of Onondaga County" at bounding box center [175, 95] width 129 height 11
type input "Supreme Court of Onondaga County"
type input "[STREET_ADDRESS][PERSON_NAME]"
type input "[GEOGRAPHIC_DATA]"
select select "35"
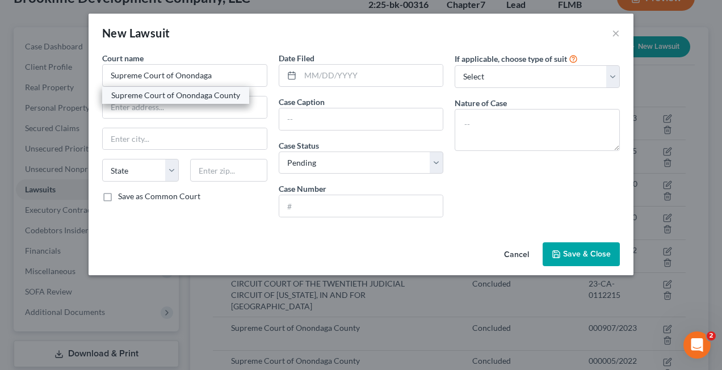
type input "13205"
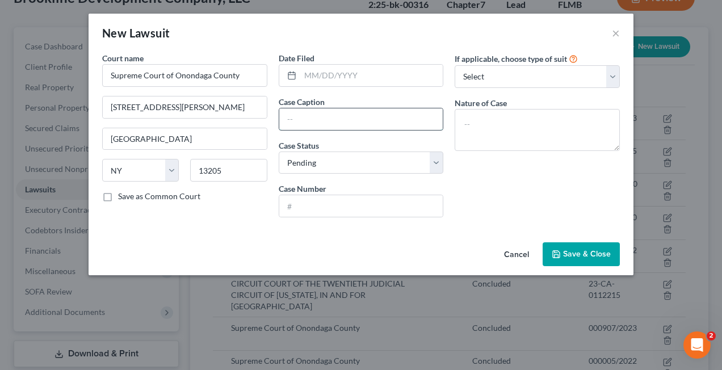
click at [294, 118] on input "text" at bounding box center [361, 119] width 164 height 22
type input "v"
paste input "[PERSON_NAME] v. [PERSON_NAME] and Brookline Development Company, LLC"
type input "[PERSON_NAME] v. [PERSON_NAME] and Brookline Development Company, LLC"
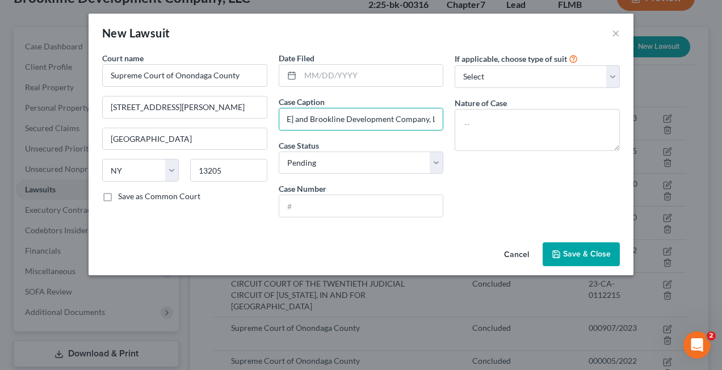
scroll to position [0, 0]
click at [330, 165] on select "Select Pending On Appeal Concluded" at bounding box center [361, 163] width 165 height 23
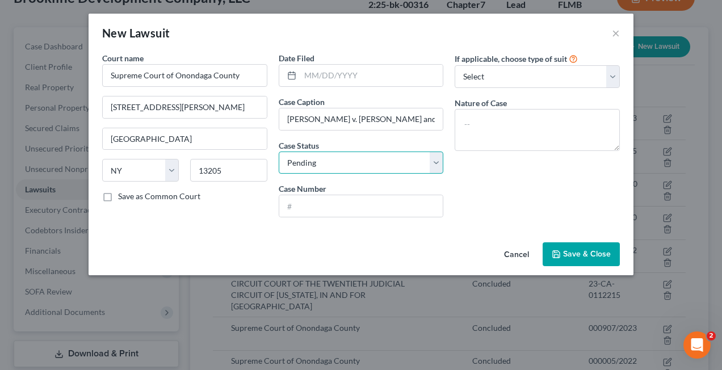
select select "2"
click at [279, 152] on select "Select Pending On Appeal Concluded" at bounding box center [361, 163] width 165 height 23
click at [305, 200] on input "text" at bounding box center [361, 206] width 164 height 22
paste input "001508/2022"
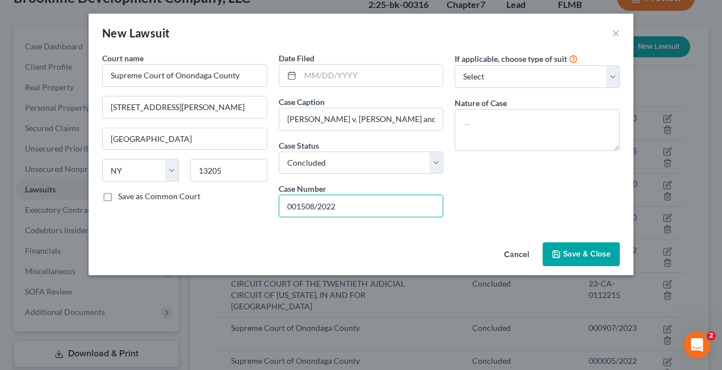
type input "001508/2022"
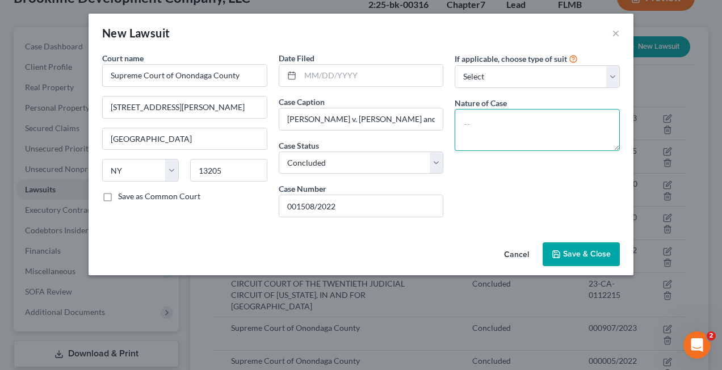
click at [501, 114] on textarea at bounding box center [537, 130] width 165 height 42
type textarea "debt"
click at [580, 252] on span "Save & Close" at bounding box center [587, 254] width 48 height 10
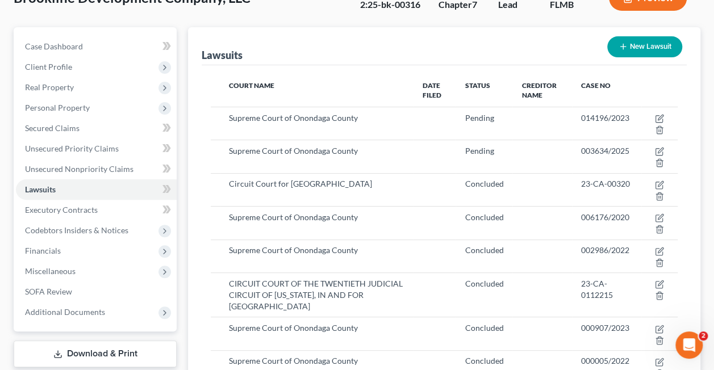
click at [657, 47] on button "New Lawsuit" at bounding box center [644, 46] width 75 height 21
select select "0"
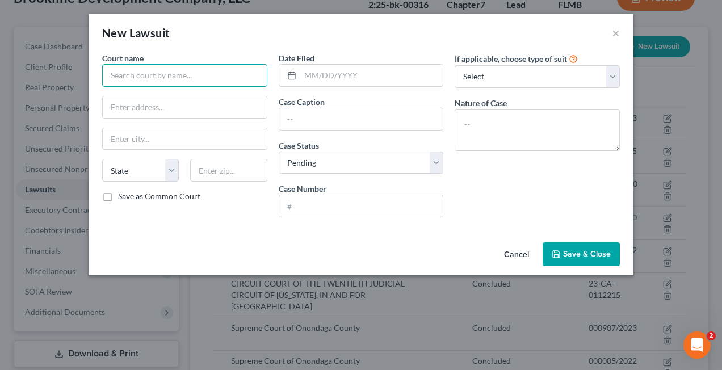
click at [169, 83] on input "text" at bounding box center [184, 75] width 165 height 23
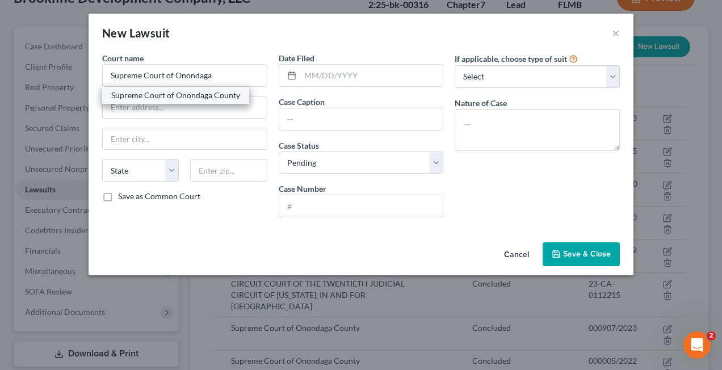
click at [170, 98] on div "Supreme Court of Onondaga County" at bounding box center [175, 95] width 129 height 11
type input "Supreme Court of Onondaga County"
type input "[STREET_ADDRESS][PERSON_NAME]"
type input "[GEOGRAPHIC_DATA]"
select select "35"
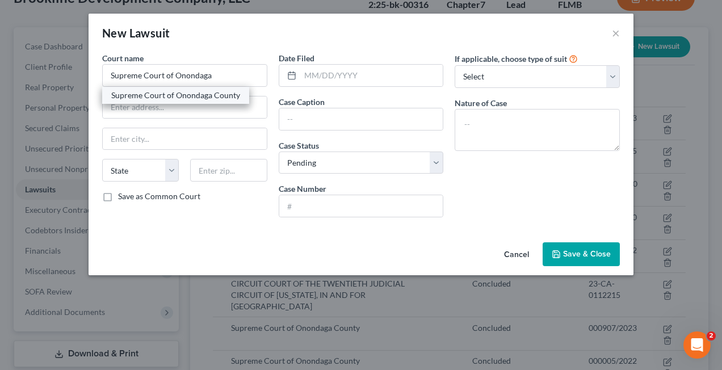
type input "13205"
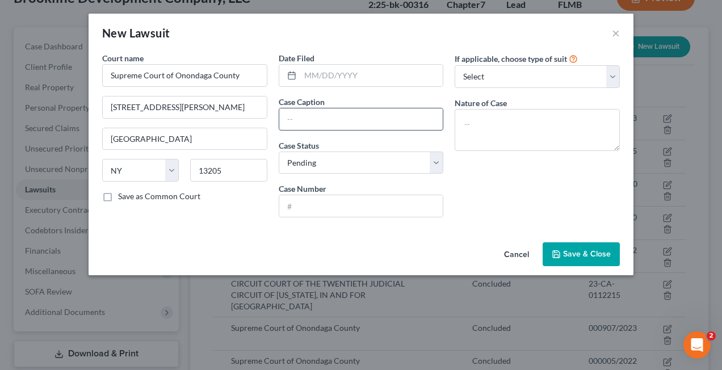
click at [288, 115] on input "text" at bounding box center [361, 119] width 164 height 22
paste input "DBH LLC v. [PERSON_NAME] and Brookline Development Company, LLC"
type input "DBH LLC v. [PERSON_NAME] and Brookline Development Company, LLC"
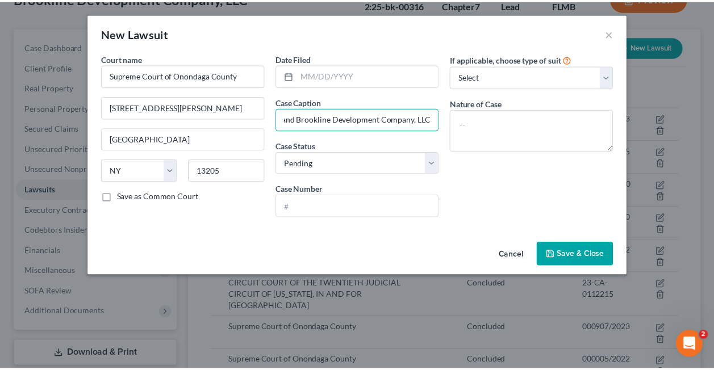
scroll to position [0, 0]
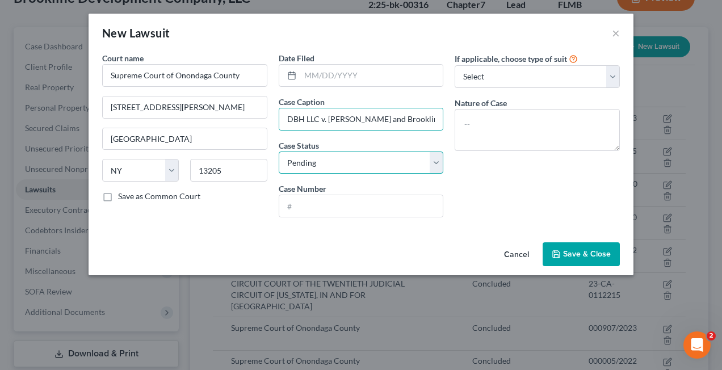
click at [354, 158] on select "Select Pending On Appeal Concluded" at bounding box center [361, 163] width 165 height 23
select select "2"
click at [279, 152] on select "Select Pending On Appeal Concluded" at bounding box center [361, 163] width 165 height 23
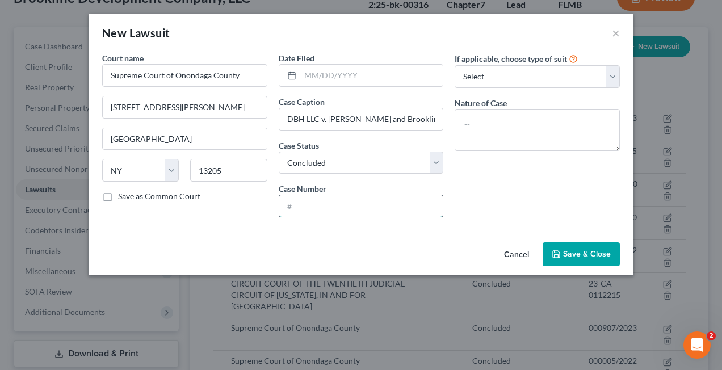
click at [325, 208] on input "text" at bounding box center [361, 206] width 164 height 22
paste input "01518/2022"
type input "01518/2022"
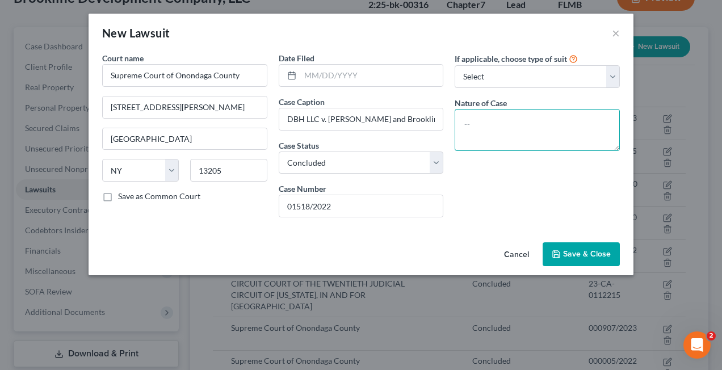
click at [467, 120] on textarea at bounding box center [537, 130] width 165 height 42
type textarea "debt"
click at [587, 249] on span "Save & Close" at bounding box center [587, 254] width 48 height 10
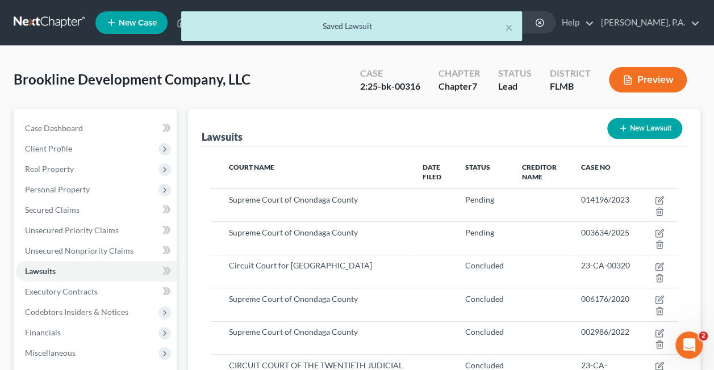
click at [633, 128] on button "New Lawsuit" at bounding box center [644, 128] width 75 height 21
select select "0"
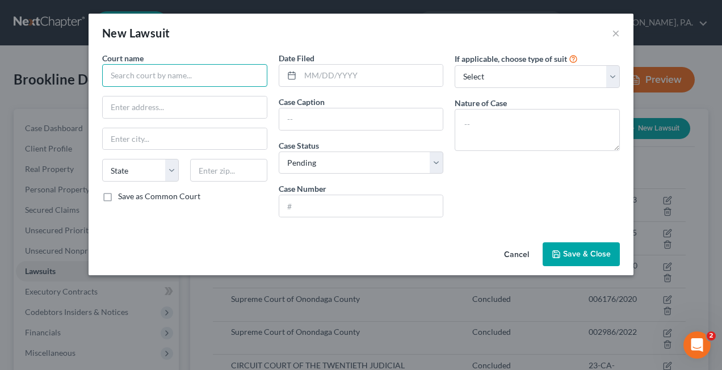
click at [148, 76] on input "text" at bounding box center [184, 75] width 165 height 23
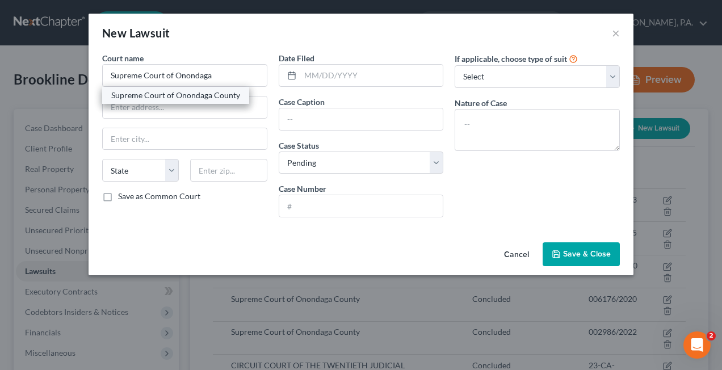
click at [152, 95] on div "Supreme Court of Onondaga County" at bounding box center [175, 95] width 129 height 11
type input "Supreme Court of Onondaga County"
type input "[STREET_ADDRESS][PERSON_NAME]"
type input "[GEOGRAPHIC_DATA]"
select select "35"
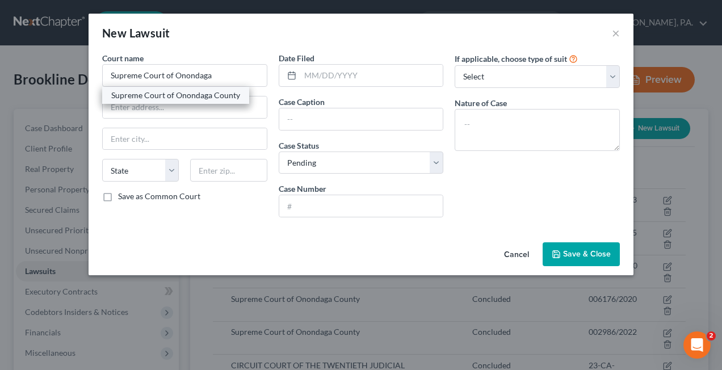
type input "13205"
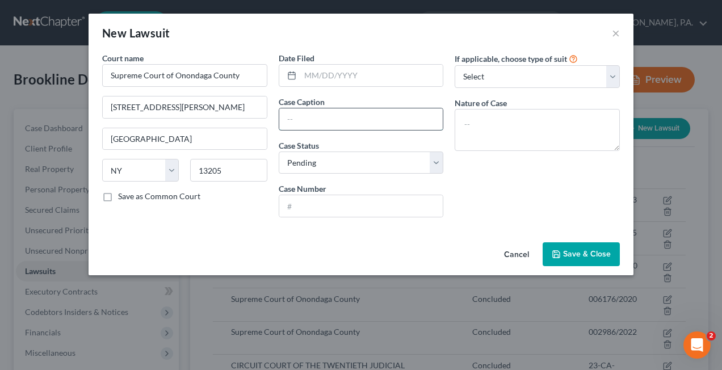
click at [292, 121] on input "text" at bounding box center [361, 119] width 164 height 22
paste input "Tioga Building Co. v. Brookline Development Company, LLC and [PERSON_NAME]"
type input "Tioga Building Co. v. Brookline Development Company, LLC and [PERSON_NAME]"
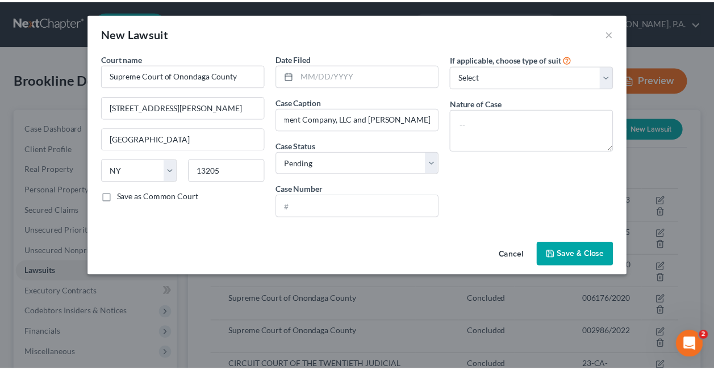
scroll to position [0, 0]
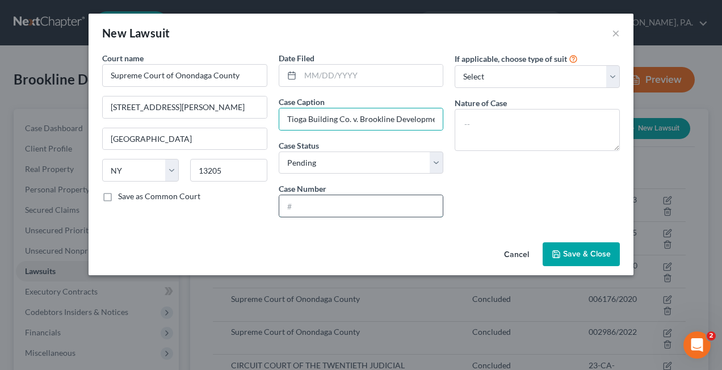
click at [299, 205] on input "text" at bounding box center [361, 206] width 164 height 22
paste input "001520/2022"
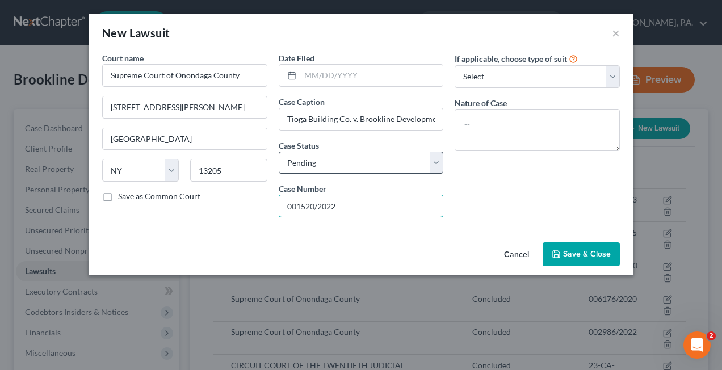
type input "001520/2022"
click at [312, 160] on select "Select Pending On Appeal Concluded" at bounding box center [361, 163] width 165 height 23
click at [435, 163] on select "Select Pending On Appeal Concluded" at bounding box center [361, 163] width 165 height 23
click at [403, 232] on div "Court name * Supreme Court of Onondaga County [GEOGRAPHIC_DATA][PERSON_NAME] Sy…" at bounding box center [361, 145] width 545 height 186
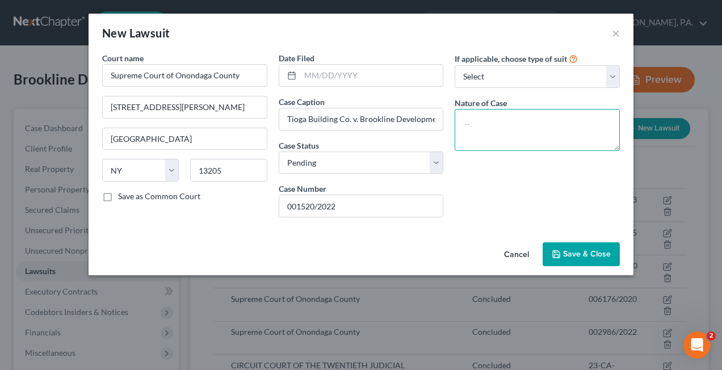
click at [480, 124] on textarea at bounding box center [537, 130] width 165 height 42
type textarea "debt FJ against Brookline only"
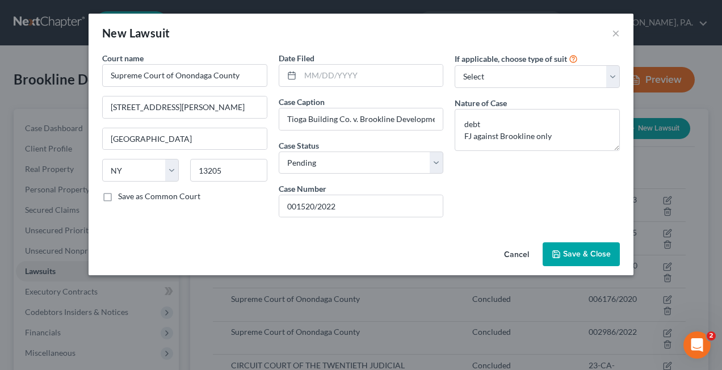
click at [589, 254] on span "Save & Close" at bounding box center [587, 254] width 48 height 10
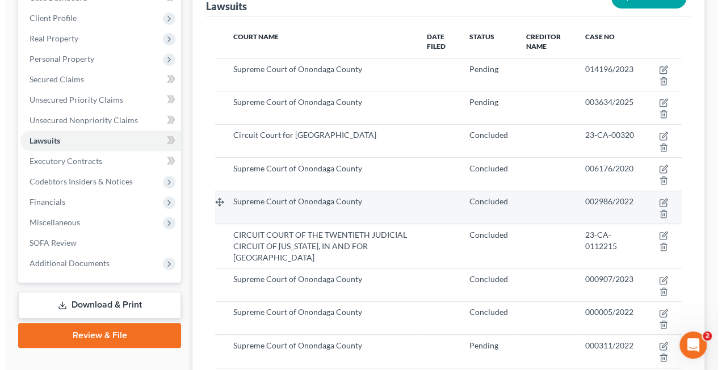
scroll to position [130, 0]
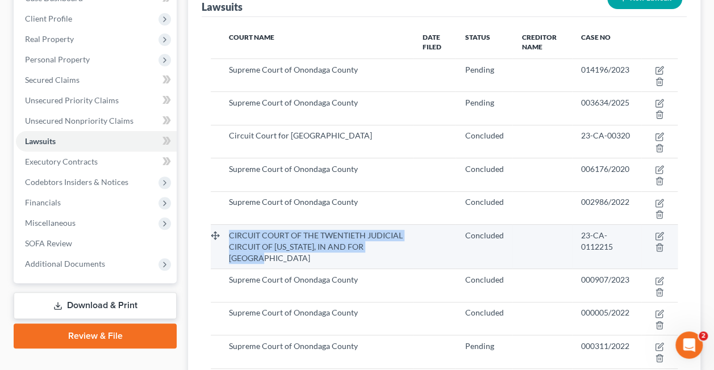
drag, startPoint x: 230, startPoint y: 233, endPoint x: 286, endPoint y: 257, distance: 59.8
click at [286, 257] on div "CIRCUIT COURT OF THE TWENTIETH JUDICIAL CIRCUIT OF [US_STATE], IN AND FOR [GEOG…" at bounding box center [316, 247] width 175 height 34
copy span "CIRCUIT COURT OF THE TWENTIETH JUDICIAL CIRCUIT OF [US_STATE], IN AND FOR [GEOG…"
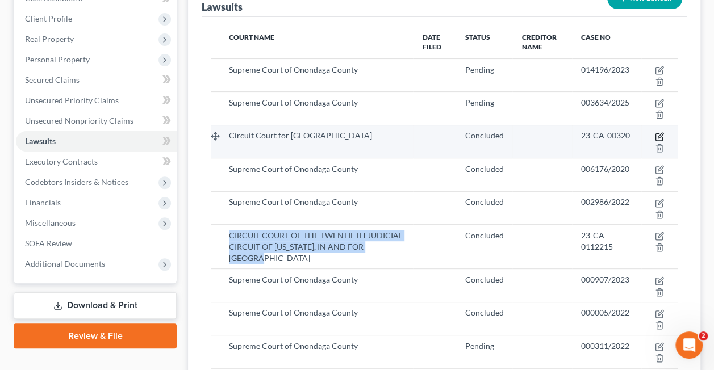
click at [659, 133] on icon "button" at bounding box center [658, 136] width 9 height 9
select select "9"
select select "2"
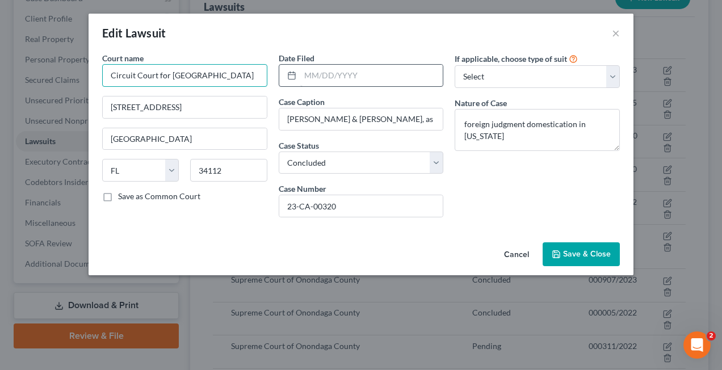
drag, startPoint x: 107, startPoint y: 78, endPoint x: 305, endPoint y: 78, distance: 198.1
click at [305, 78] on div "Court name * Circuit Court for [GEOGRAPHIC_DATA] [STREET_ADDRESS][GEOGRAPHIC_DA…" at bounding box center [360, 139] width 529 height 174
paste input "CIRCUIT COURT OF THE TWENTIETH JUDICIAL CIRCUIT OF [US_STATE], IN AND FOR [GEOG…"
click at [224, 79] on input "CIRCUIT COURT OF THE TWENTIETH JUDICIAL CIRCUIT OF [US_STATE], IN AND FOR [GEOG…" at bounding box center [184, 75] width 165 height 23
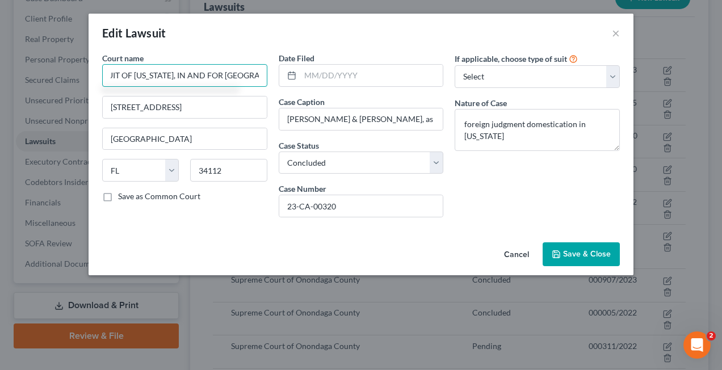
scroll to position [0, 189]
click at [572, 253] on span "Save & Close" at bounding box center [587, 254] width 48 height 10
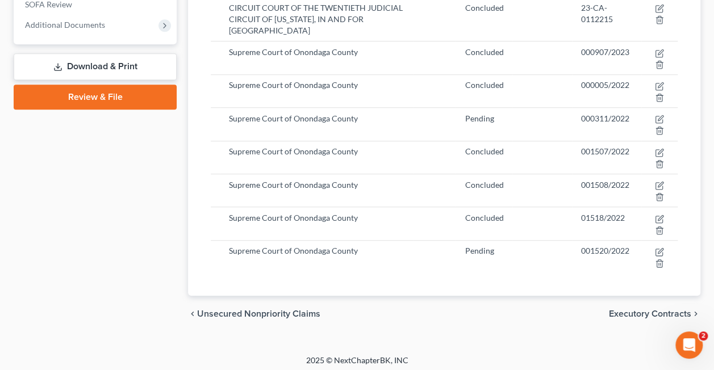
scroll to position [371, 0]
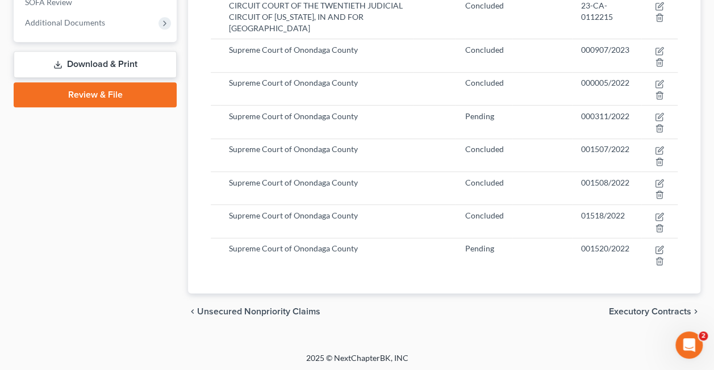
click at [349, 210] on div "Supreme Court of Onondaga County" at bounding box center [316, 215] width 175 height 11
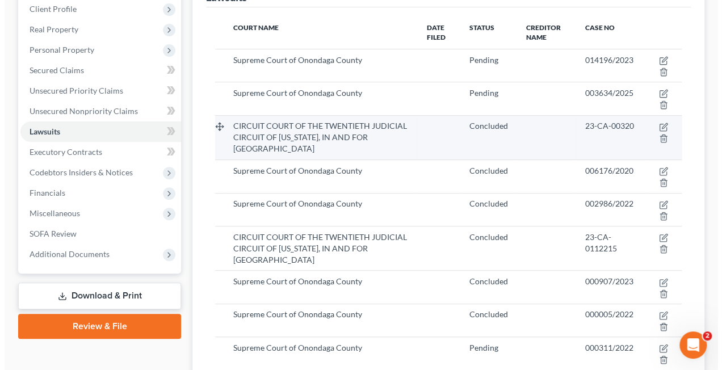
scroll to position [139, 0]
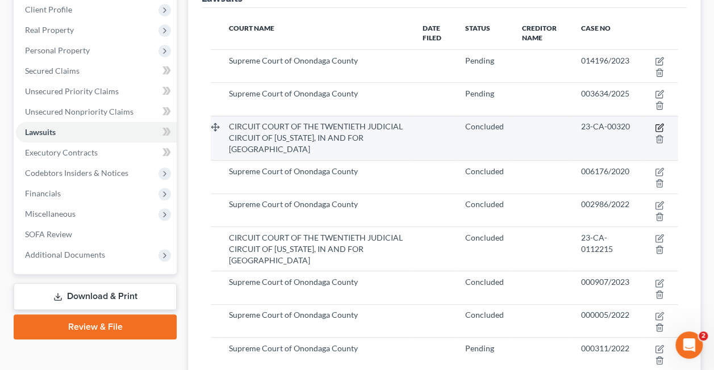
click at [657, 125] on icon "button" at bounding box center [658, 127] width 9 height 9
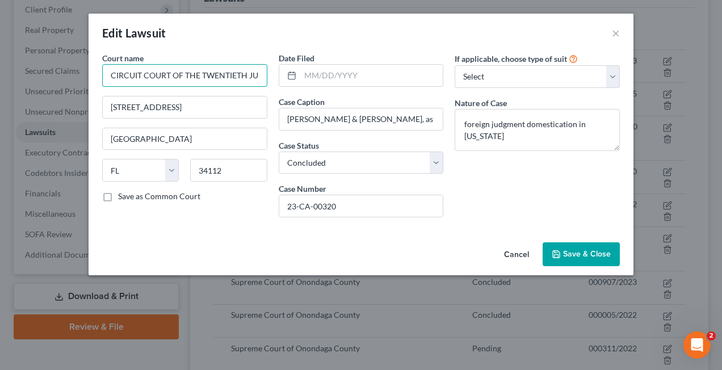
click at [142, 76] on input "CIRCUIT COURT OF THE TWENTIETH JUDICIAL CIRCUIT OF [US_STATE], IN AND FOR [GEOG…" at bounding box center [184, 75] width 165 height 23
drag, startPoint x: 217, startPoint y: 76, endPoint x: 259, endPoint y: 77, distance: 41.5
click at [259, 77] on input "Circuit Court of the Twentieth COURT OF THE TWENTIETH JUDICIAL CIRCUIT OF [US_S…" at bounding box center [184, 75] width 165 height 23
click at [186, 75] on input "Circuit Court of the Twentieth COURT OF THE TWENTIETH JUDICIAL CIRCUIT OF [US_S…" at bounding box center [184, 75] width 165 height 23
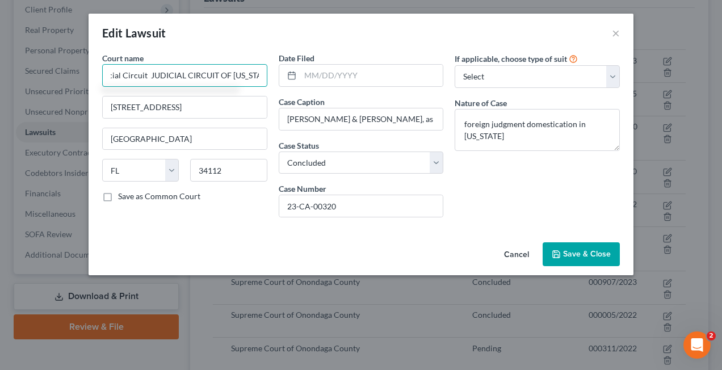
scroll to position [0, 166]
drag, startPoint x: 197, startPoint y: 74, endPoint x: 173, endPoint y: 78, distance: 24.7
click at [173, 78] on input "Circuit Court of the Twentieth Judicial Circuit JUDICIAL CIRCUIT OF [US_STATE],…" at bounding box center [184, 75] width 165 height 23
drag, startPoint x: 224, startPoint y: 74, endPoint x: 133, endPoint y: 78, distance: 90.9
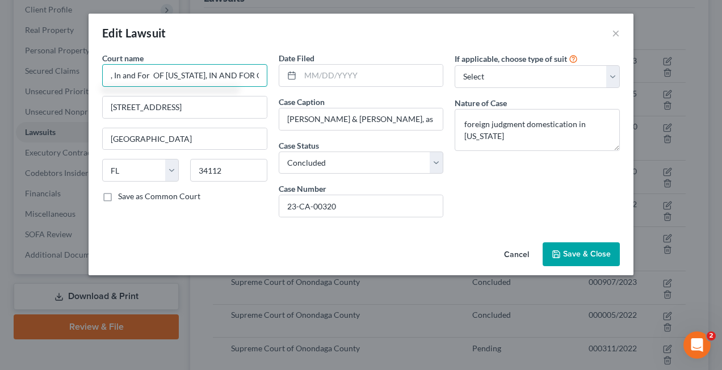
click at [133, 78] on input "Circuit Court of the Twentieth Judicial Circuit of [US_STATE], In and For OF [U…" at bounding box center [184, 75] width 165 height 23
drag, startPoint x: 243, startPoint y: 76, endPoint x: 276, endPoint y: 78, distance: 33.5
click at [276, 78] on div "Court name * Circuit Court of the Twentieth Judicial [GEOGRAPHIC_DATA][US_STATE…" at bounding box center [360, 139] width 529 height 174
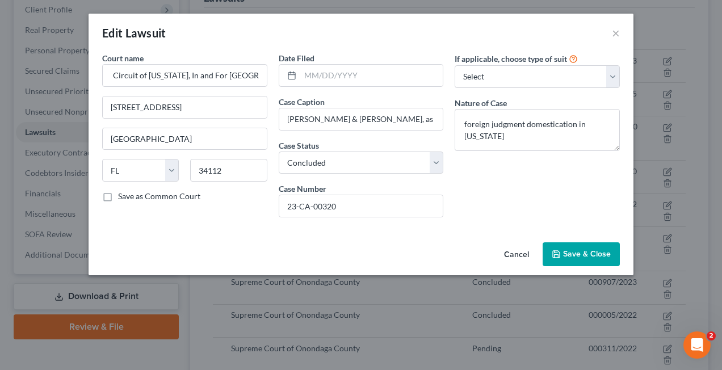
click at [582, 249] on span "Save & Close" at bounding box center [587, 254] width 48 height 10
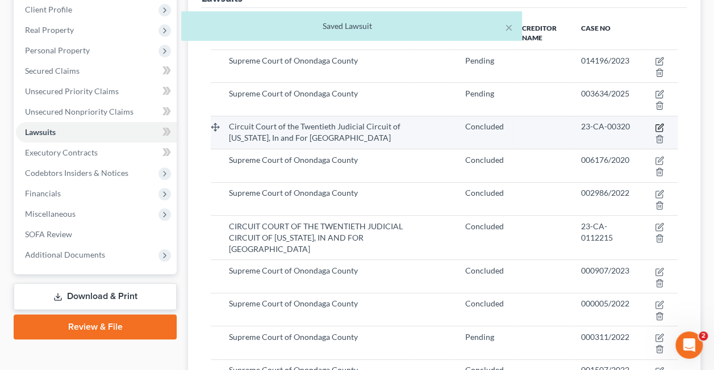
click at [661, 124] on icon "button" at bounding box center [658, 127] width 9 height 9
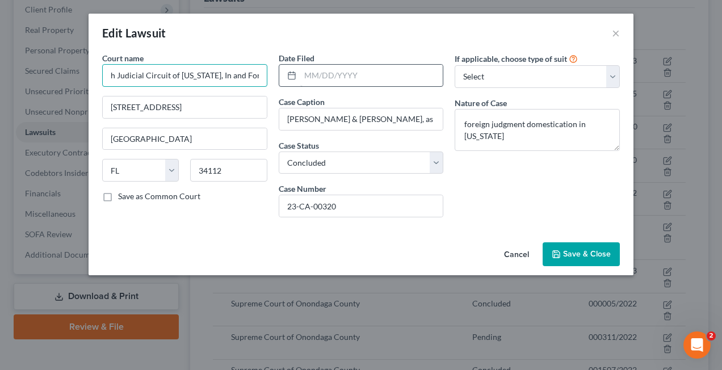
scroll to position [0, 134]
drag, startPoint x: 111, startPoint y: 75, endPoint x: 319, endPoint y: 71, distance: 207.8
click at [319, 71] on div "Court name * Circuit Court of the Twentieth Judicial [GEOGRAPHIC_DATA][US_STATE…" at bounding box center [360, 139] width 529 height 174
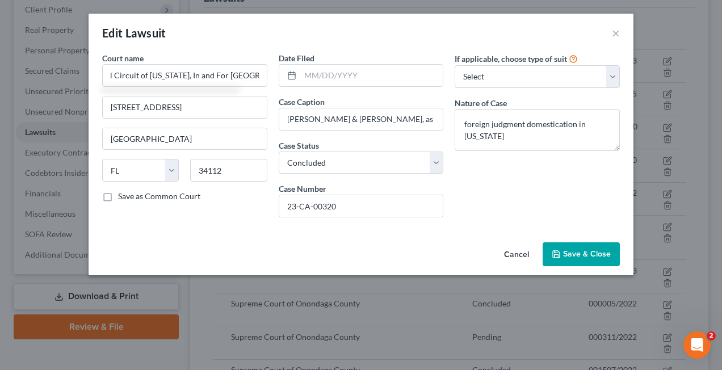
click at [577, 247] on button "Save & Close" at bounding box center [581, 254] width 77 height 24
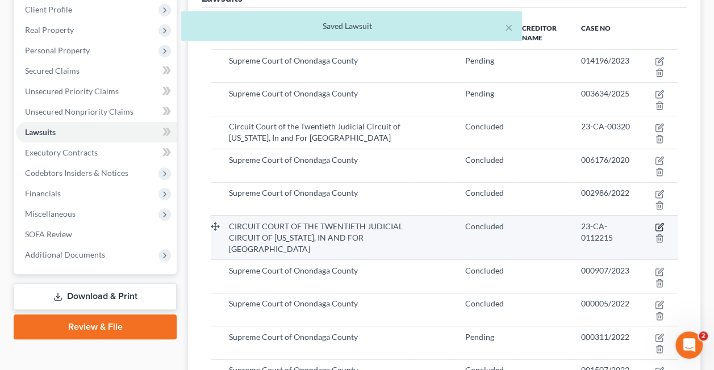
click at [656, 225] on icon "button" at bounding box center [658, 227] width 9 height 9
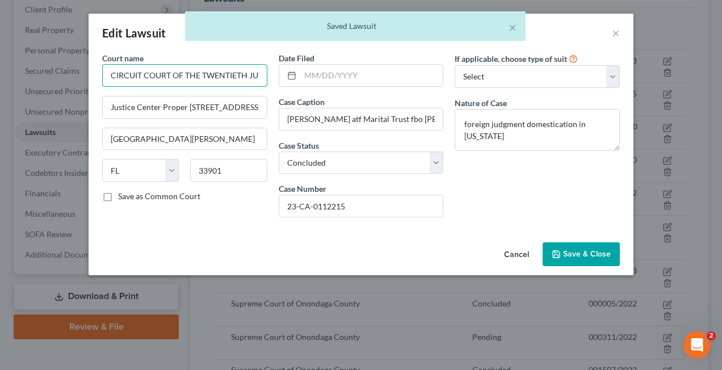
click at [109, 75] on input "CIRCUIT COURT OF THE TWENTIETH JUDICIAL CIRCUIT OF [US_STATE], IN AND FOR [GEOG…" at bounding box center [184, 75] width 165 height 23
paste input "Circuit Court of the Twentieth Judicial Circuit of [US_STATE], In and For [GEOG…"
click at [231, 78] on input "Circuit Court of the Twentieth Judicial Circuit of [US_STATE], In and For [PERS…" at bounding box center [184, 75] width 165 height 23
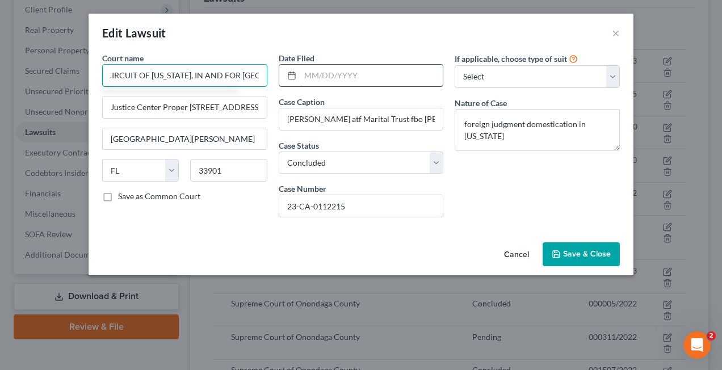
drag, startPoint x: 249, startPoint y: 76, endPoint x: 312, endPoint y: 84, distance: 63.5
click at [312, 84] on div "Court name * Circuit Court of the Twentieth Judicial [GEOGRAPHIC_DATA][US_STATE…" at bounding box center [360, 139] width 529 height 174
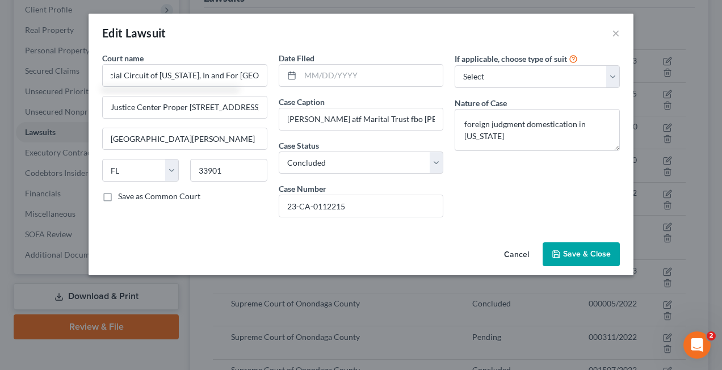
click at [569, 252] on span "Save & Close" at bounding box center [587, 254] width 48 height 10
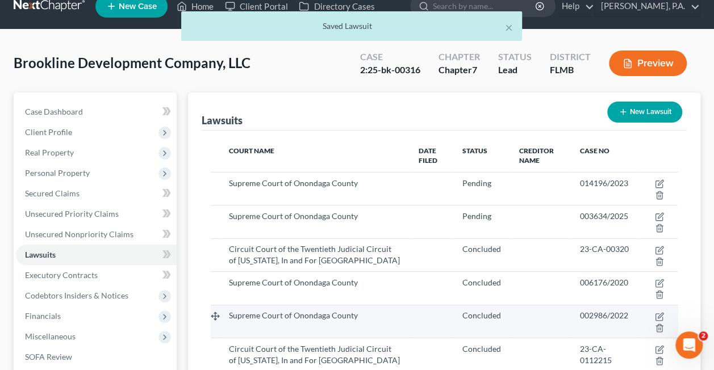
scroll to position [16, 0]
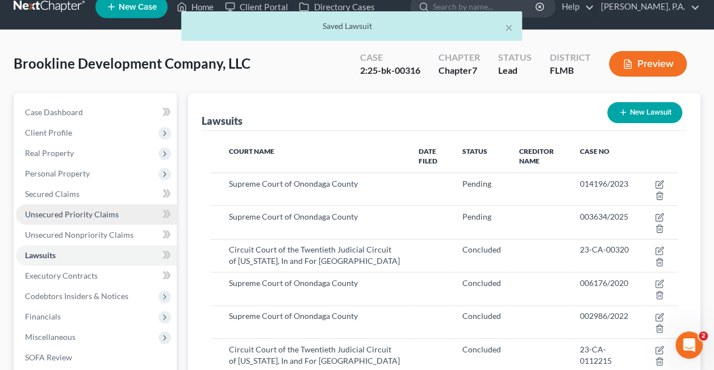
click at [68, 212] on span "Unsecured Priority Claims" at bounding box center [72, 214] width 94 height 10
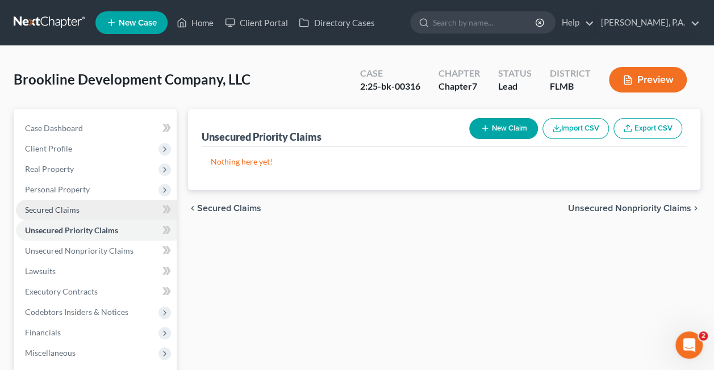
click at [74, 211] on span "Secured Claims" at bounding box center [52, 210] width 54 height 10
click at [73, 229] on span "Unsecured Priority Claims" at bounding box center [72, 230] width 94 height 10
click at [586, 131] on button "Import CSV" at bounding box center [575, 128] width 66 height 21
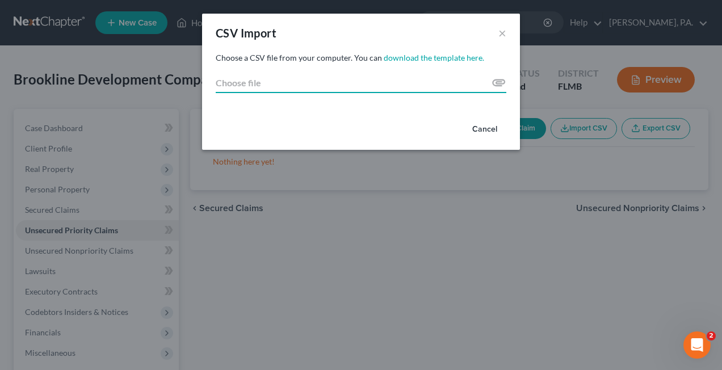
click at [352, 79] on input "Choose file" at bounding box center [361, 83] width 291 height 20
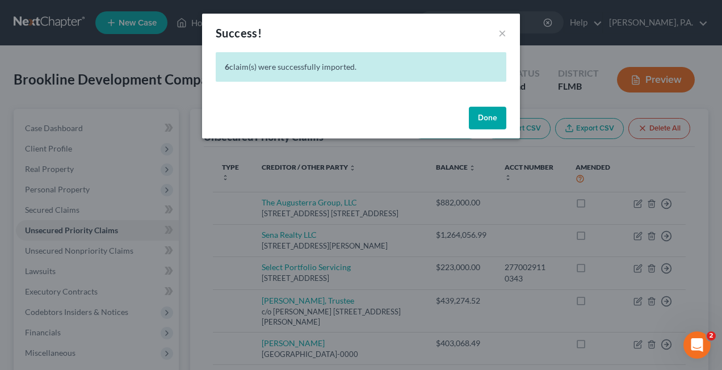
click at [479, 119] on button "Done" at bounding box center [487, 118] width 37 height 23
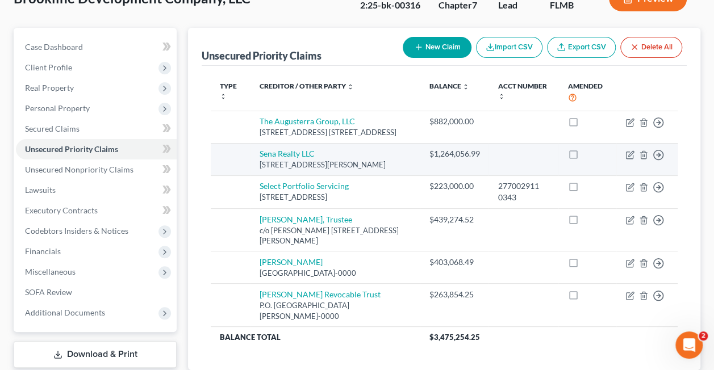
scroll to position [79, 0]
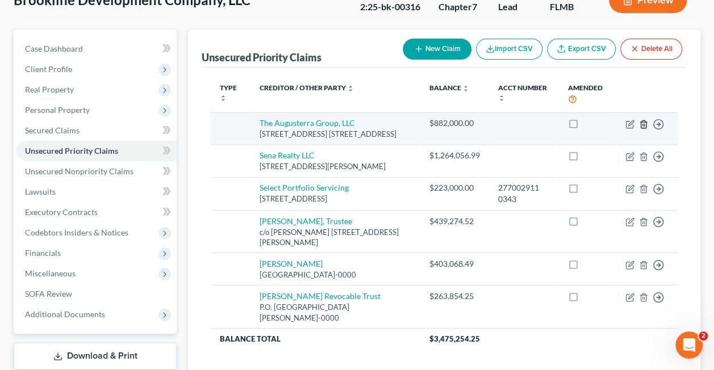
click at [642, 121] on icon "button" at bounding box center [643, 124] width 9 height 9
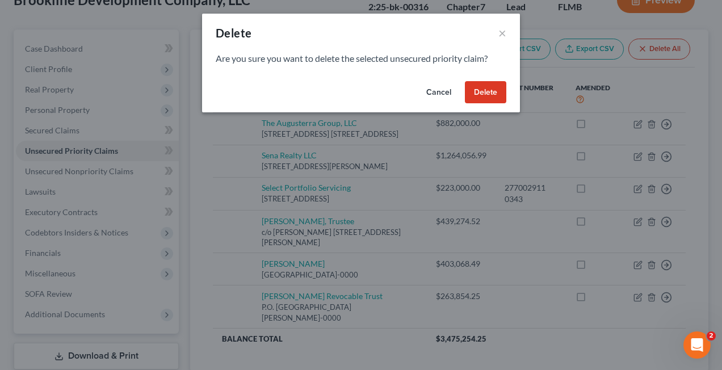
click at [472, 94] on button "Delete" at bounding box center [485, 92] width 41 height 23
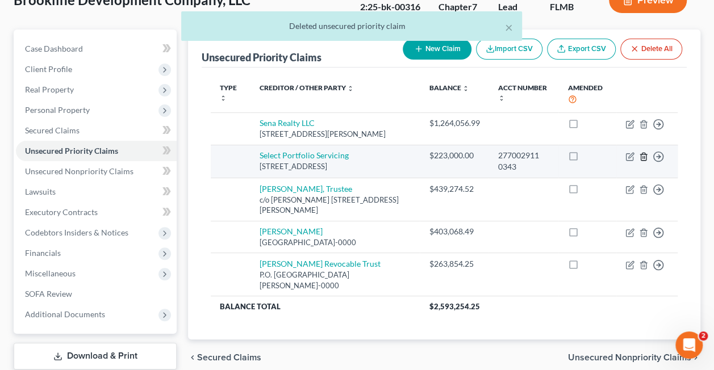
click at [645, 156] on icon "button" at bounding box center [643, 156] width 9 height 9
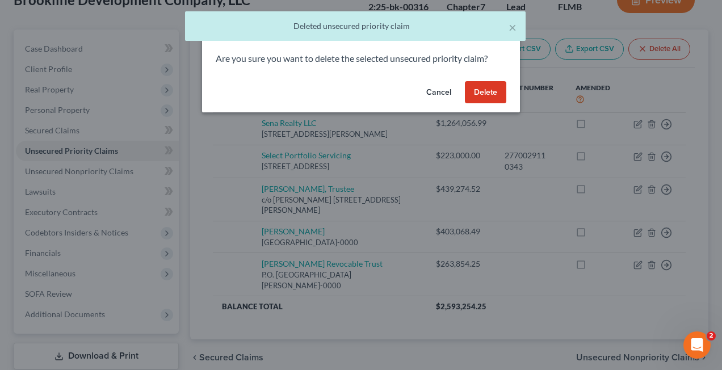
click at [477, 90] on button "Delete" at bounding box center [485, 92] width 41 height 23
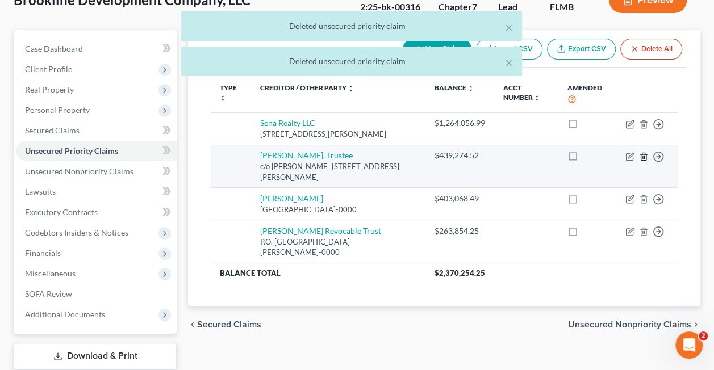
click at [640, 157] on icon "button" at bounding box center [642, 156] width 5 height 7
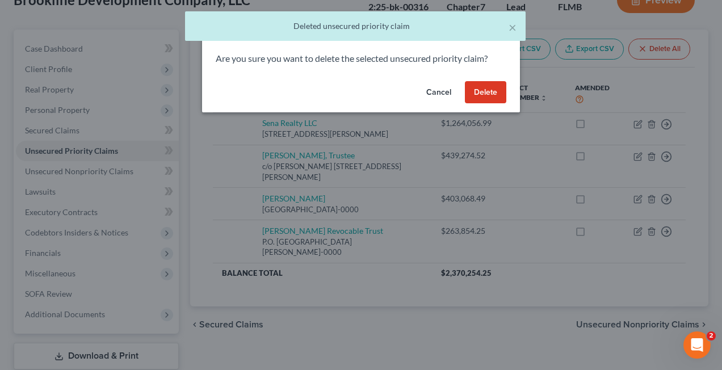
click at [493, 91] on button "Delete" at bounding box center [485, 92] width 41 height 23
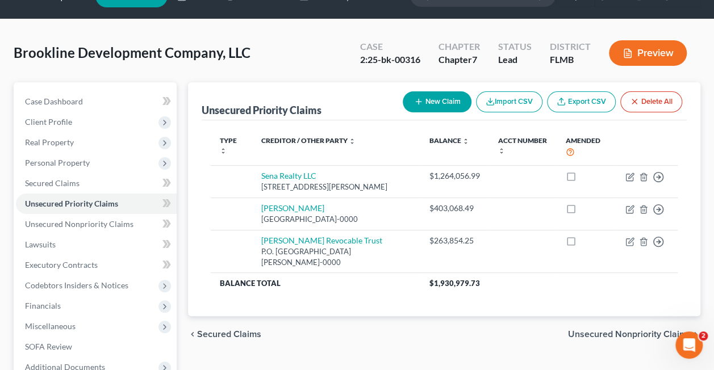
scroll to position [25, 0]
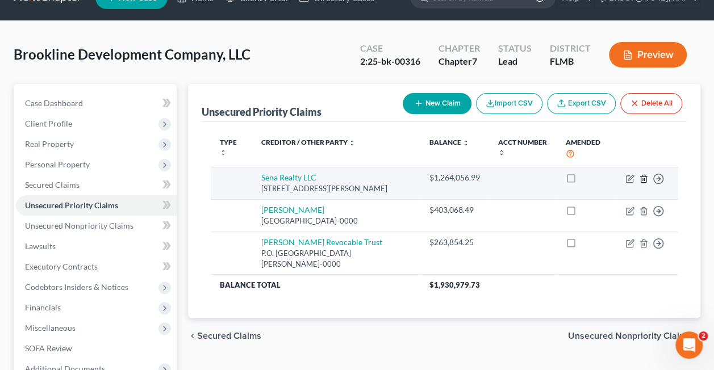
click at [641, 178] on icon "button" at bounding box center [643, 178] width 9 height 9
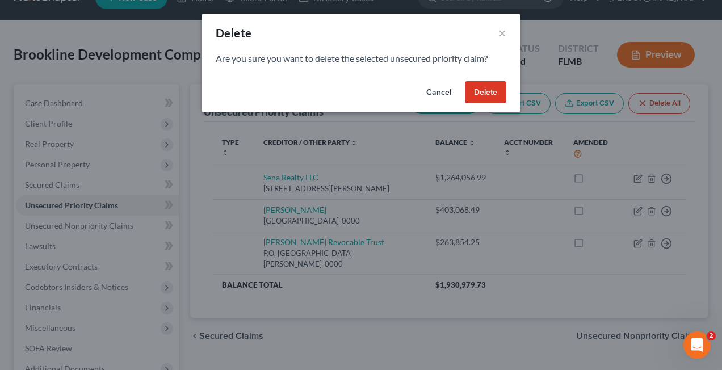
click at [489, 84] on button "Delete" at bounding box center [485, 92] width 41 height 23
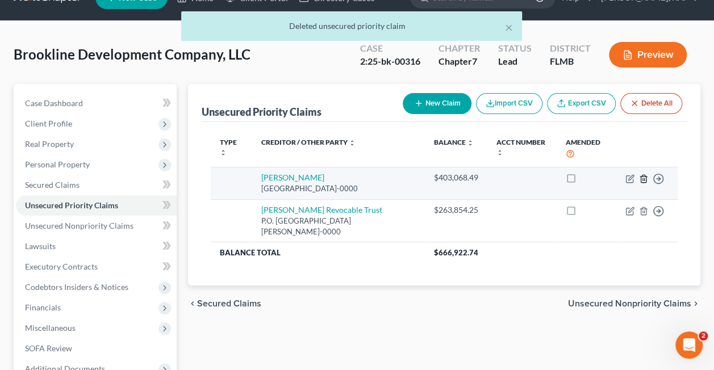
click at [639, 177] on icon "button" at bounding box center [643, 178] width 9 height 9
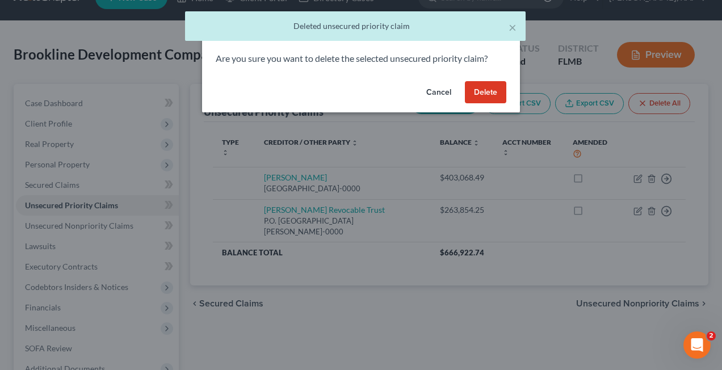
click at [476, 89] on button "Delete" at bounding box center [485, 92] width 41 height 23
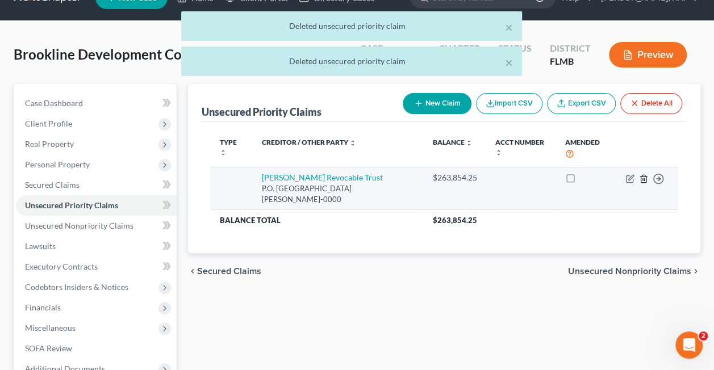
click at [641, 174] on icon "button" at bounding box center [643, 178] width 9 height 9
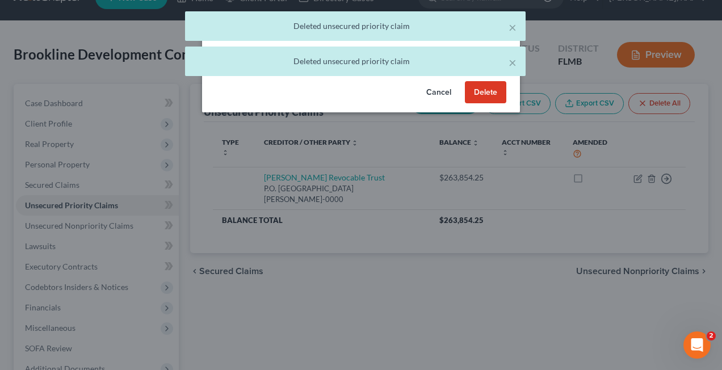
click at [475, 96] on button "Delete" at bounding box center [485, 92] width 41 height 23
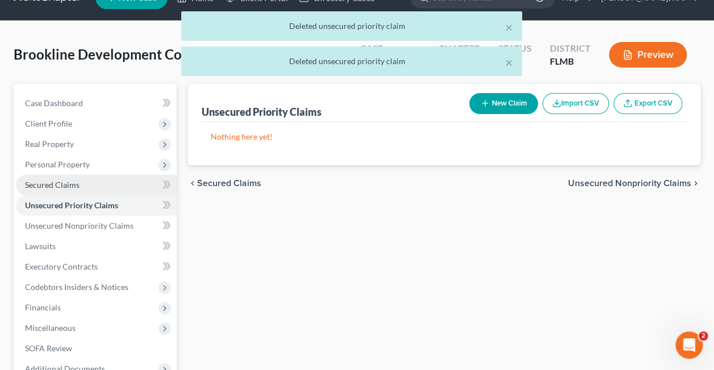
click at [101, 183] on link "Secured Claims" at bounding box center [96, 185] width 161 height 20
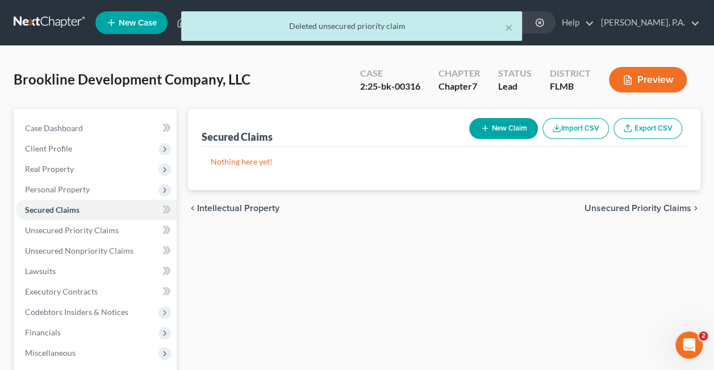
click at [572, 128] on button "Import CSV" at bounding box center [575, 128] width 66 height 21
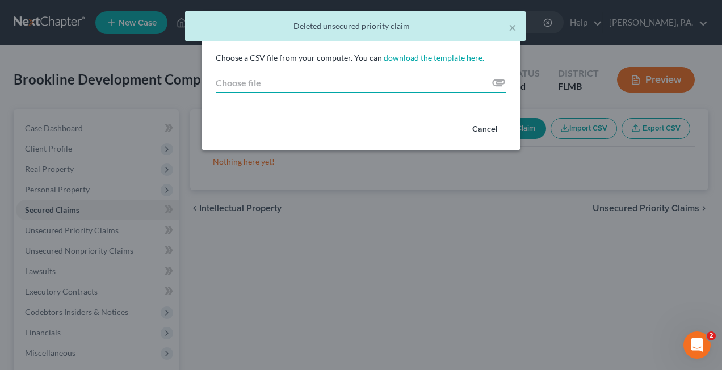
click at [496, 84] on input "Choose file" at bounding box center [361, 83] width 291 height 20
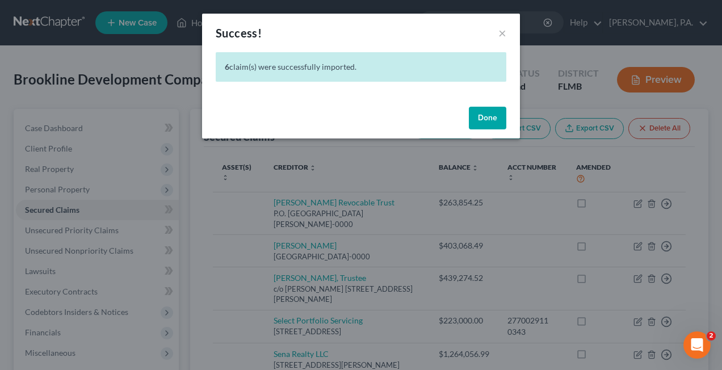
click at [497, 115] on button "Done" at bounding box center [487, 118] width 37 height 23
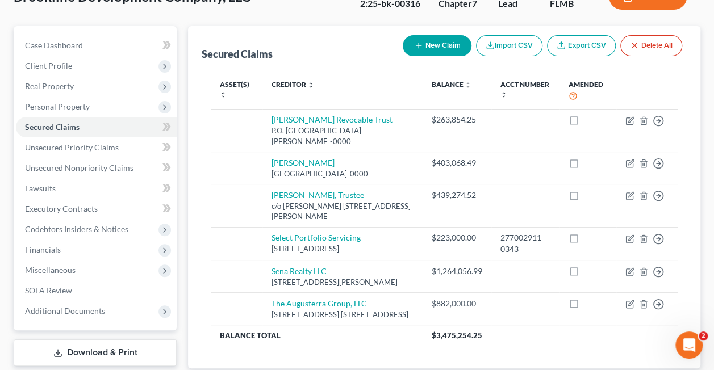
scroll to position [83, 0]
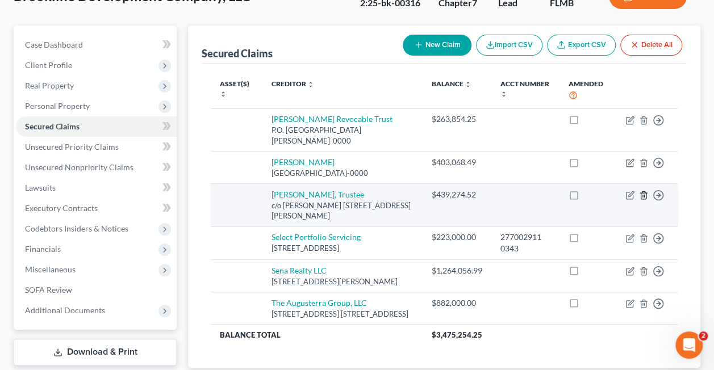
click at [643, 191] on icon "button" at bounding box center [643, 195] width 9 height 9
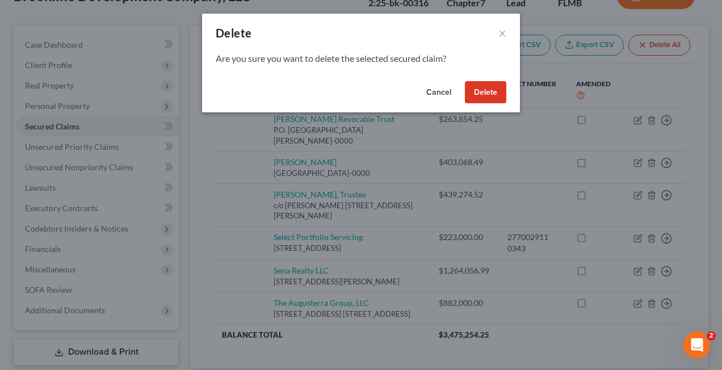
click at [482, 92] on button "Delete" at bounding box center [485, 92] width 41 height 23
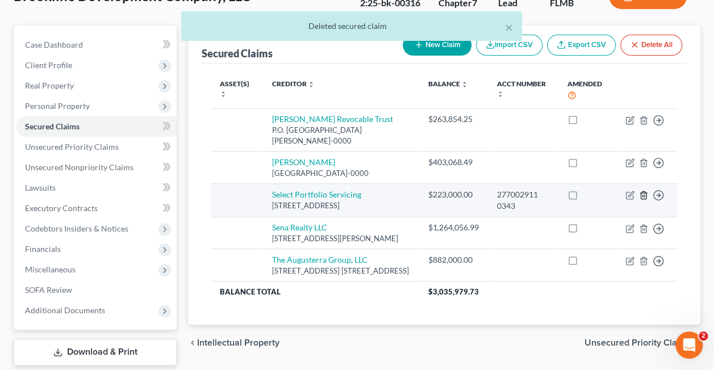
click at [643, 192] on icon "button" at bounding box center [643, 195] width 9 height 9
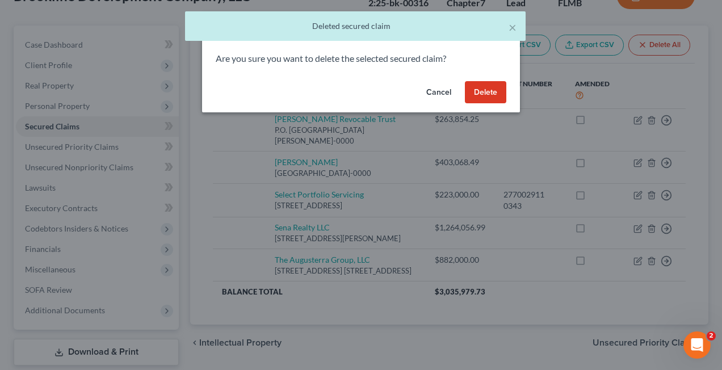
click at [486, 87] on button "Delete" at bounding box center [485, 92] width 41 height 23
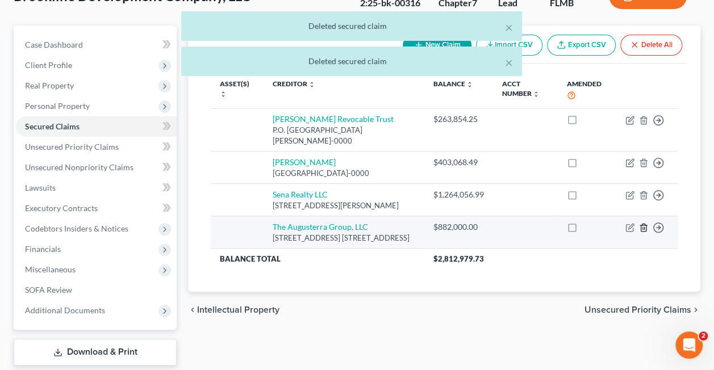
click at [644, 230] on line "button" at bounding box center [644, 229] width 0 height 2
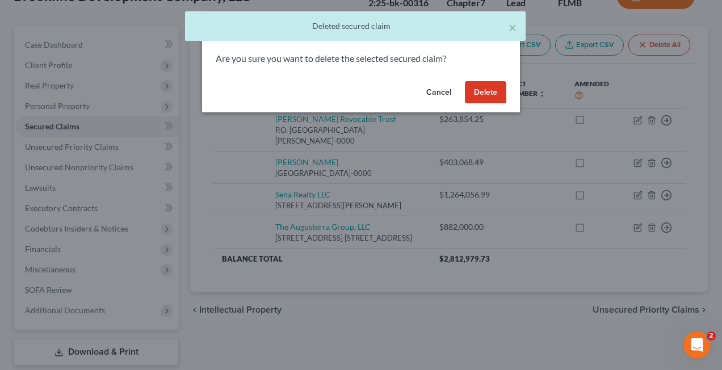
click at [482, 90] on button "Delete" at bounding box center [485, 92] width 41 height 23
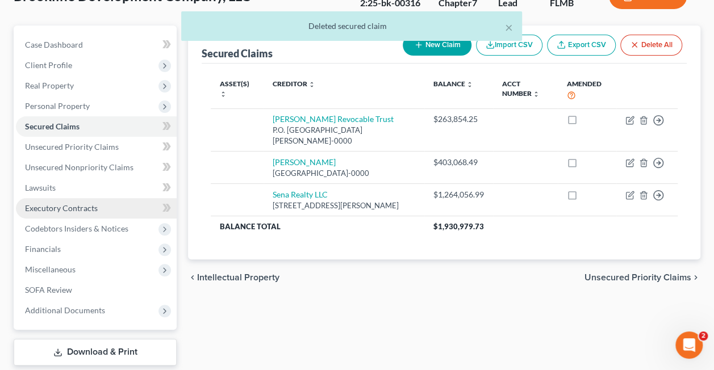
click at [54, 204] on span "Executory Contracts" at bounding box center [61, 208] width 73 height 10
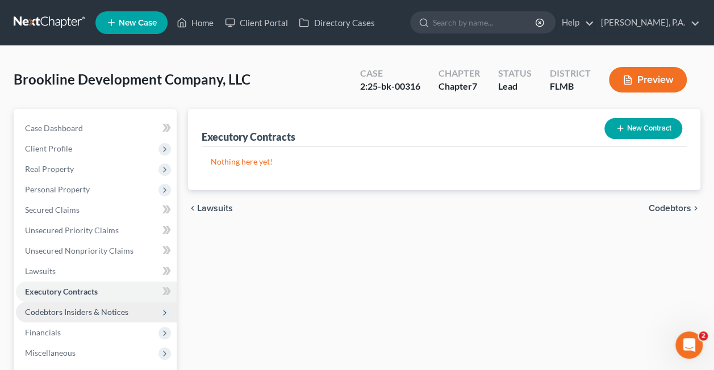
click at [58, 318] on span "Codebtors Insiders & Notices" at bounding box center [96, 312] width 161 height 20
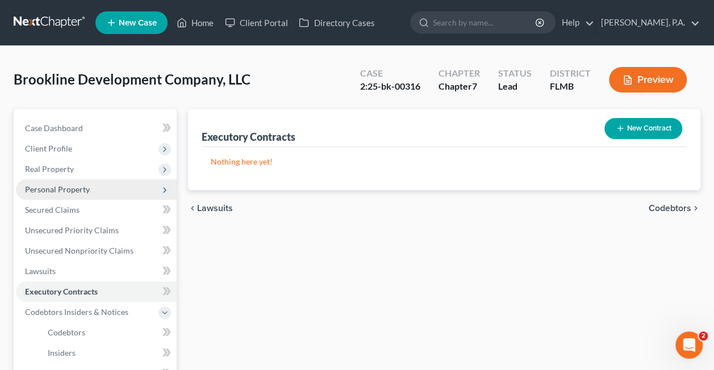
click at [65, 184] on span "Personal Property" at bounding box center [57, 189] width 65 height 10
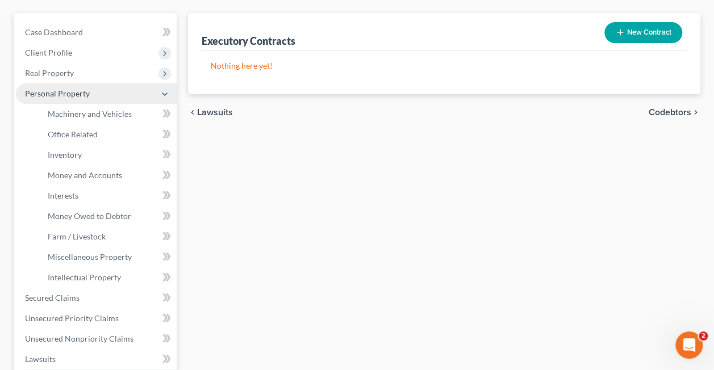
scroll to position [97, 0]
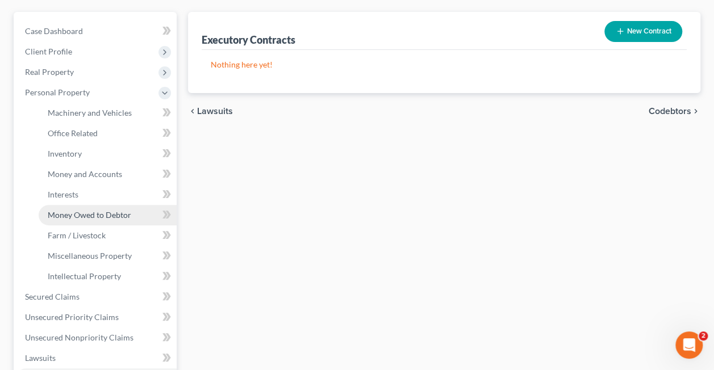
click at [75, 207] on link "Money Owed to Debtor" at bounding box center [108, 215] width 138 height 20
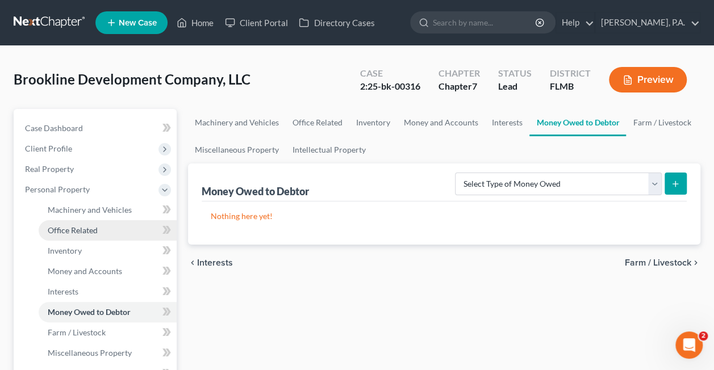
click at [74, 237] on link "Office Related" at bounding box center [108, 230] width 138 height 20
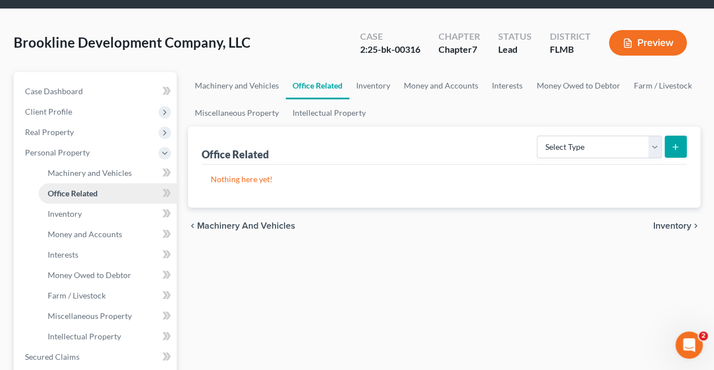
scroll to position [196, 0]
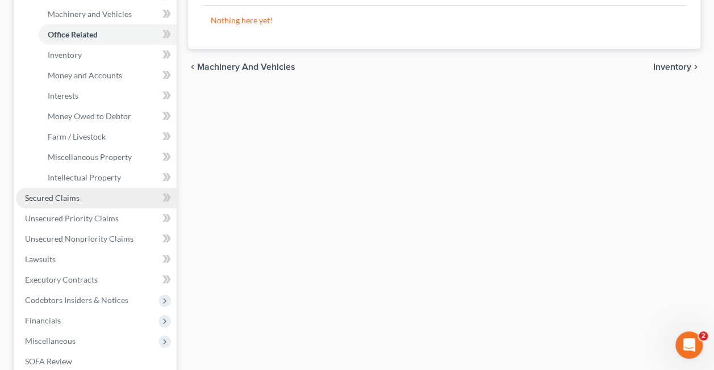
click at [66, 196] on span "Secured Claims" at bounding box center [52, 198] width 54 height 10
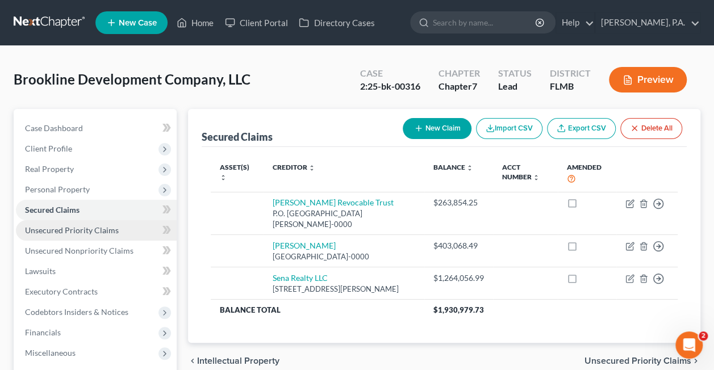
click at [70, 225] on span "Unsecured Priority Claims" at bounding box center [72, 230] width 94 height 10
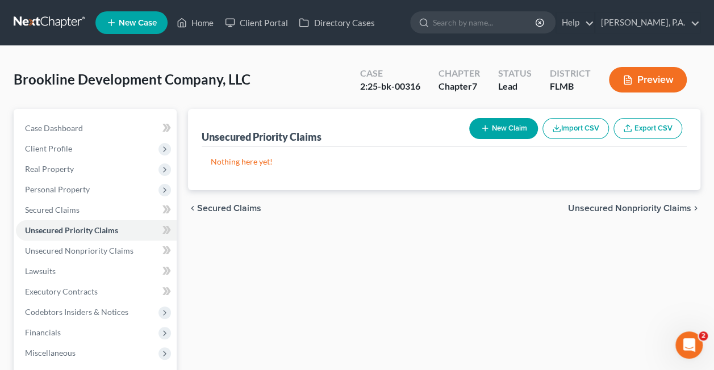
click at [576, 129] on button "Import CSV" at bounding box center [575, 128] width 66 height 21
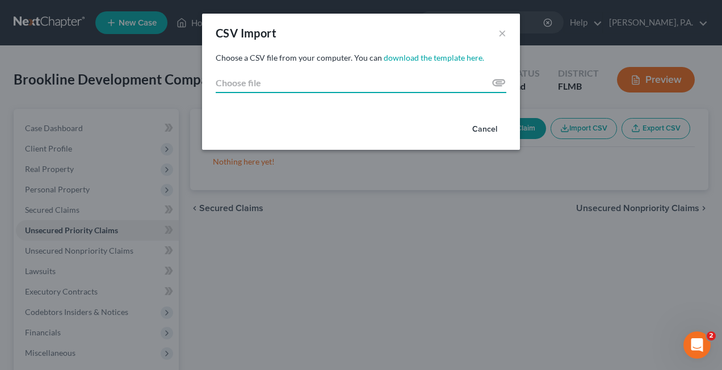
click at [500, 83] on input "Choose file" at bounding box center [361, 83] width 291 height 20
click at [484, 128] on button "Cancel" at bounding box center [484, 129] width 43 height 23
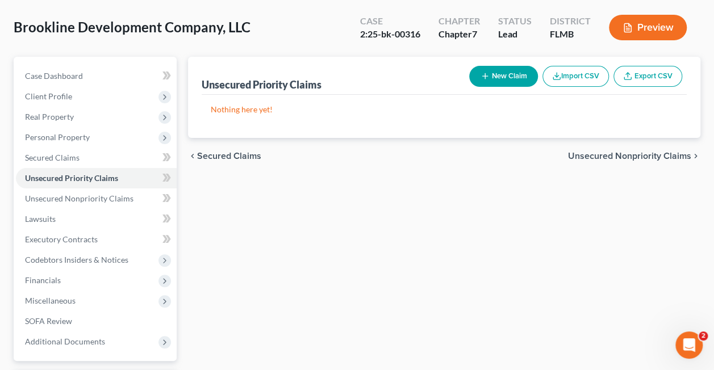
scroll to position [51, 0]
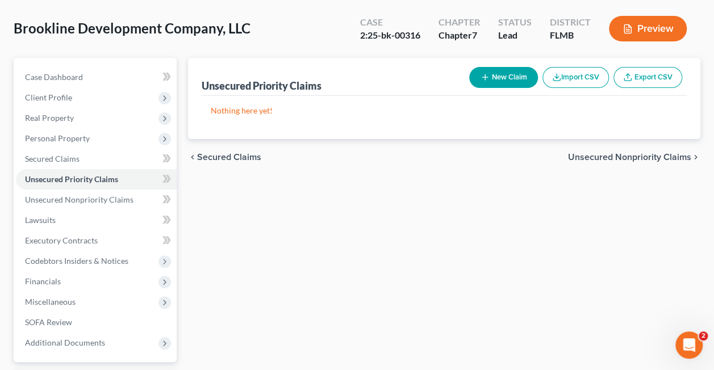
click at [569, 74] on button "Import CSV" at bounding box center [575, 77] width 66 height 21
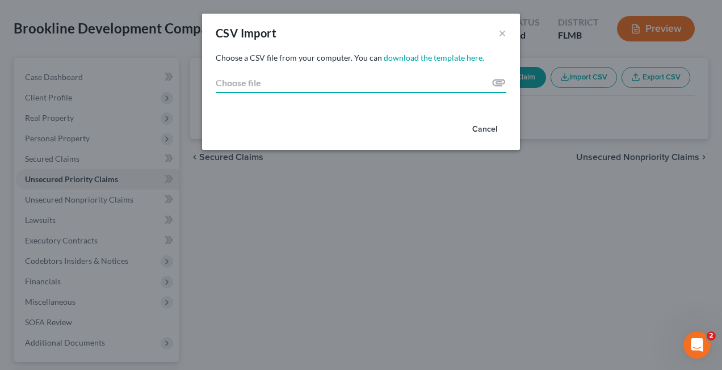
click at [259, 89] on input "Choose file" at bounding box center [361, 83] width 291 height 20
click at [497, 80] on input "Choose file" at bounding box center [361, 83] width 291 height 20
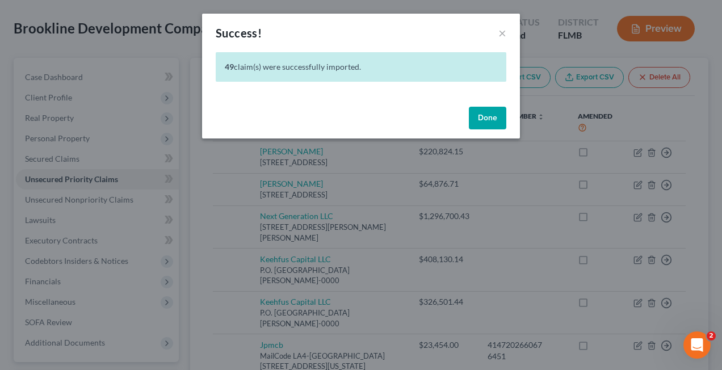
click at [485, 118] on button "Done" at bounding box center [487, 118] width 37 height 23
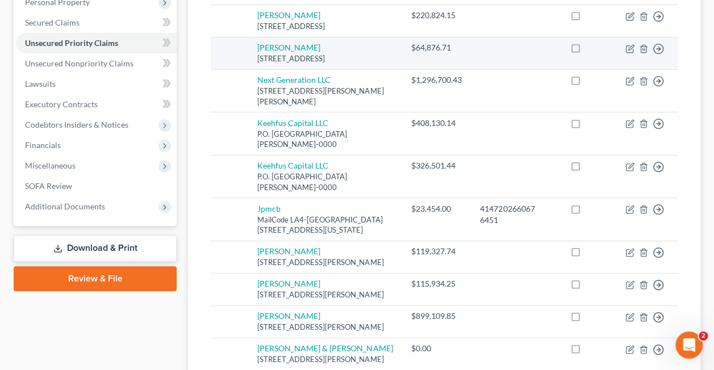
scroll to position [188, 0]
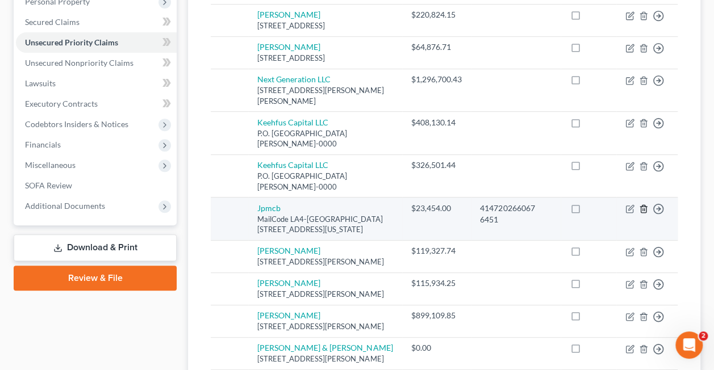
click at [641, 206] on icon "button" at bounding box center [643, 208] width 9 height 9
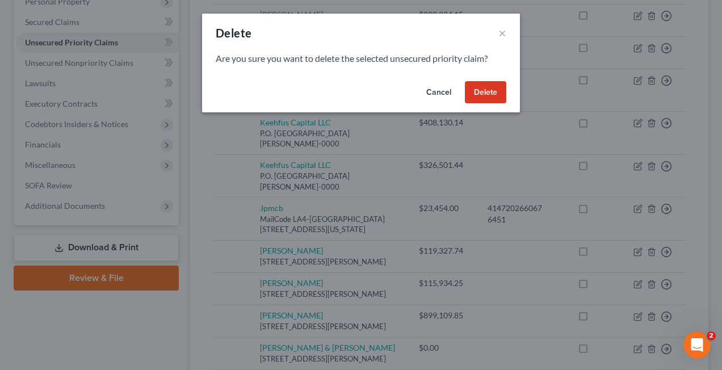
click at [487, 86] on button "Delete" at bounding box center [485, 92] width 41 height 23
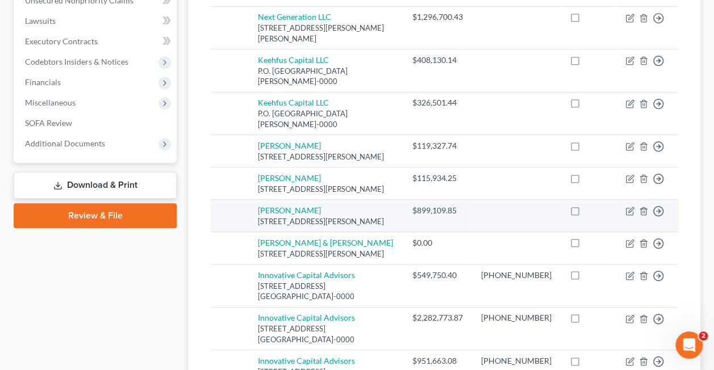
scroll to position [251, 0]
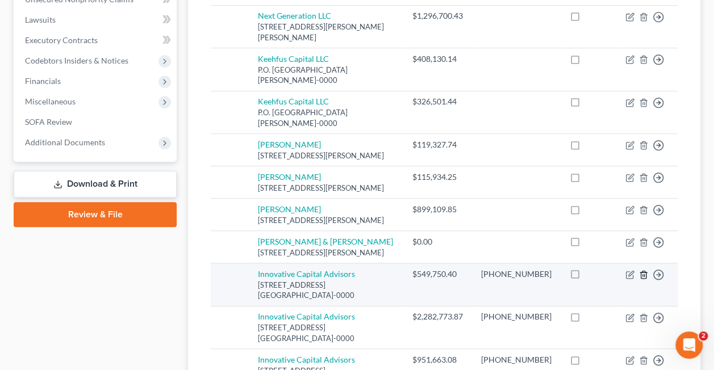
click at [642, 279] on icon "button" at bounding box center [643, 274] width 9 height 9
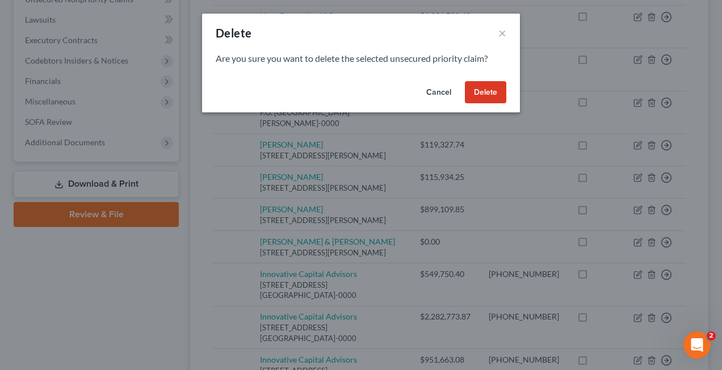
click at [481, 85] on button "Delete" at bounding box center [485, 92] width 41 height 23
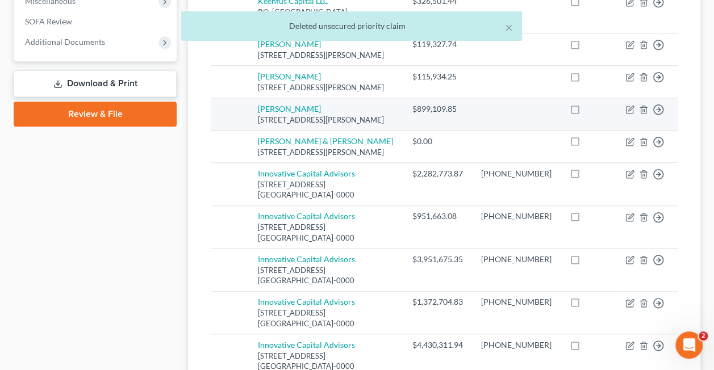
scroll to position [353, 0]
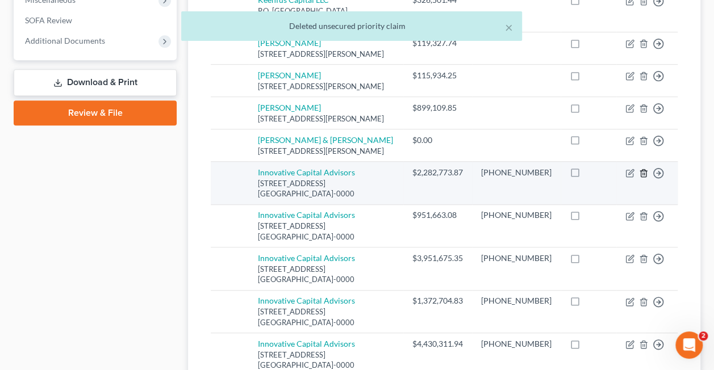
click at [643, 171] on polyline "button" at bounding box center [643, 171] width 7 height 0
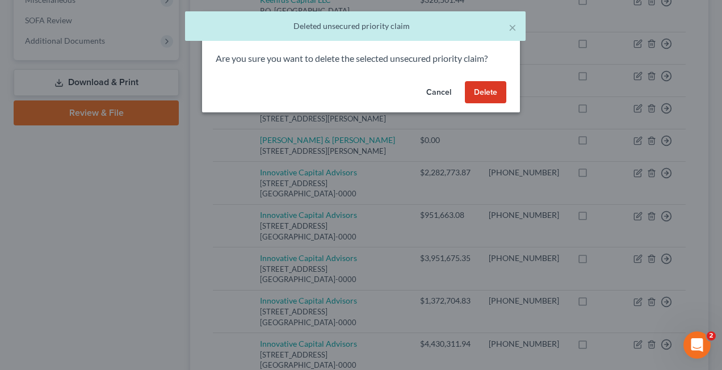
click at [482, 92] on button "Delete" at bounding box center [485, 92] width 41 height 23
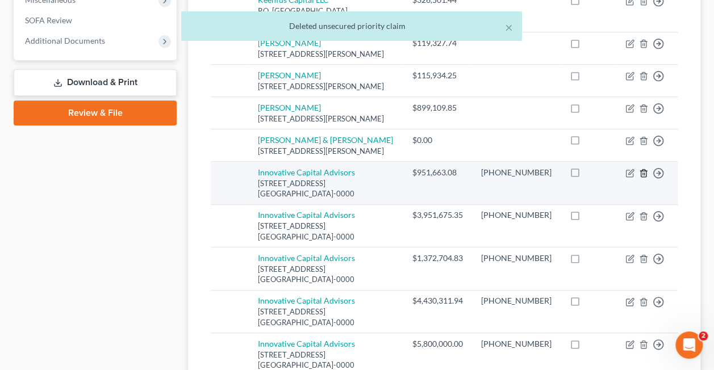
click at [641, 178] on icon "button" at bounding box center [643, 173] width 9 height 9
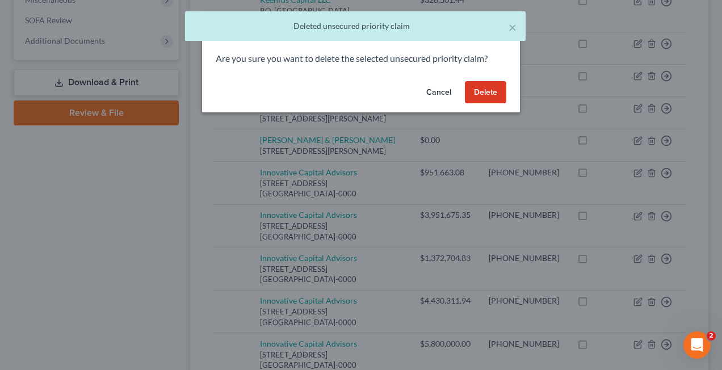
click at [498, 89] on button "Delete" at bounding box center [485, 92] width 41 height 23
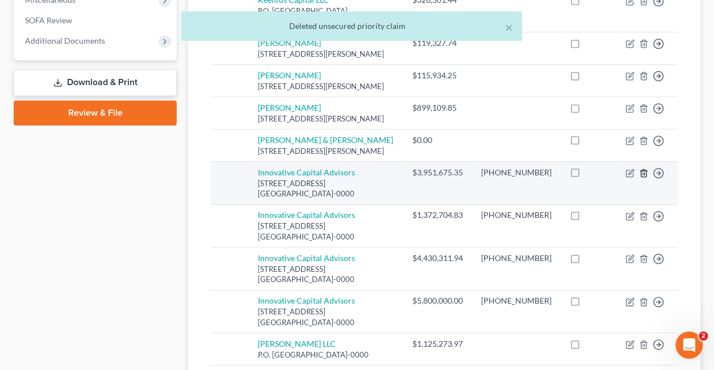
click at [644, 178] on icon "button" at bounding box center [643, 173] width 9 height 9
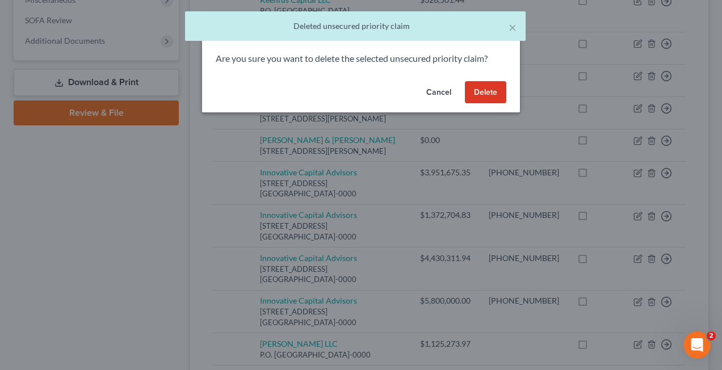
click at [479, 91] on button "Delete" at bounding box center [485, 92] width 41 height 23
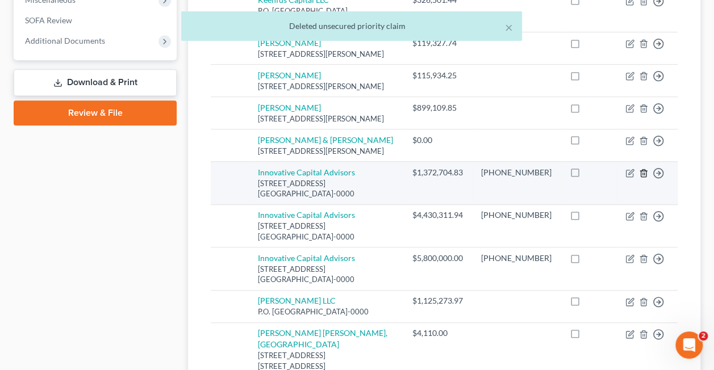
click at [644, 178] on icon "button" at bounding box center [643, 173] width 9 height 9
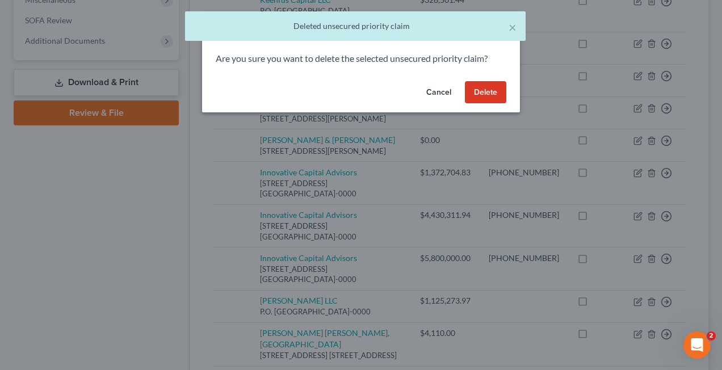
click at [493, 90] on button "Delete" at bounding box center [485, 92] width 41 height 23
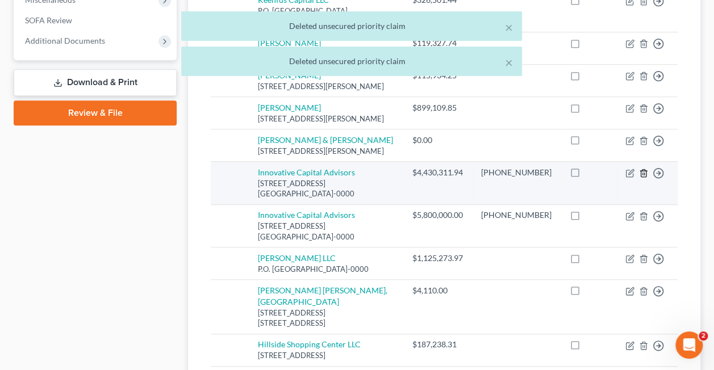
click at [645, 177] on icon "button" at bounding box center [642, 173] width 5 height 7
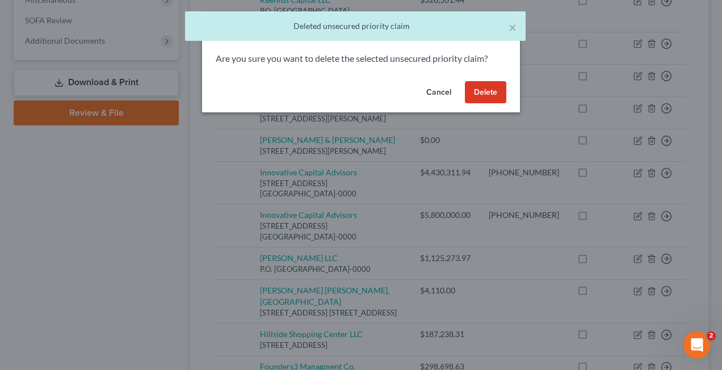
click at [486, 92] on button "Delete" at bounding box center [485, 92] width 41 height 23
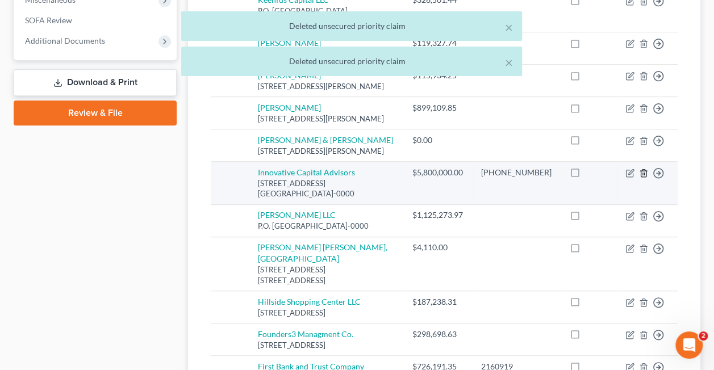
click at [644, 175] on line "button" at bounding box center [644, 174] width 0 height 2
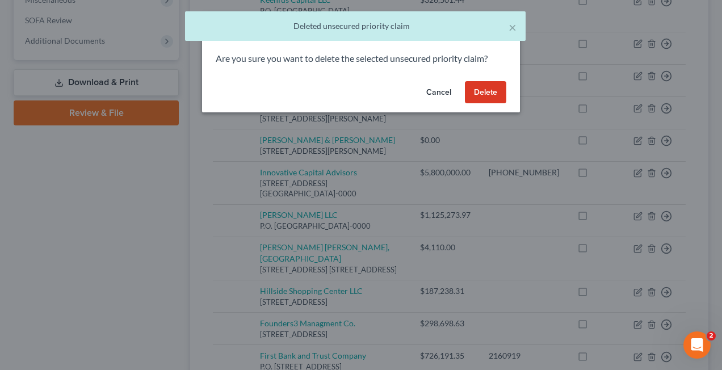
click at [485, 87] on button "Delete" at bounding box center [485, 92] width 41 height 23
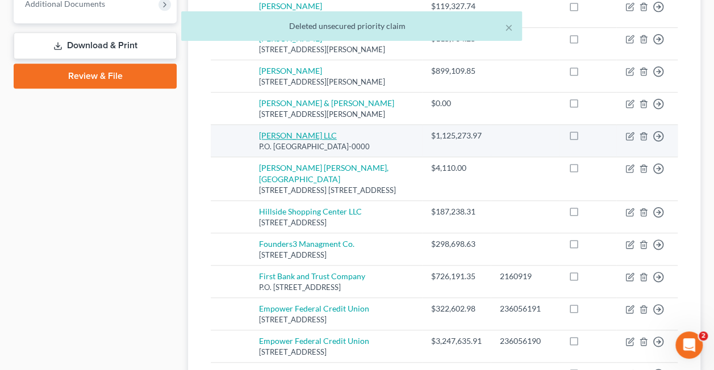
scroll to position [391, 0]
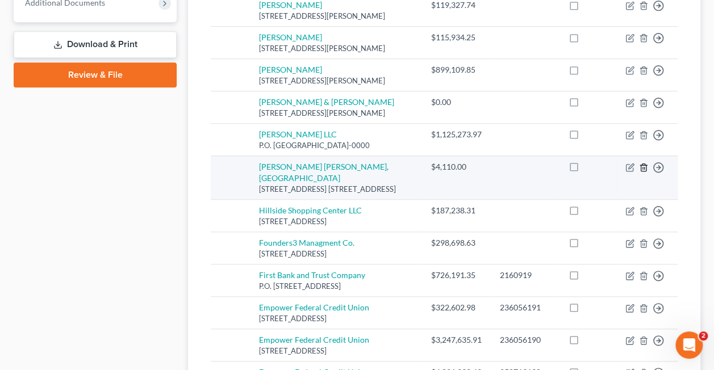
click at [641, 172] on icon "button" at bounding box center [643, 167] width 9 height 9
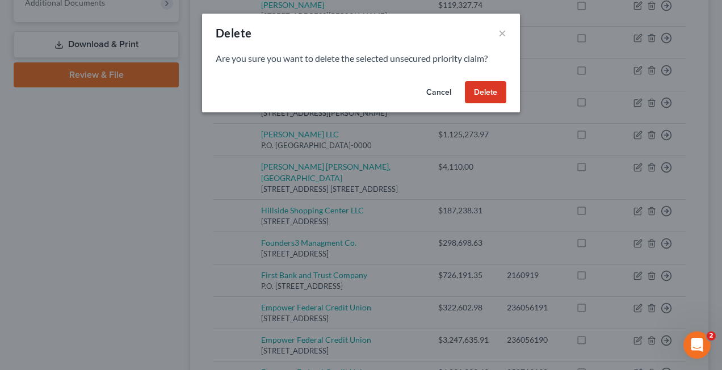
click at [481, 91] on button "Delete" at bounding box center [485, 92] width 41 height 23
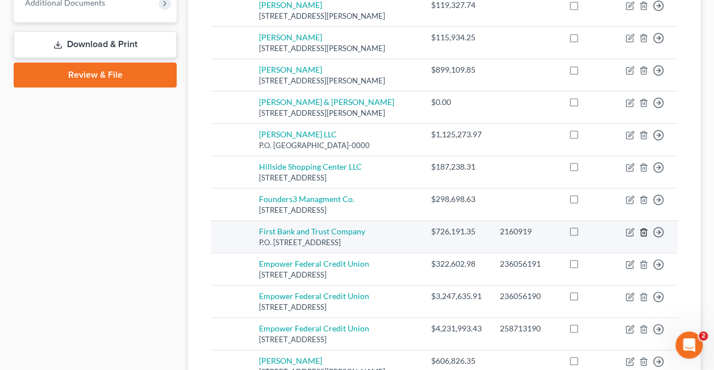
click at [644, 237] on icon "button" at bounding box center [643, 232] width 9 height 9
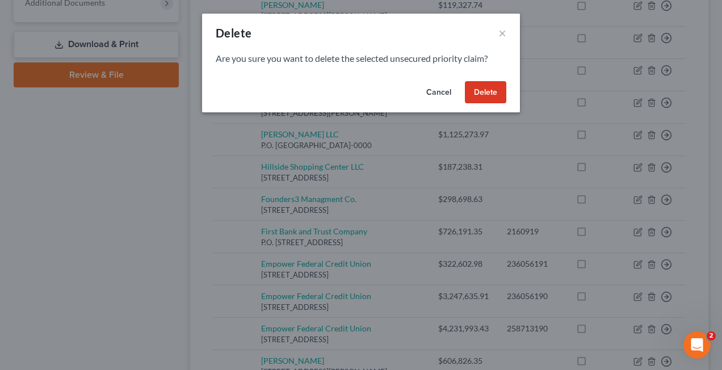
click at [482, 90] on button "Delete" at bounding box center [485, 92] width 41 height 23
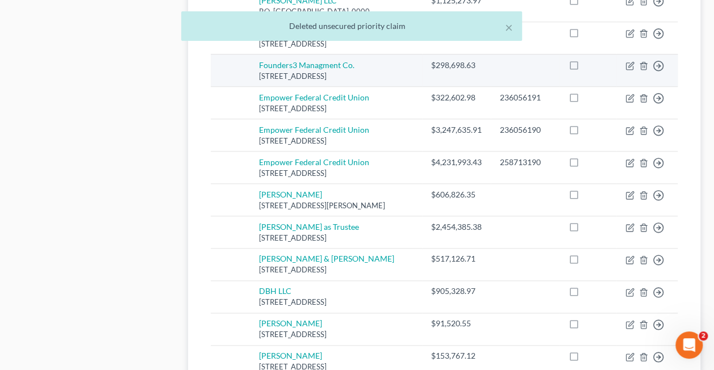
scroll to position [528, 0]
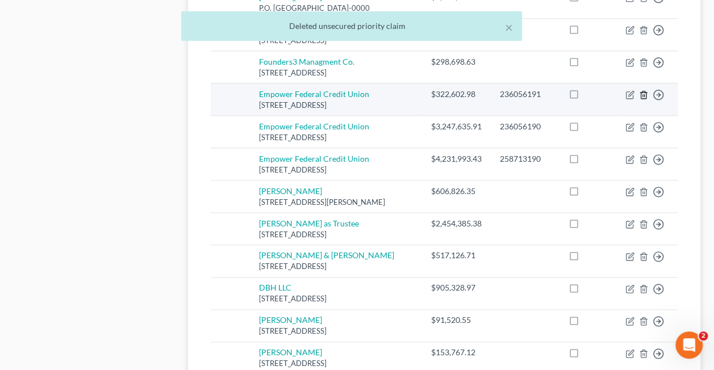
click at [643, 99] on icon "button" at bounding box center [643, 94] width 9 height 9
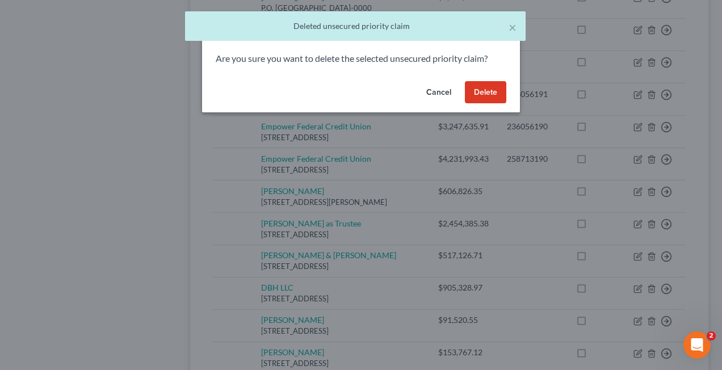
click at [480, 96] on button "Delete" at bounding box center [485, 92] width 41 height 23
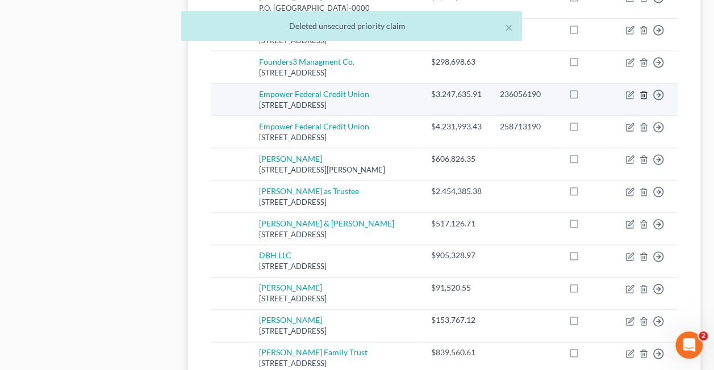
click at [643, 99] on icon "button" at bounding box center [643, 94] width 9 height 9
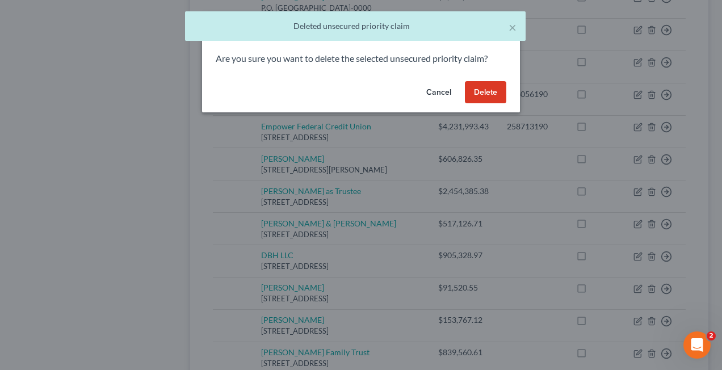
click at [494, 85] on button "Delete" at bounding box center [485, 92] width 41 height 23
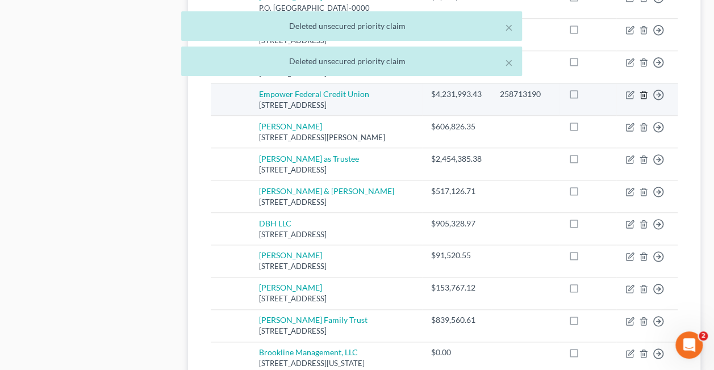
click at [644, 99] on icon "button" at bounding box center [643, 94] width 9 height 9
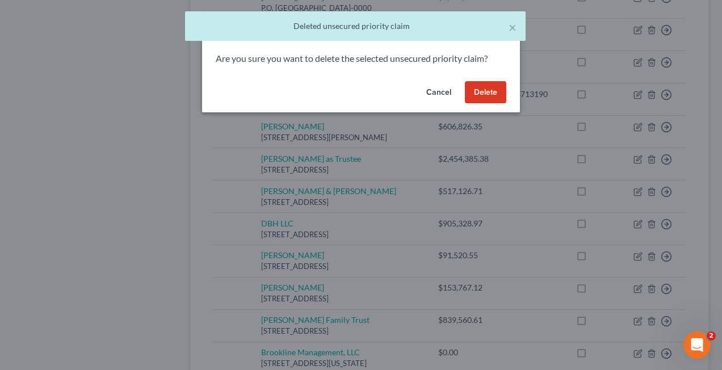
click at [479, 89] on button "Delete" at bounding box center [485, 92] width 41 height 23
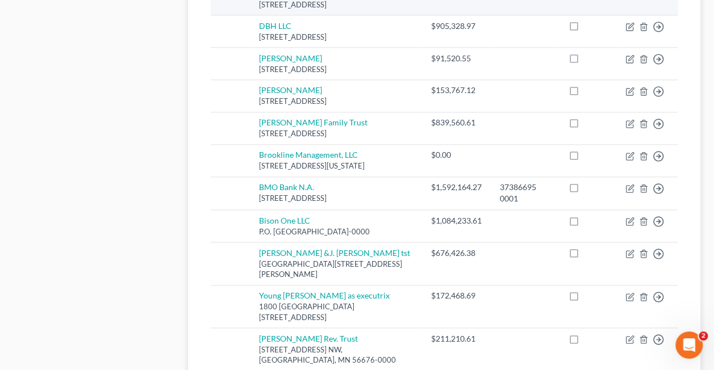
scroll to position [695, 0]
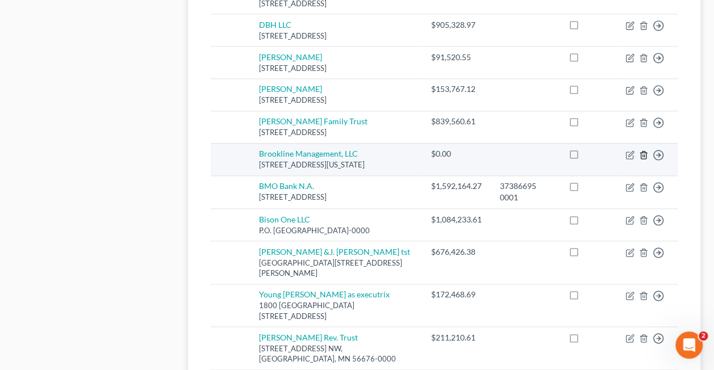
click at [641, 160] on icon "button" at bounding box center [643, 154] width 9 height 9
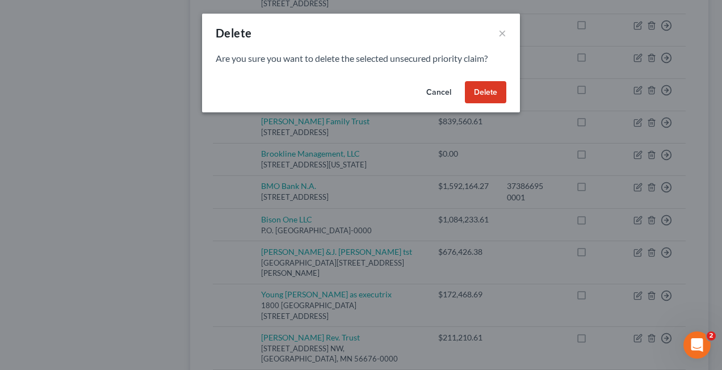
click at [477, 92] on button "Delete" at bounding box center [485, 92] width 41 height 23
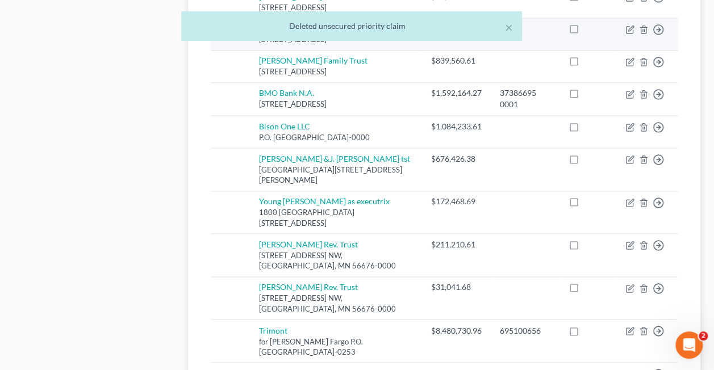
scroll to position [758, 0]
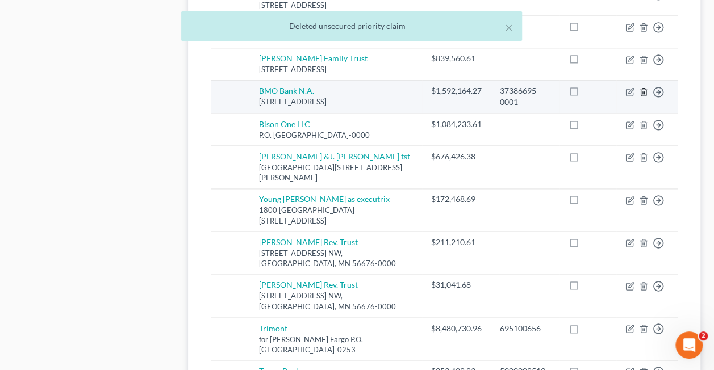
click at [644, 94] on line "button" at bounding box center [644, 92] width 0 height 2
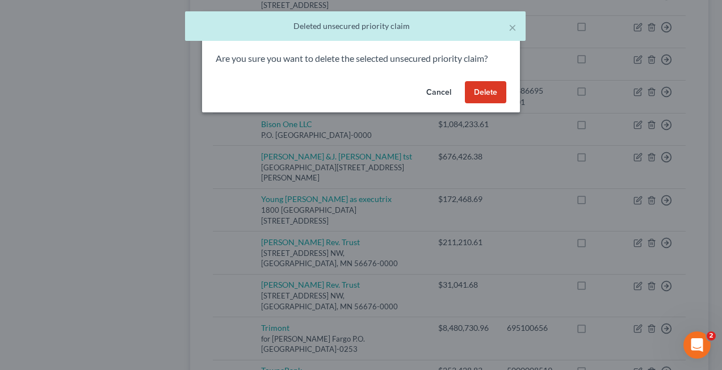
click at [487, 96] on button "Delete" at bounding box center [485, 92] width 41 height 23
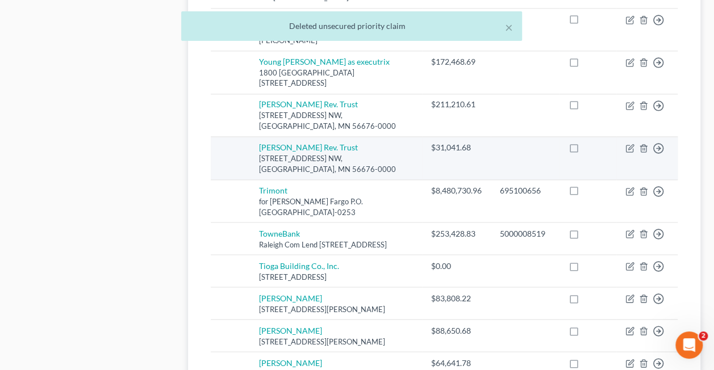
scroll to position [863, 0]
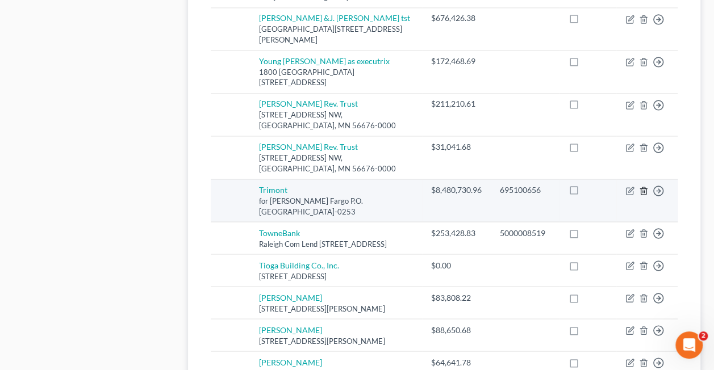
click at [644, 192] on line "button" at bounding box center [644, 191] width 0 height 2
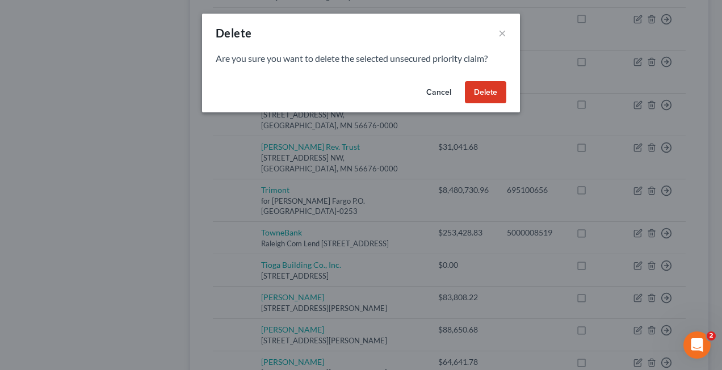
click at [485, 85] on button "Delete" at bounding box center [485, 92] width 41 height 23
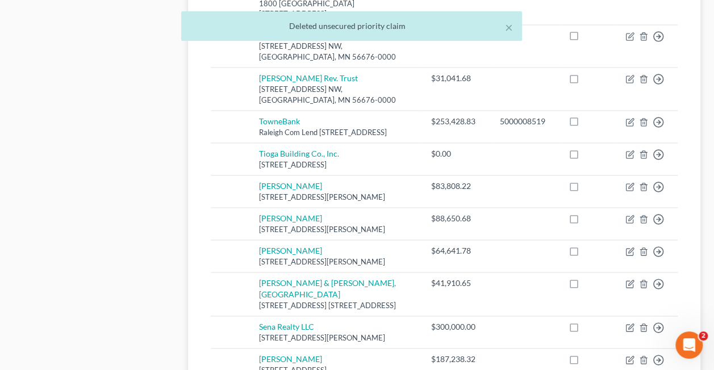
scroll to position [939, 0]
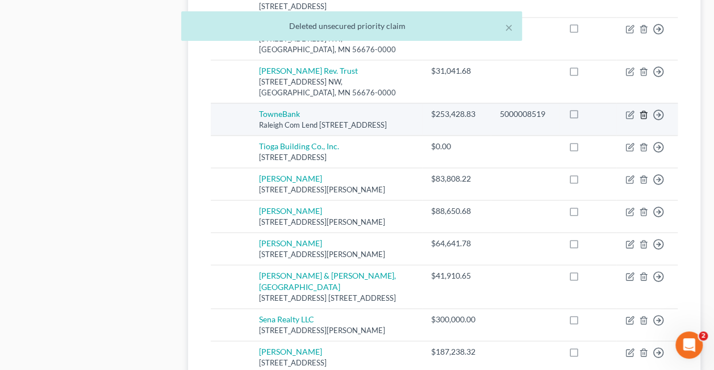
click at [645, 118] on icon "button" at bounding box center [642, 114] width 5 height 7
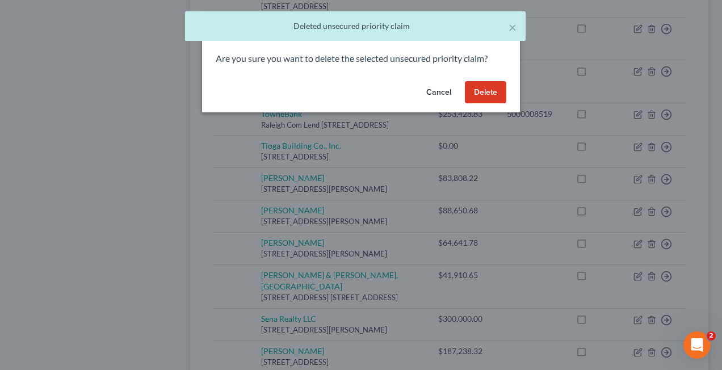
click at [486, 89] on button "Delete" at bounding box center [485, 92] width 41 height 23
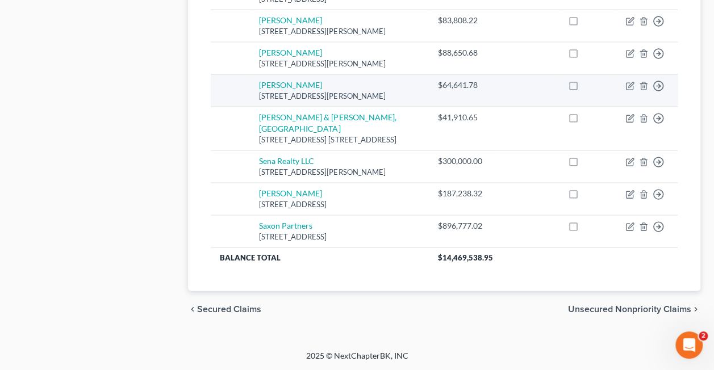
scroll to position [1152, 0]
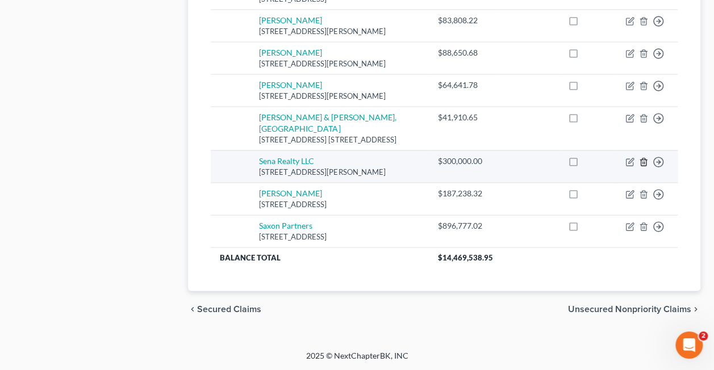
click at [642, 160] on polyline "button" at bounding box center [643, 160] width 7 height 0
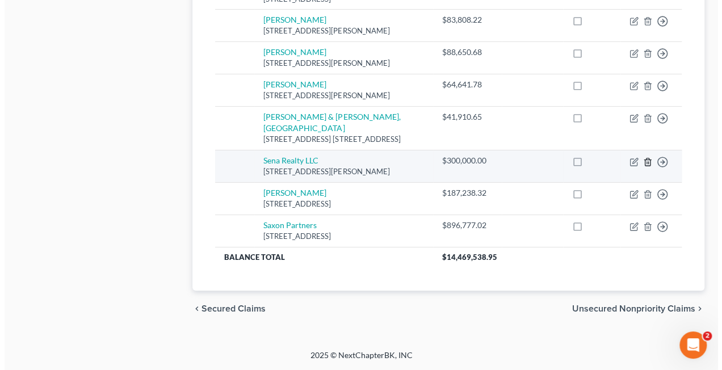
scroll to position [1099, 0]
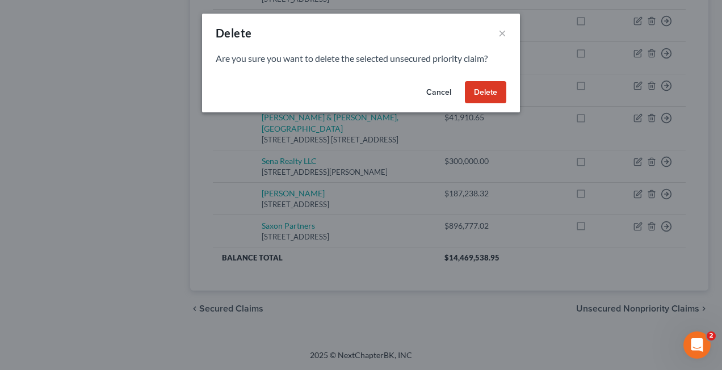
click at [478, 93] on button "Delete" at bounding box center [485, 92] width 41 height 23
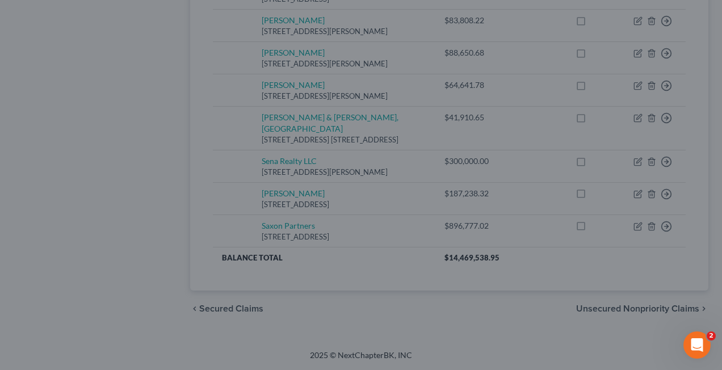
scroll to position [1067, 0]
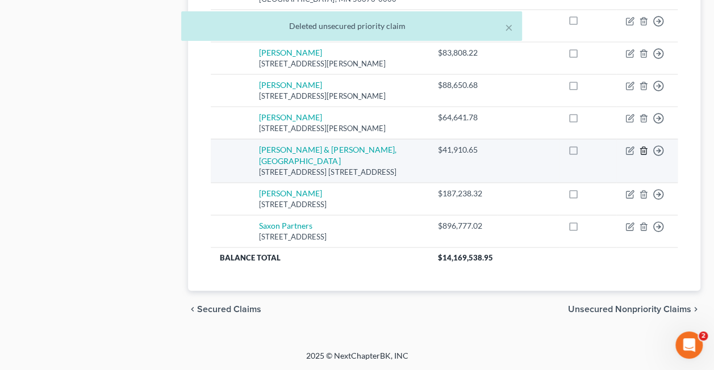
click at [640, 154] on icon "button" at bounding box center [642, 149] width 5 height 7
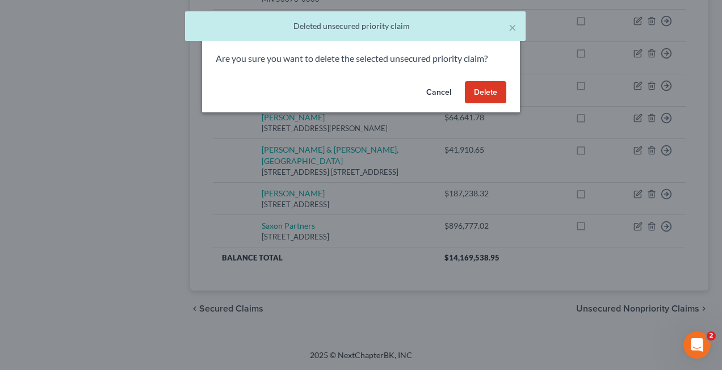
click at [487, 90] on button "Delete" at bounding box center [485, 92] width 41 height 23
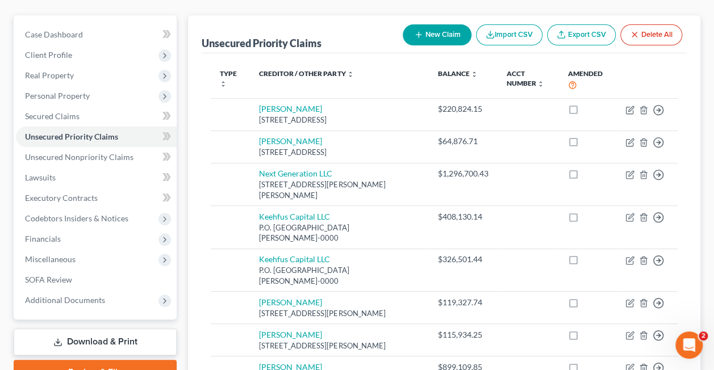
scroll to position [0, 0]
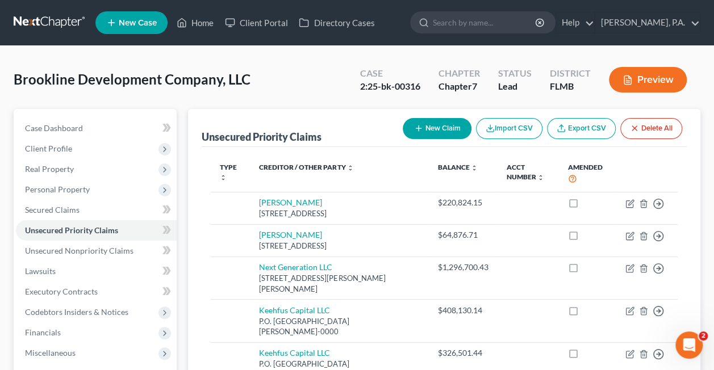
click at [630, 131] on icon "button" at bounding box center [634, 128] width 9 height 9
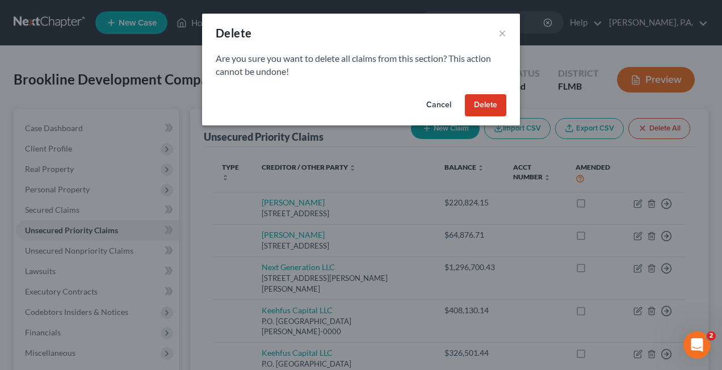
click at [500, 98] on button "Delete" at bounding box center [485, 105] width 41 height 23
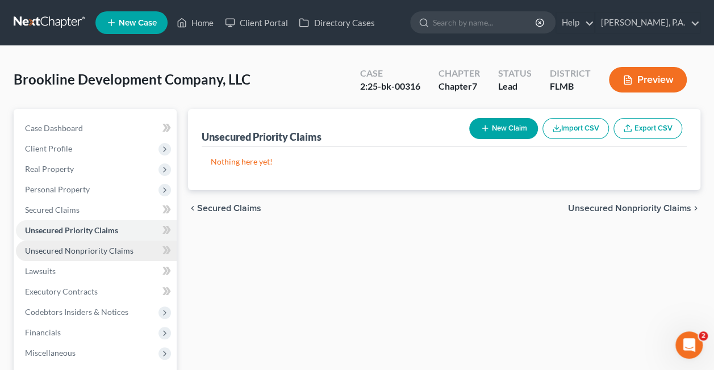
click at [75, 250] on span "Unsecured Nonpriority Claims" at bounding box center [79, 251] width 108 height 10
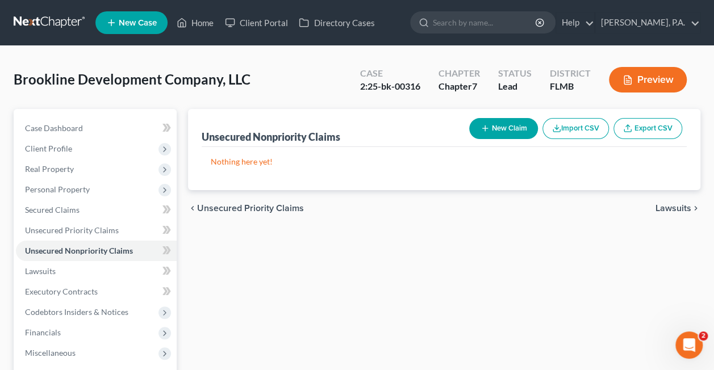
click at [591, 128] on button "Import CSV" at bounding box center [575, 128] width 66 height 21
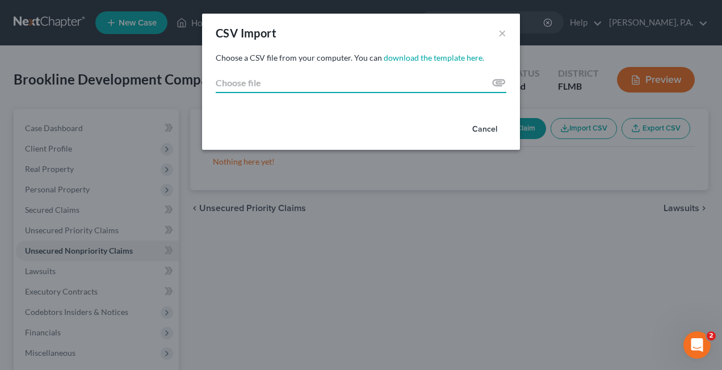
click at [304, 90] on input "Choose file" at bounding box center [361, 83] width 291 height 20
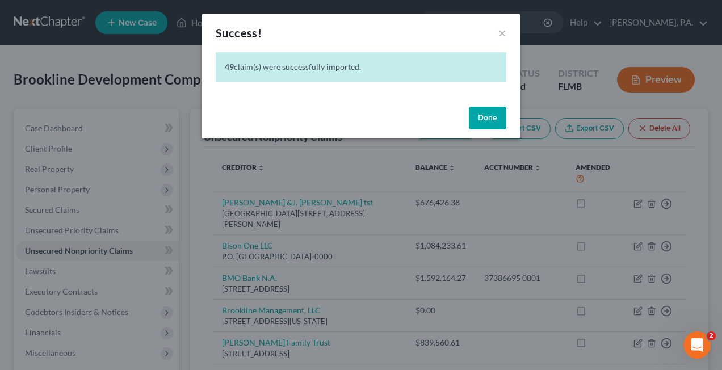
click at [482, 115] on button "Done" at bounding box center [487, 118] width 37 height 23
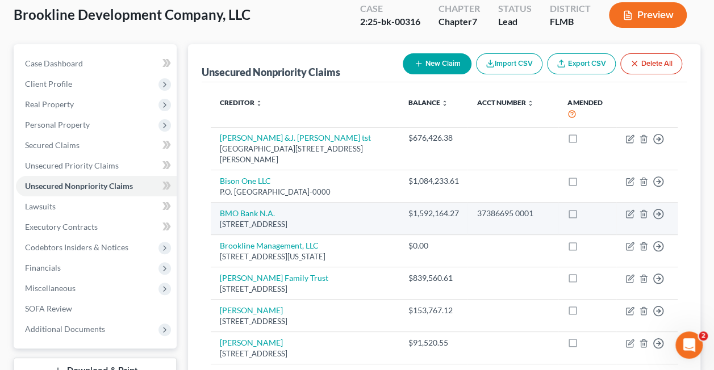
scroll to position [65, 0]
click at [640, 213] on icon "button" at bounding box center [642, 213] width 5 height 7
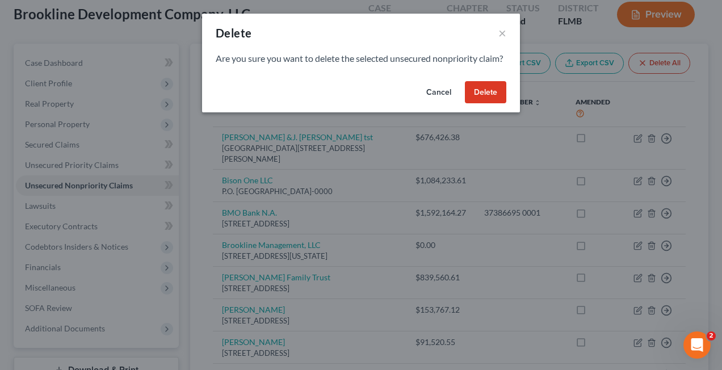
click at [493, 103] on button "Delete" at bounding box center [485, 92] width 41 height 23
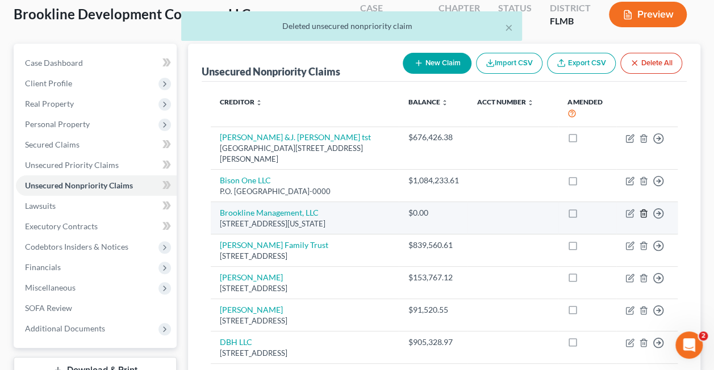
click at [641, 213] on icon "button" at bounding box center [643, 213] width 9 height 9
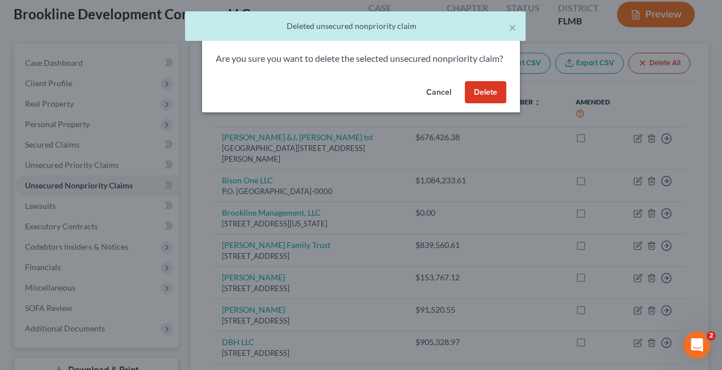
click at [468, 104] on button "Delete" at bounding box center [485, 92] width 41 height 23
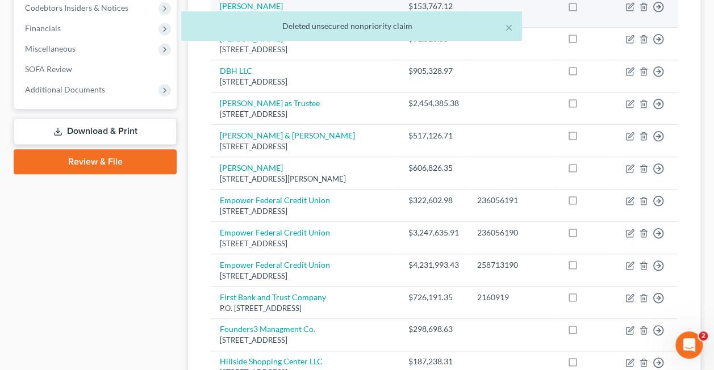
scroll to position [306, 0]
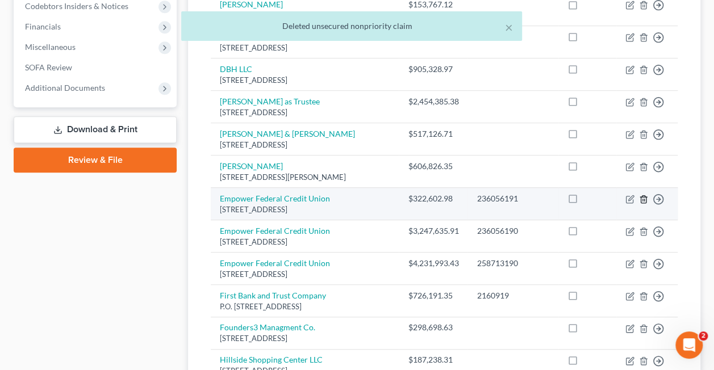
click at [642, 204] on icon "button" at bounding box center [643, 199] width 9 height 9
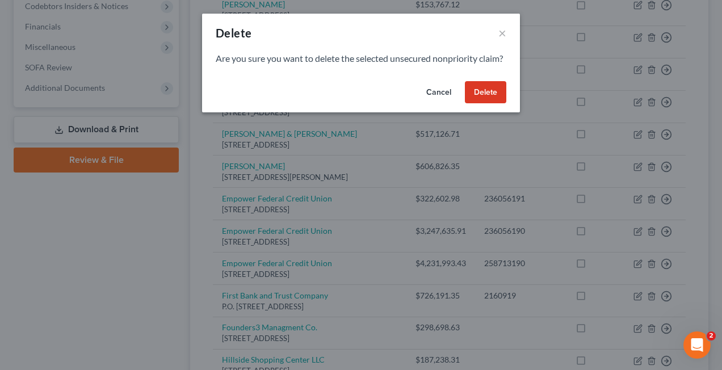
click at [484, 90] on div "Cancel Delete" at bounding box center [361, 95] width 318 height 36
click at [489, 104] on button "Delete" at bounding box center [485, 92] width 41 height 23
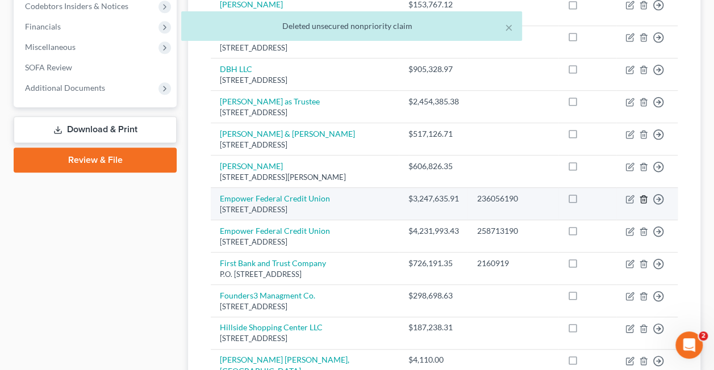
click at [640, 203] on icon "button" at bounding box center [642, 198] width 5 height 7
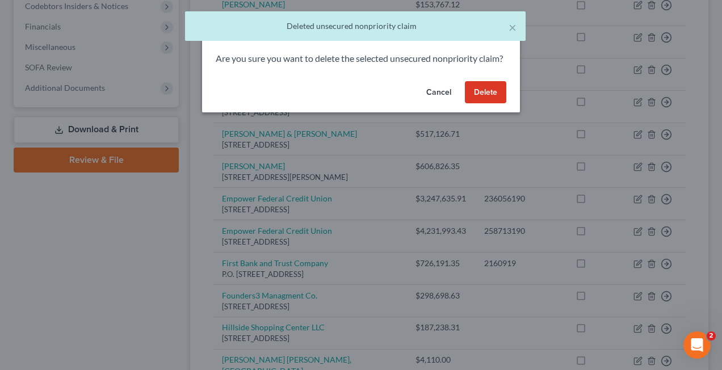
click at [488, 100] on button "Delete" at bounding box center [485, 92] width 41 height 23
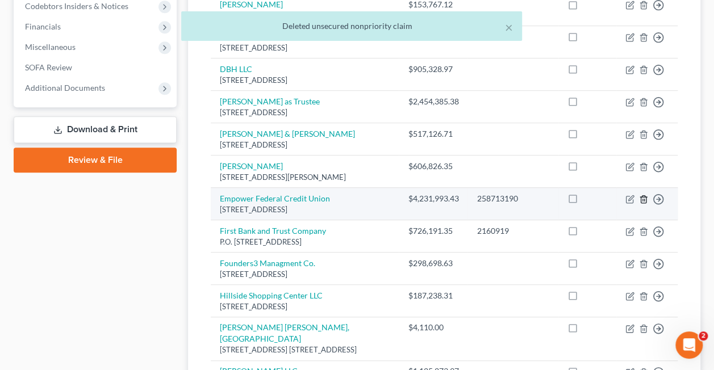
click at [644, 197] on polyline "button" at bounding box center [643, 197] width 7 height 0
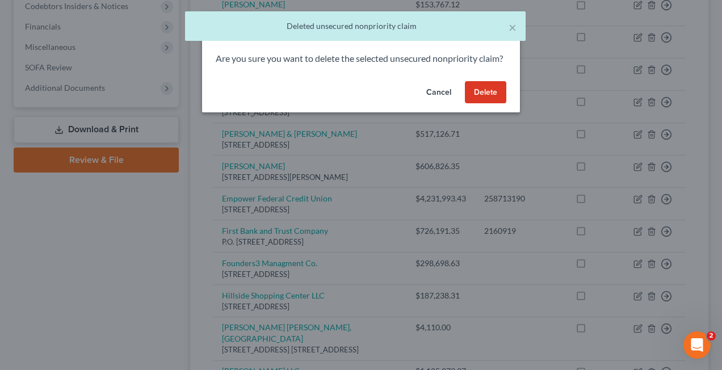
click at [476, 101] on button "Delete" at bounding box center [485, 92] width 41 height 23
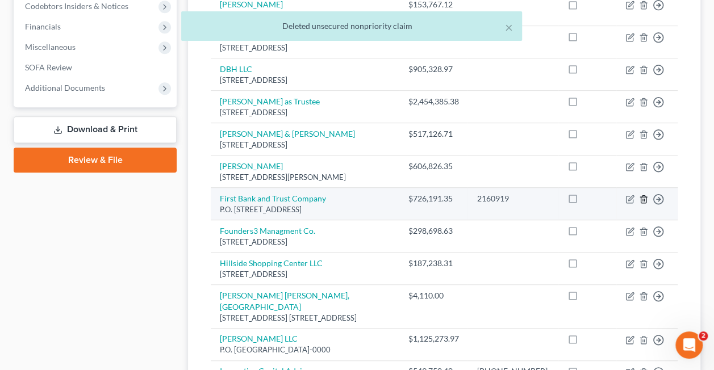
click at [640, 203] on icon "button" at bounding box center [642, 198] width 5 height 7
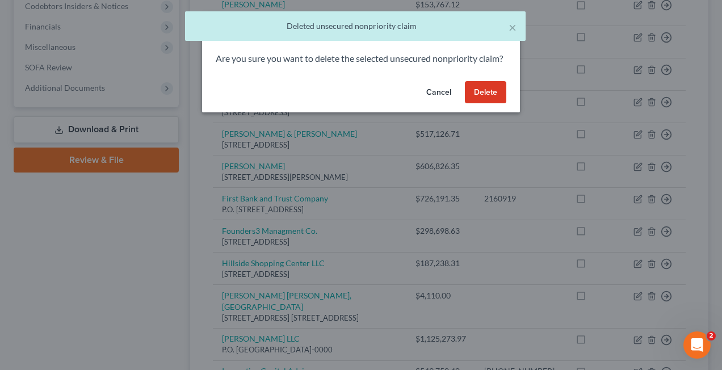
click at [492, 104] on button "Delete" at bounding box center [485, 92] width 41 height 23
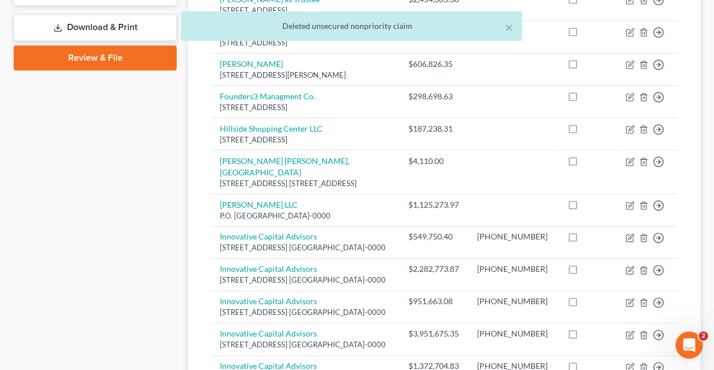
scroll to position [409, 0]
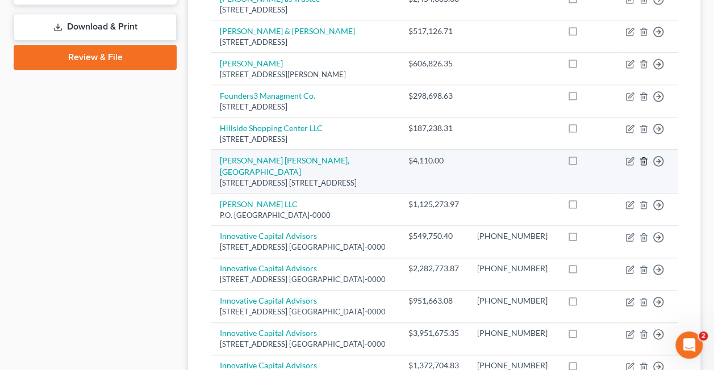
click at [643, 163] on line "button" at bounding box center [643, 162] width 0 height 2
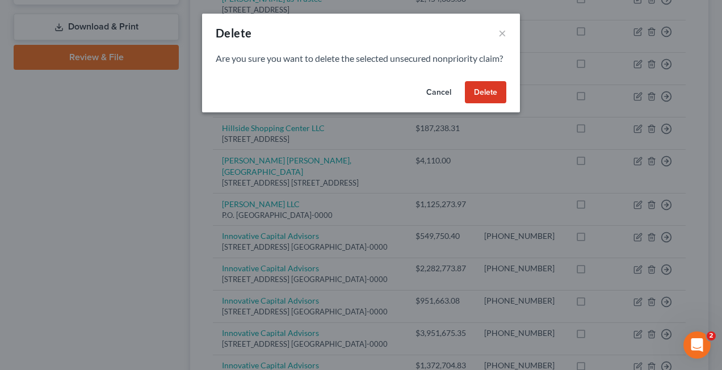
click at [476, 102] on button "Delete" at bounding box center [485, 92] width 41 height 23
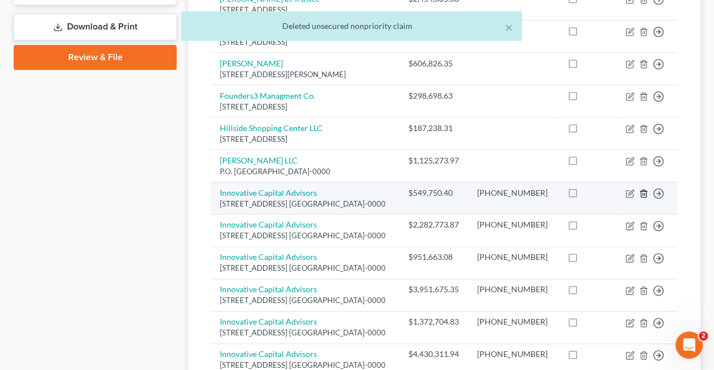
click at [640, 197] on icon "button" at bounding box center [642, 193] width 5 height 7
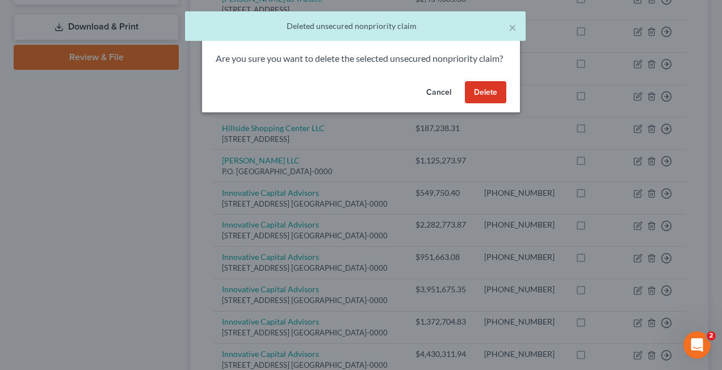
click at [482, 101] on button "Delete" at bounding box center [485, 92] width 41 height 23
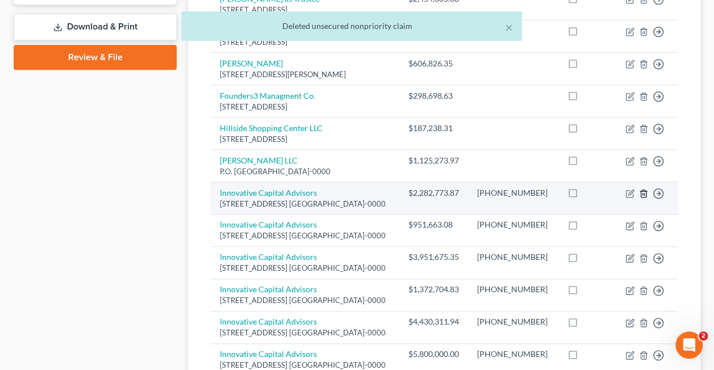
click at [639, 198] on icon "button" at bounding box center [643, 193] width 9 height 9
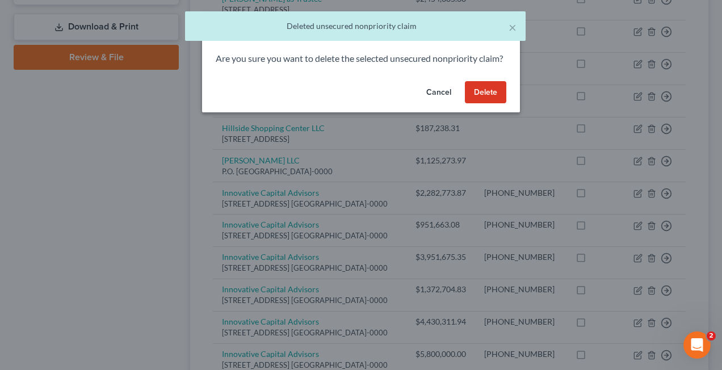
click at [494, 103] on button "Delete" at bounding box center [485, 92] width 41 height 23
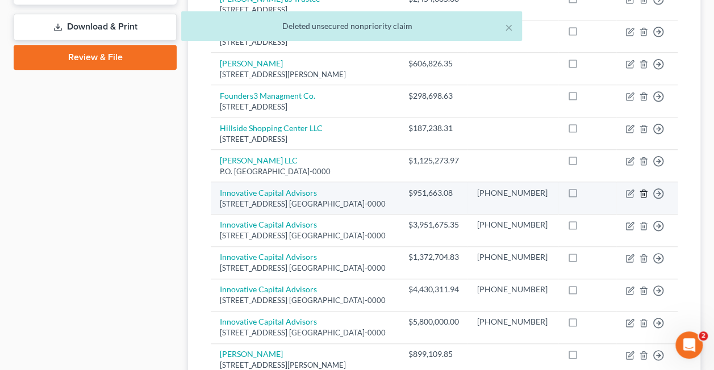
click at [646, 198] on icon "button" at bounding box center [643, 193] width 9 height 9
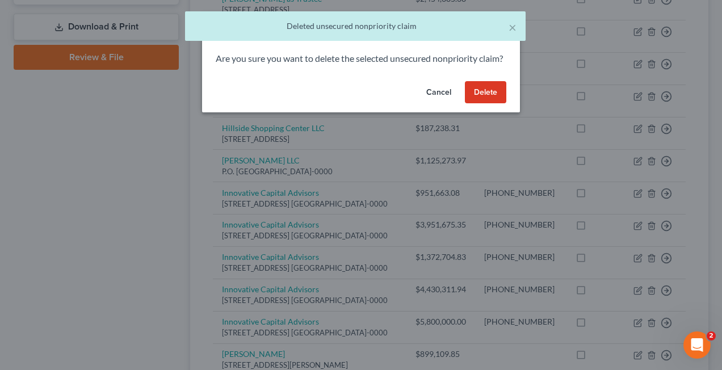
click at [475, 104] on button "Delete" at bounding box center [485, 92] width 41 height 23
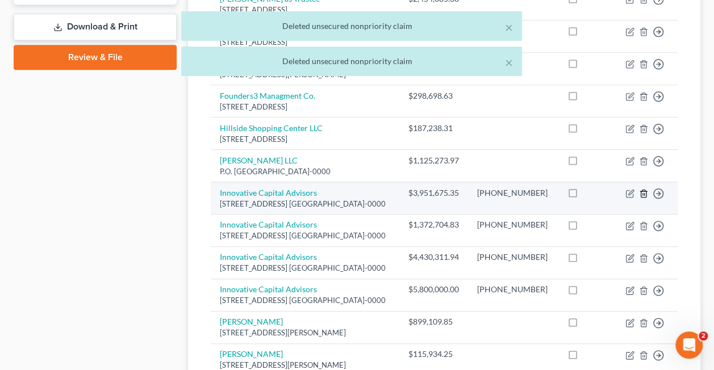
click at [644, 198] on icon "button" at bounding box center [643, 193] width 9 height 9
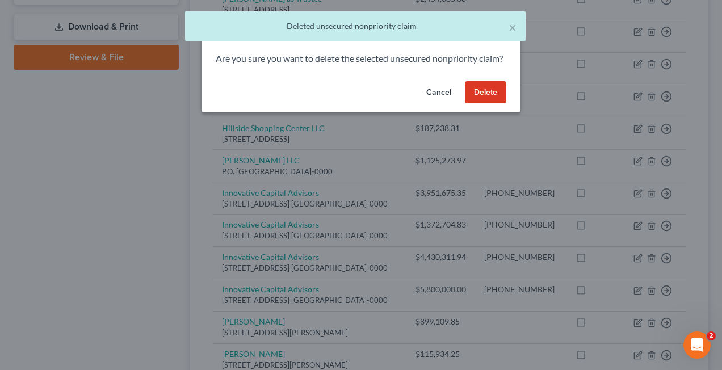
click at [489, 104] on button "Delete" at bounding box center [485, 92] width 41 height 23
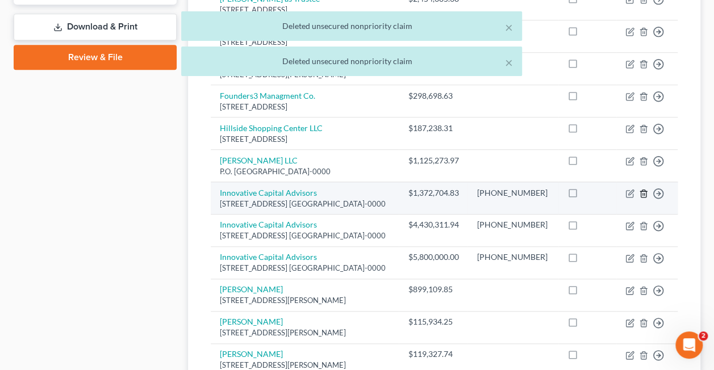
click at [645, 198] on icon "button" at bounding box center [643, 193] width 9 height 9
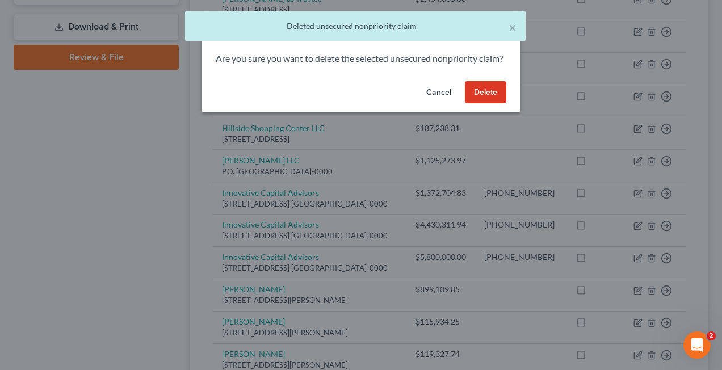
click at [503, 104] on button "Delete" at bounding box center [485, 92] width 41 height 23
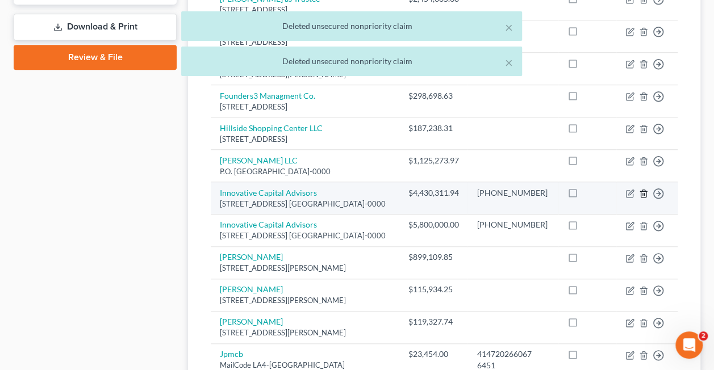
click at [641, 197] on icon "button" at bounding box center [642, 193] width 5 height 7
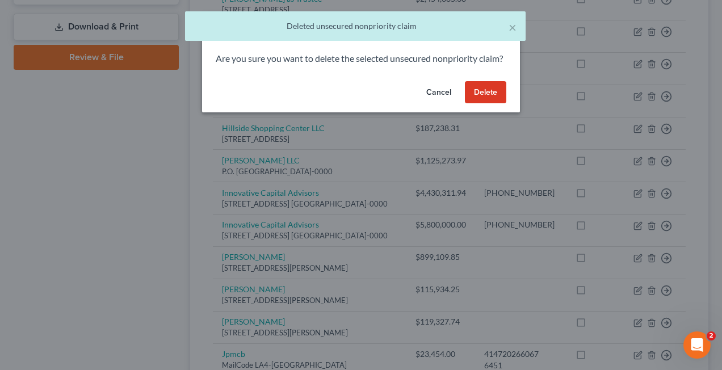
click at [480, 104] on button "Delete" at bounding box center [485, 92] width 41 height 23
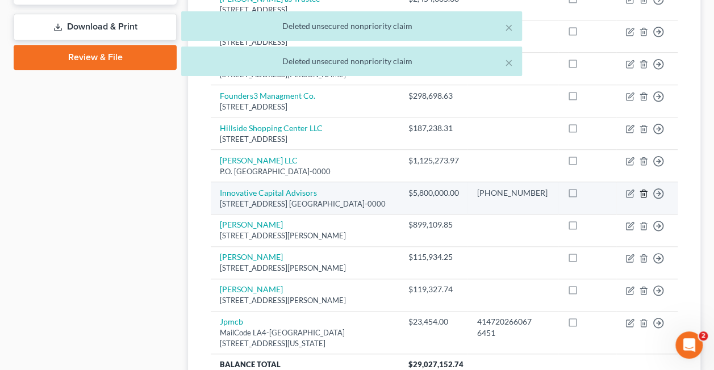
click at [644, 198] on icon "button" at bounding box center [643, 193] width 9 height 9
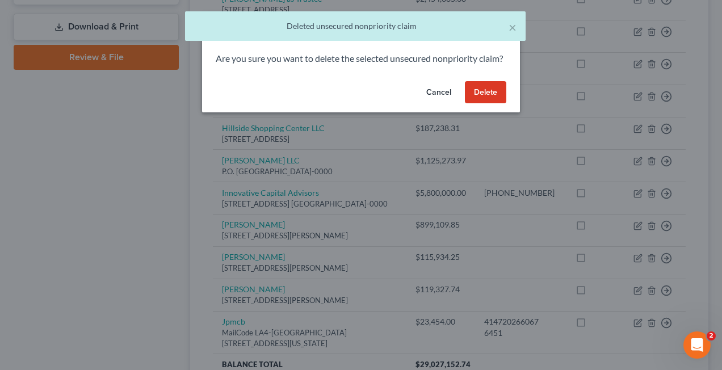
click at [469, 104] on button "Delete" at bounding box center [485, 92] width 41 height 23
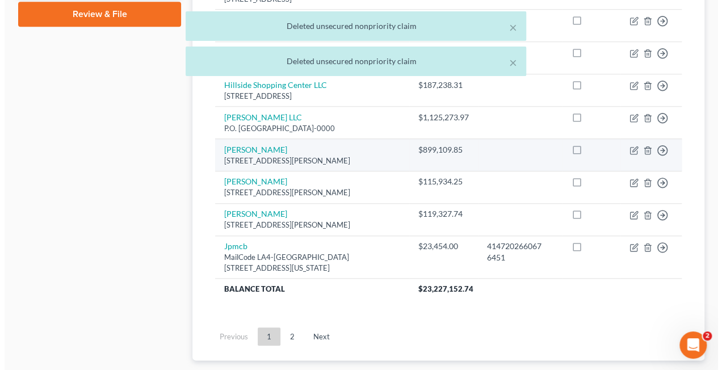
scroll to position [552, 0]
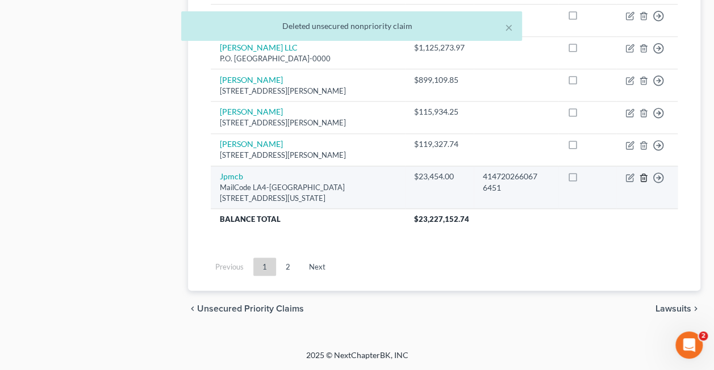
click at [644, 179] on line "button" at bounding box center [644, 178] width 0 height 2
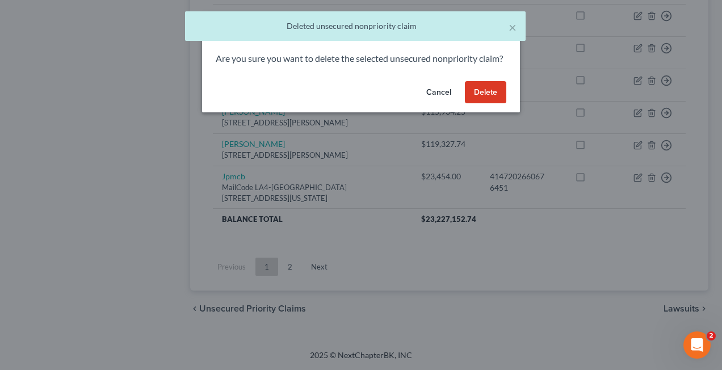
click at [469, 104] on button "Delete" at bounding box center [485, 92] width 41 height 23
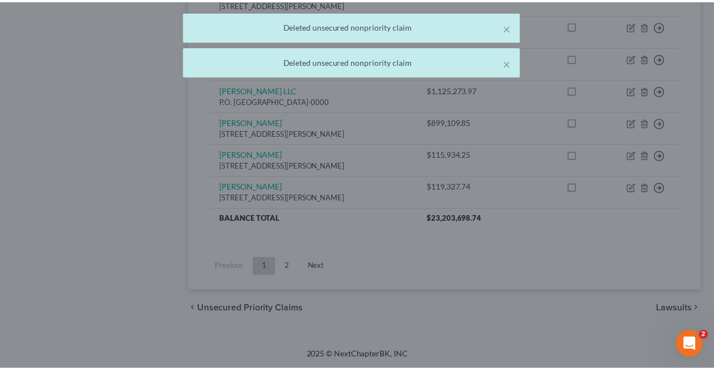
scroll to position [496, 0]
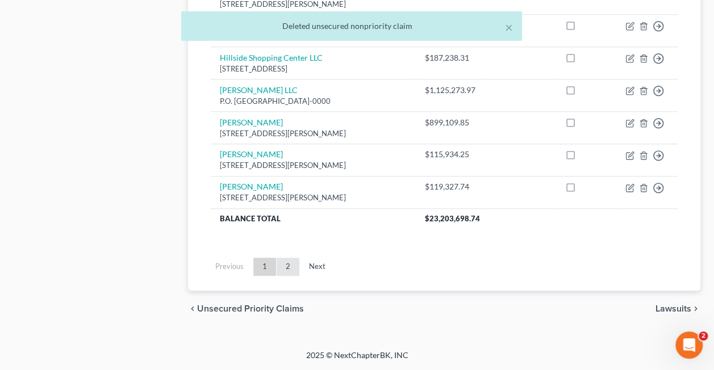
click at [282, 267] on link "2" at bounding box center [287, 267] width 23 height 18
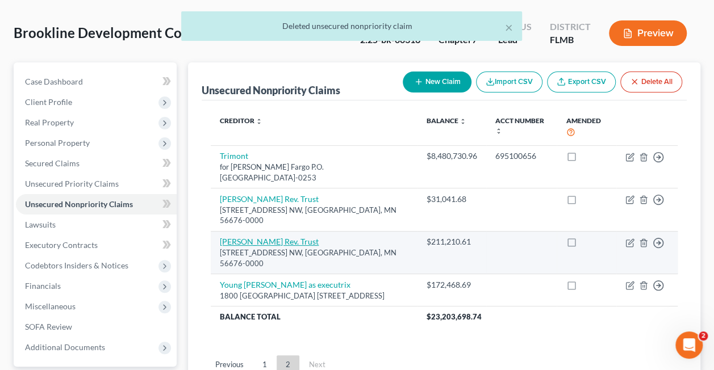
scroll to position [45, 0]
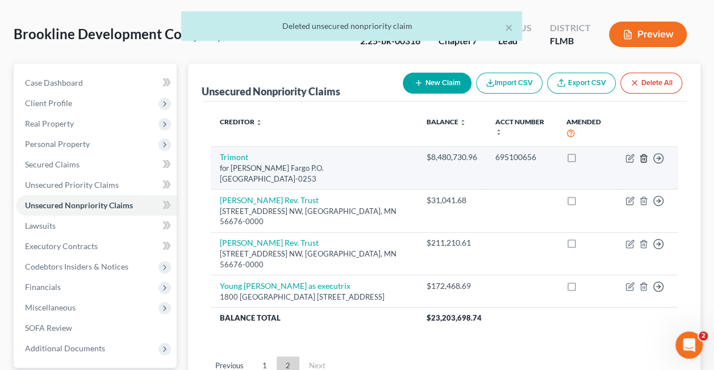
click at [641, 154] on icon "button" at bounding box center [642, 157] width 5 height 7
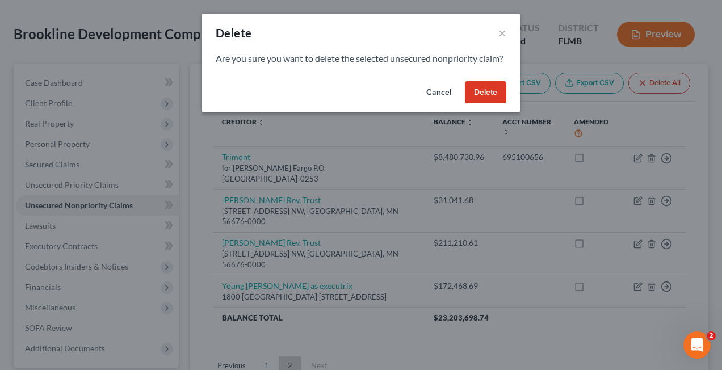
click at [487, 102] on button "Delete" at bounding box center [485, 92] width 41 height 23
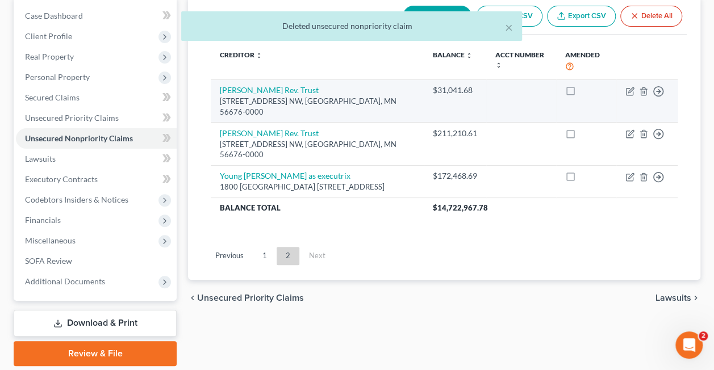
scroll to position [116, 0]
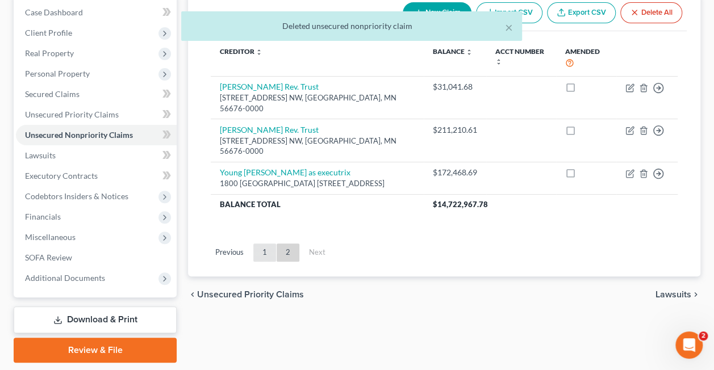
click at [262, 244] on link "1" at bounding box center [264, 253] width 23 height 18
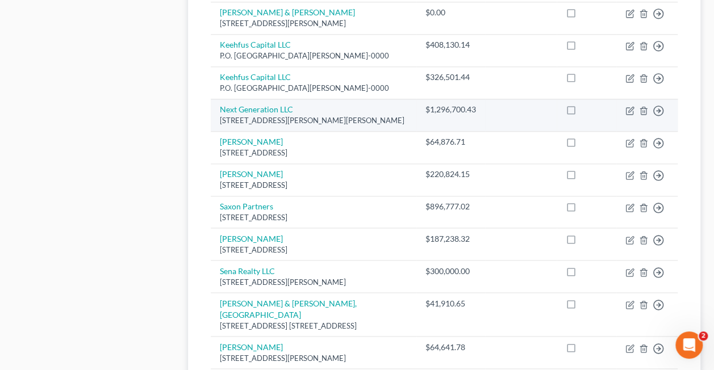
scroll to position [686, 0]
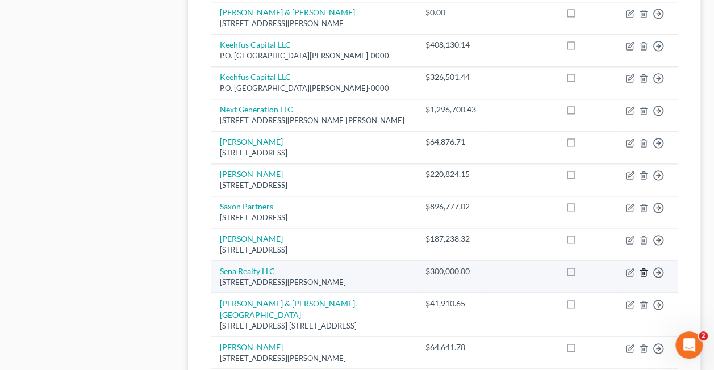
click at [643, 270] on polyline "button" at bounding box center [643, 270] width 7 height 0
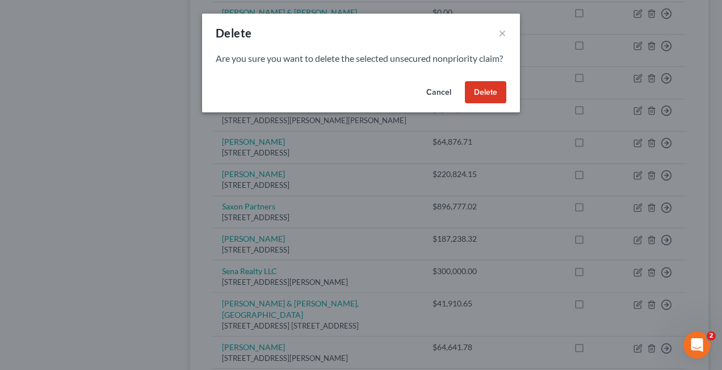
click at [489, 104] on button "Delete" at bounding box center [485, 92] width 41 height 23
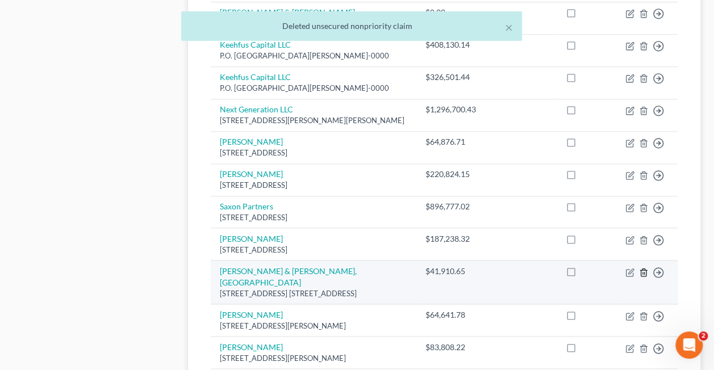
click at [644, 274] on line "button" at bounding box center [644, 273] width 0 height 2
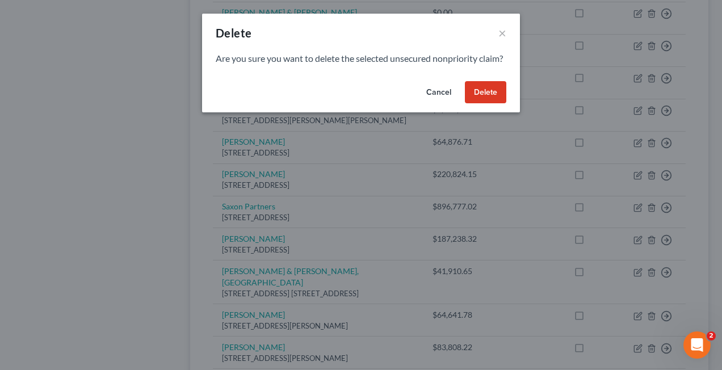
click at [480, 104] on button "Delete" at bounding box center [485, 92] width 41 height 23
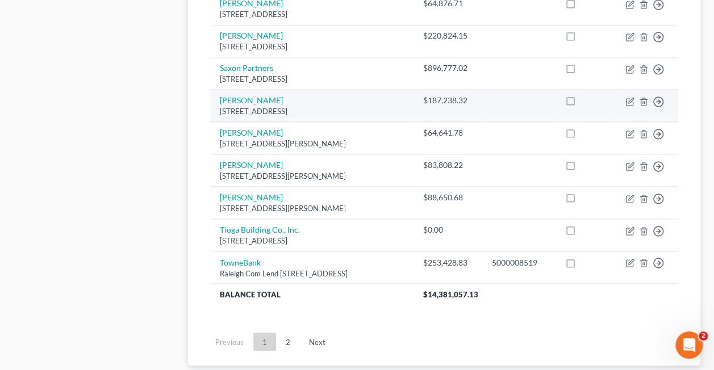
scroll to position [825, 0]
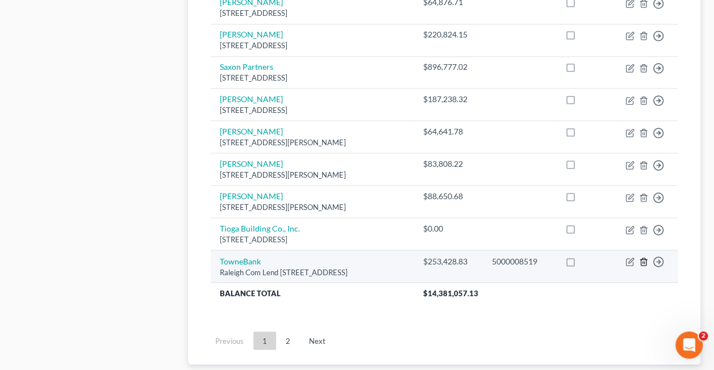
click at [643, 264] on line "button" at bounding box center [643, 263] width 0 height 2
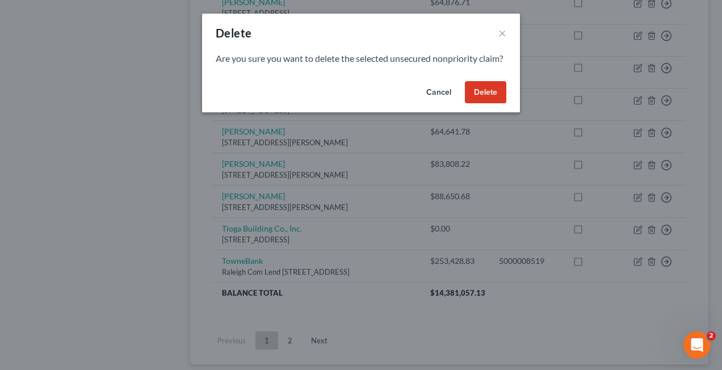
click at [482, 104] on button "Delete" at bounding box center [485, 92] width 41 height 23
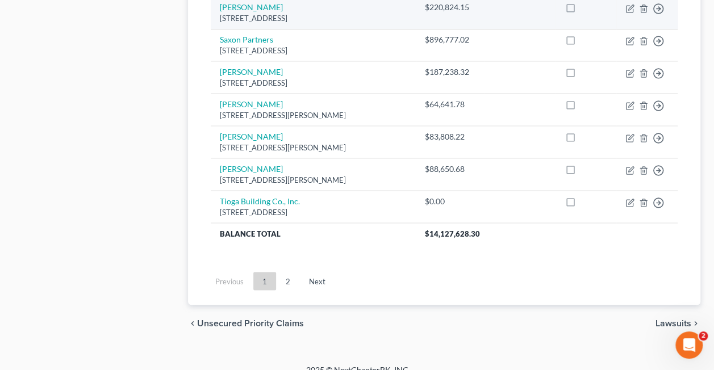
scroll to position [882, 0]
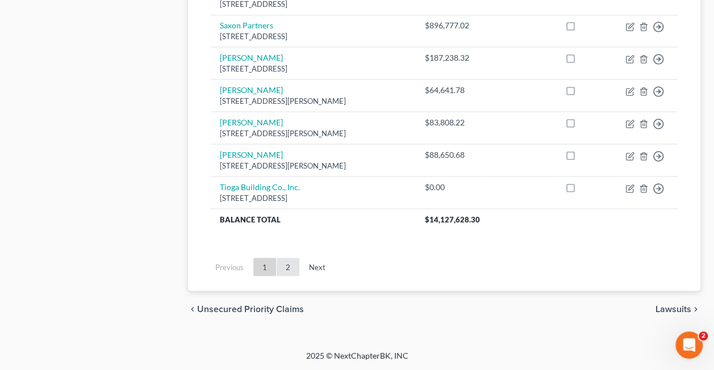
click at [288, 268] on link "2" at bounding box center [287, 267] width 23 height 18
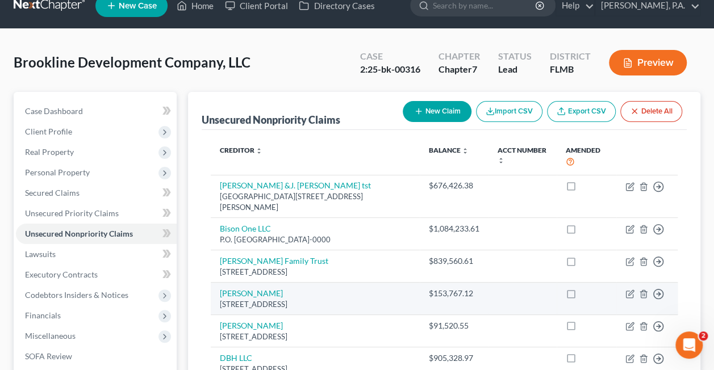
scroll to position [0, 0]
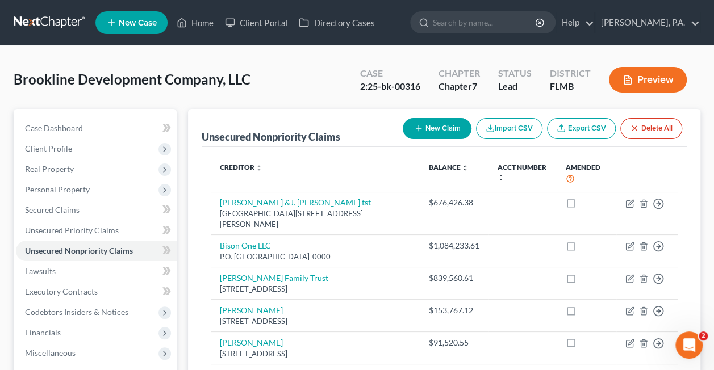
click at [62, 20] on link at bounding box center [50, 22] width 73 height 20
